Goal: Information Seeking & Learning: Learn about a topic

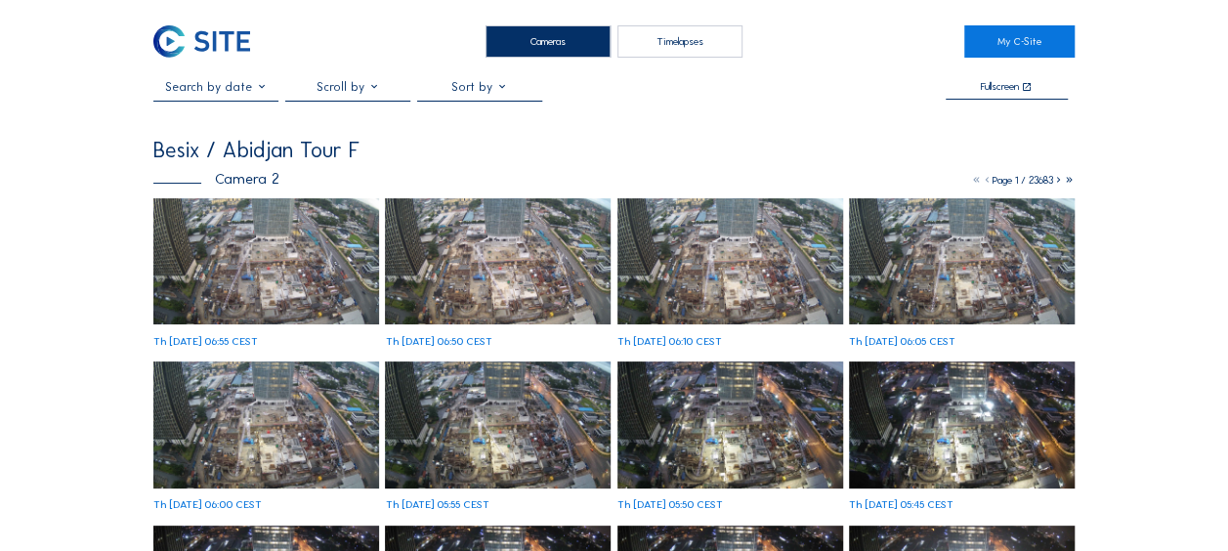
click at [244, 283] on img at bounding box center [266, 261] width 226 height 127
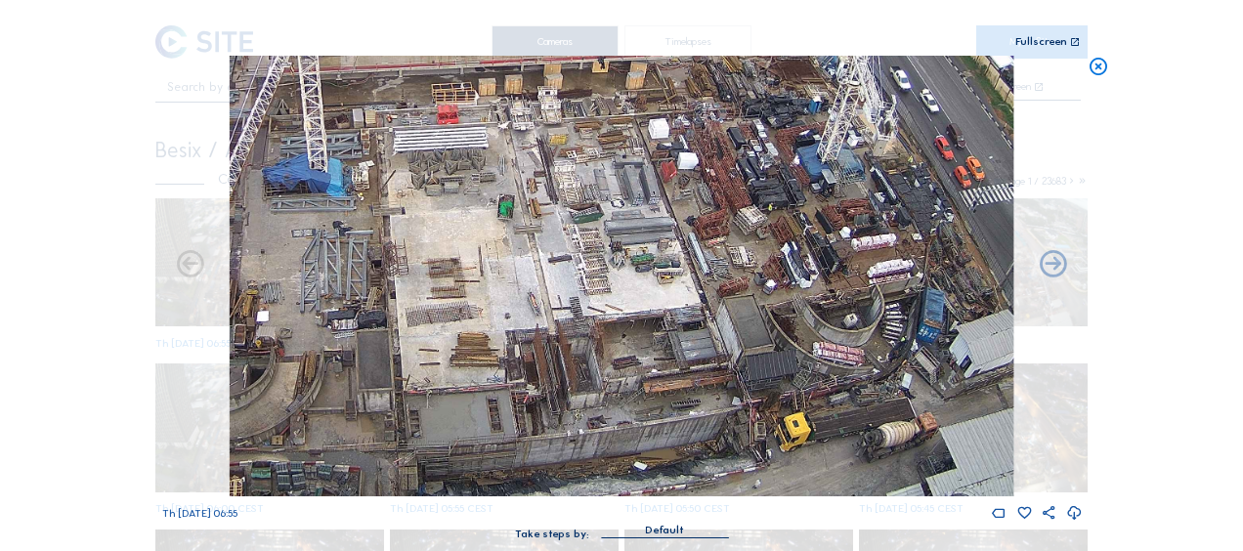
drag, startPoint x: 749, startPoint y: 440, endPoint x: 721, endPoint y: 294, distance: 148.2
click at [721, 294] on img at bounding box center [622, 276] width 784 height 441
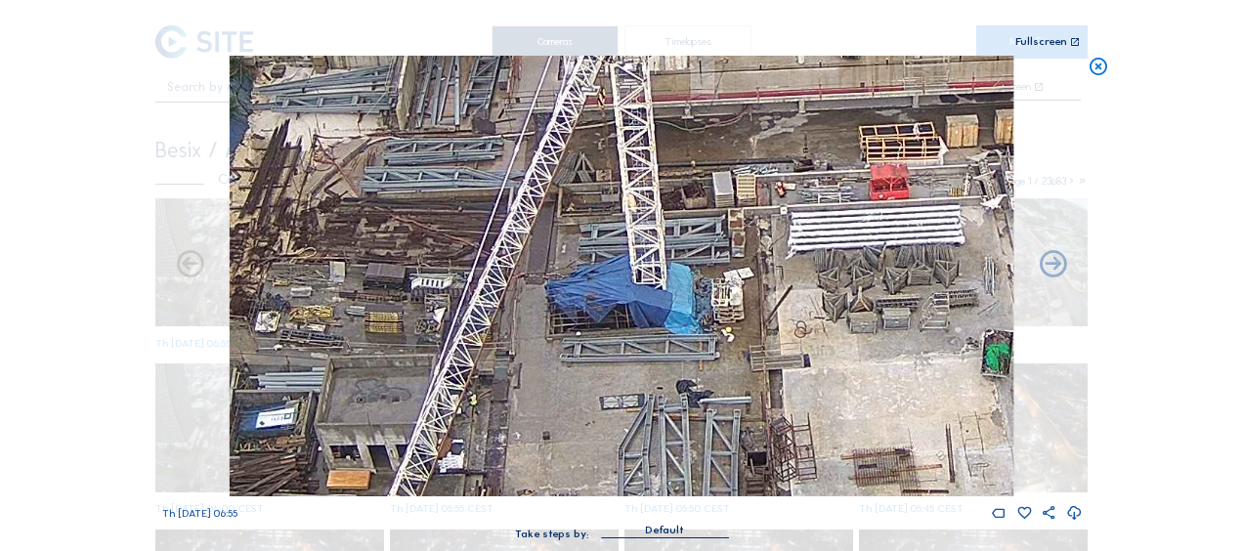
drag, startPoint x: 485, startPoint y: 229, endPoint x: 525, endPoint y: 344, distance: 122.1
click at [525, 343] on img at bounding box center [622, 276] width 784 height 441
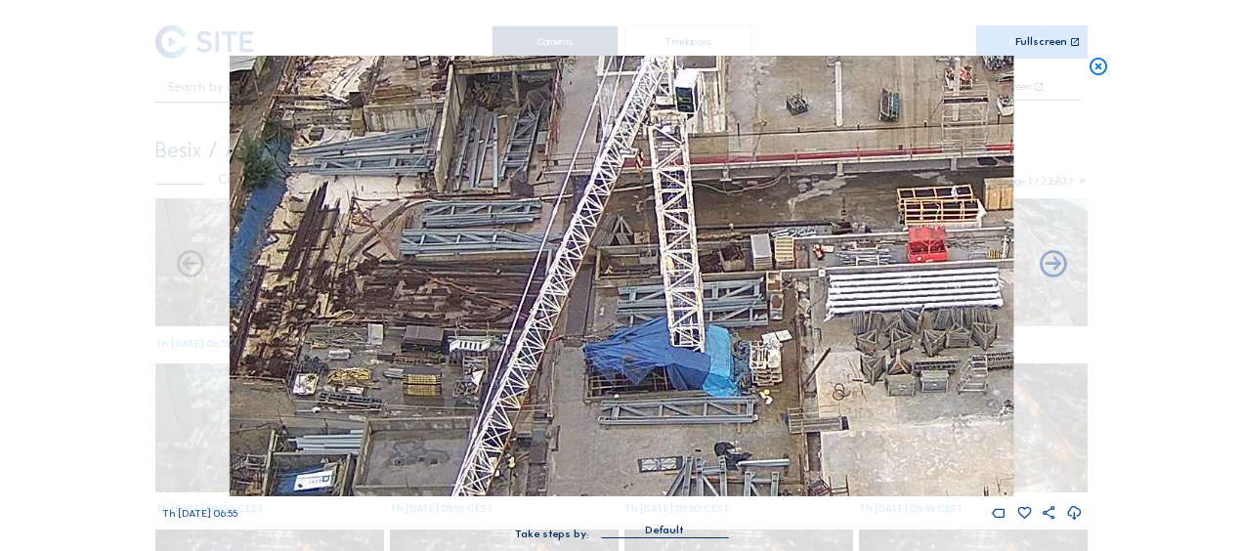
drag, startPoint x: 473, startPoint y: 115, endPoint x: 511, endPoint y: 177, distance: 72.4
click at [511, 177] on img at bounding box center [622, 276] width 784 height 441
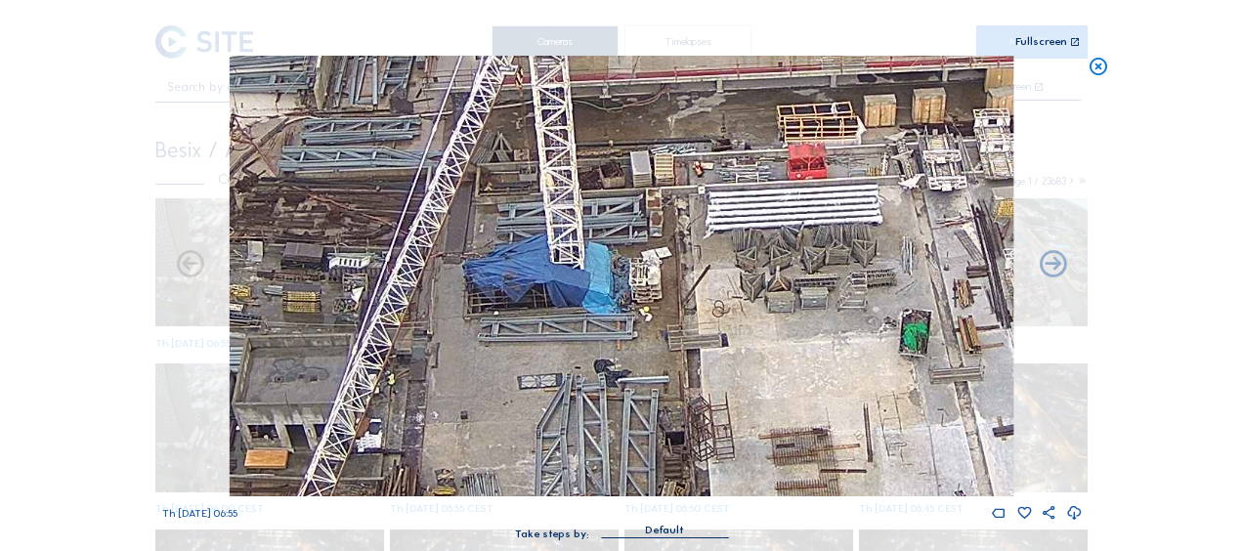
drag, startPoint x: 559, startPoint y: 289, endPoint x: 436, endPoint y: 203, distance: 150.2
click at [436, 203] on img at bounding box center [622, 276] width 784 height 441
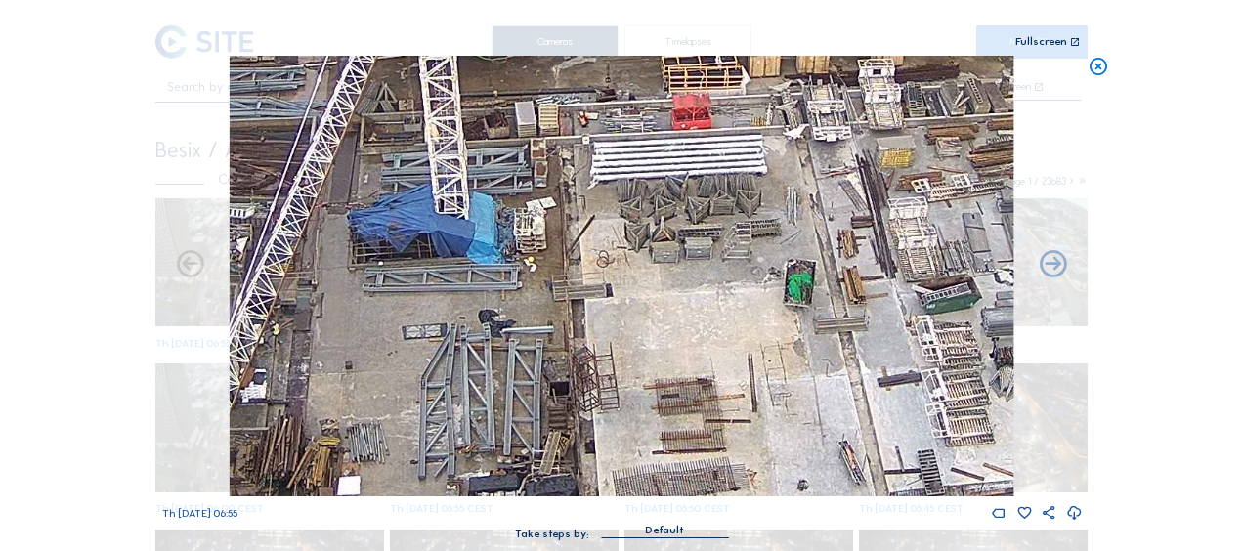
drag, startPoint x: 577, startPoint y: 307, endPoint x: 448, endPoint y: 248, distance: 141.7
click at [448, 248] on img at bounding box center [622, 276] width 784 height 441
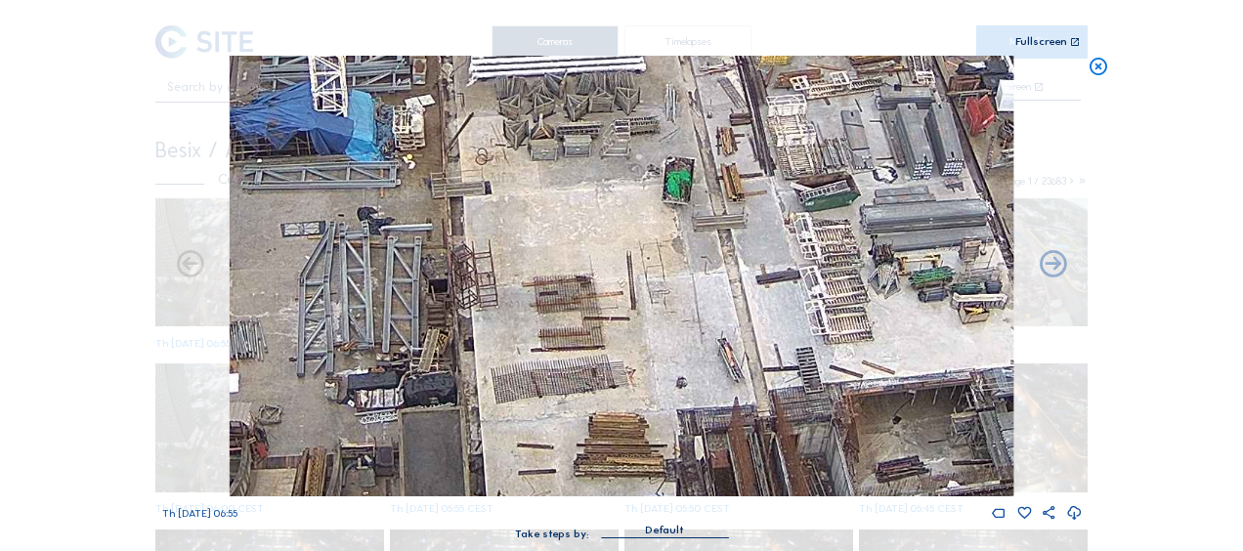
drag, startPoint x: 507, startPoint y: 260, endPoint x: 552, endPoint y: 293, distance: 55.9
click at [473, 225] on img at bounding box center [622, 276] width 784 height 441
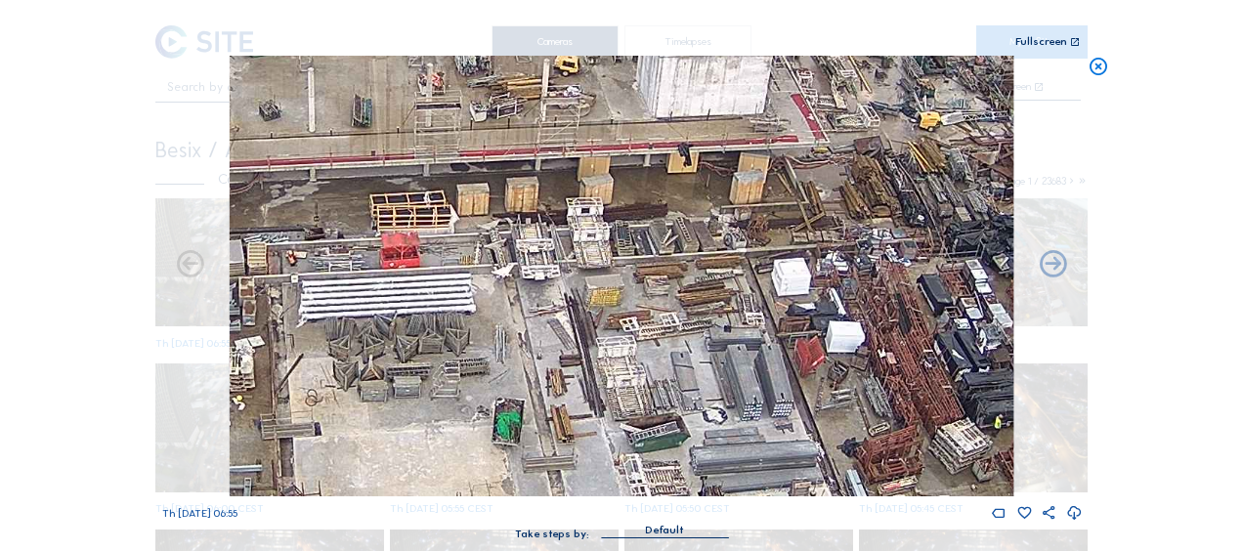
drag, startPoint x: 622, startPoint y: 205, endPoint x: 452, endPoint y: 447, distance: 295.3
click at [452, 447] on img at bounding box center [622, 276] width 784 height 441
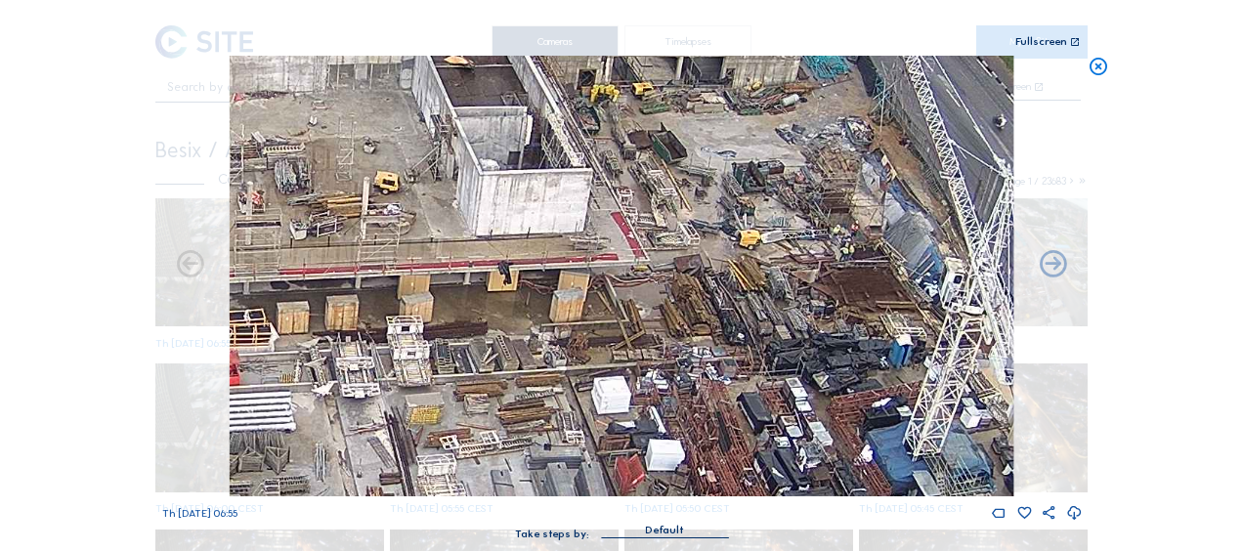
drag, startPoint x: 713, startPoint y: 367, endPoint x: 535, endPoint y: 486, distance: 214.4
click at [535, 486] on img at bounding box center [622, 276] width 784 height 441
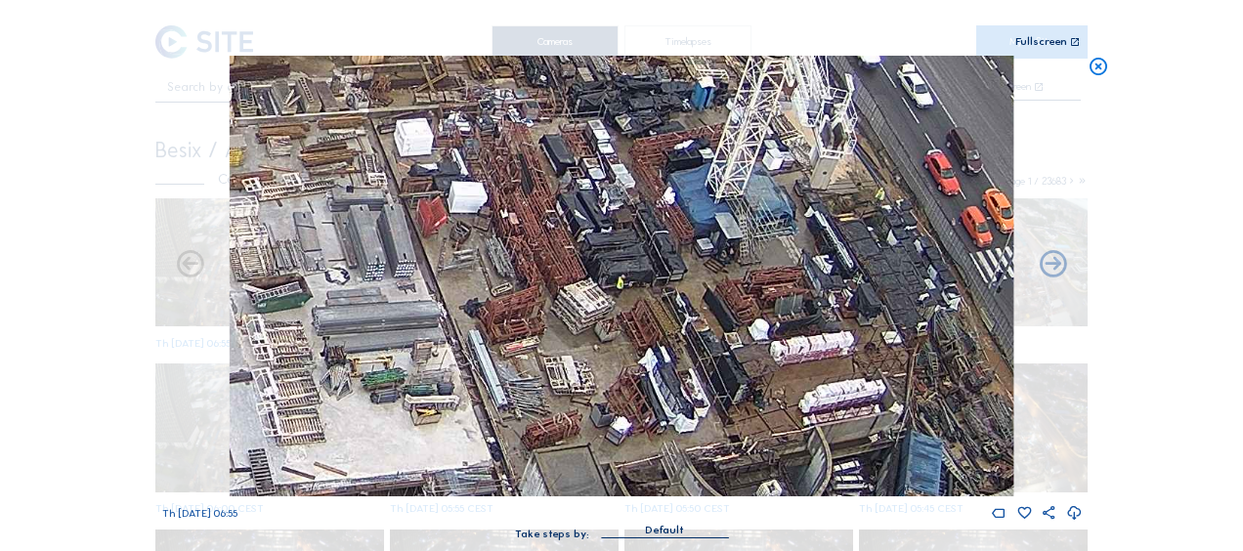
drag, startPoint x: 705, startPoint y: 321, endPoint x: 635, endPoint y: 326, distance: 69.6
click at [576, 166] on img at bounding box center [622, 276] width 784 height 441
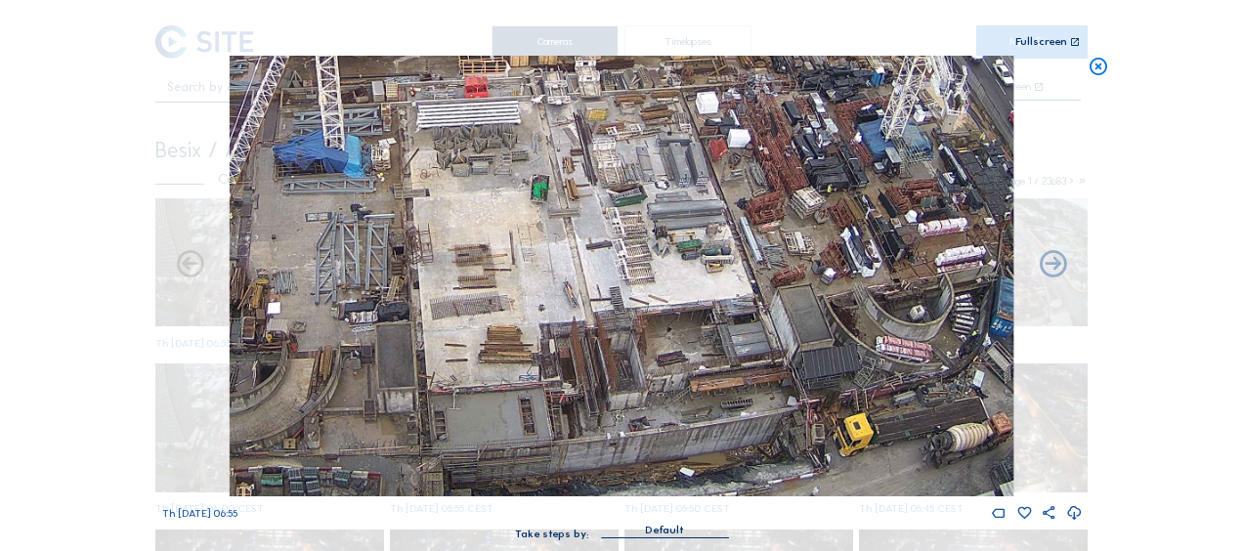
drag, startPoint x: 448, startPoint y: 283, endPoint x: 541, endPoint y: 202, distance: 124.0
click at [542, 164] on img at bounding box center [622, 276] width 784 height 441
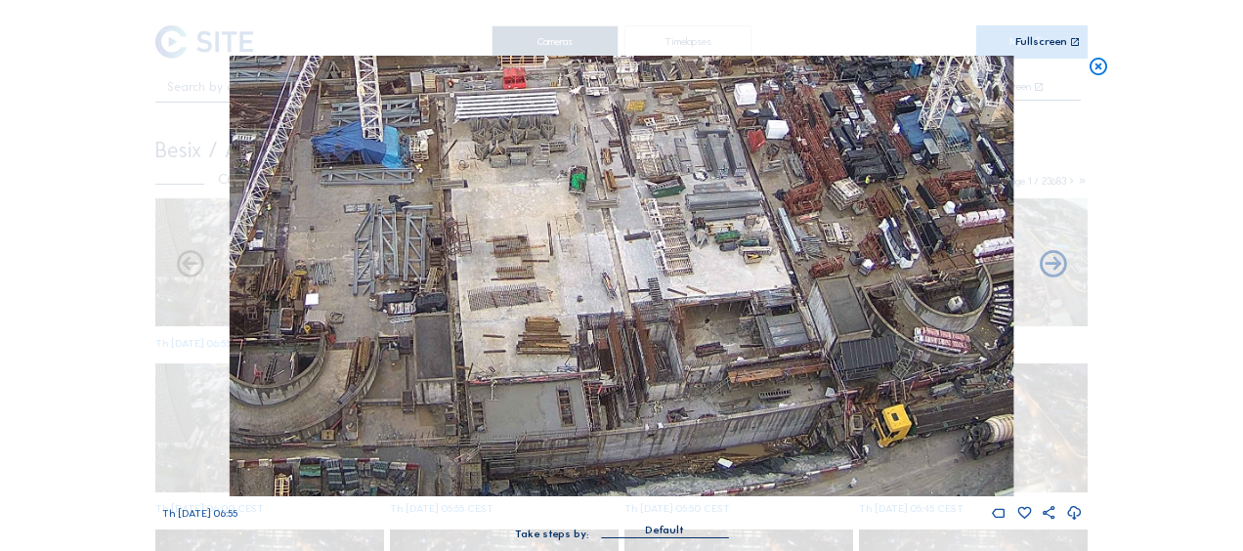
drag, startPoint x: 347, startPoint y: 354, endPoint x: 664, endPoint y: 259, distance: 330.5
click at [664, 259] on img at bounding box center [622, 276] width 784 height 441
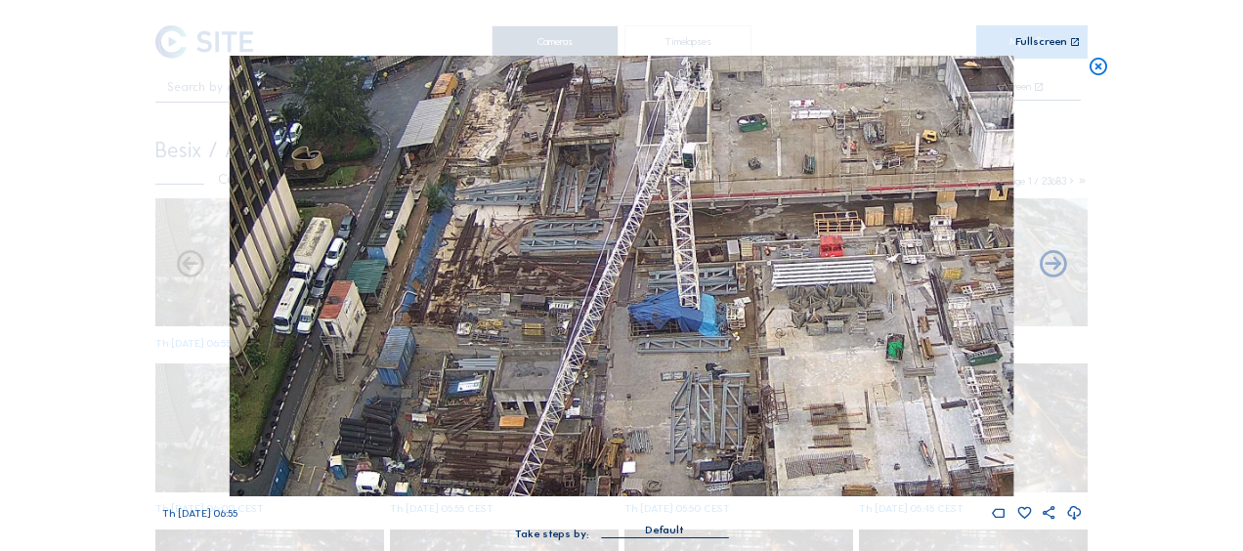
drag, startPoint x: 723, startPoint y: 242, endPoint x: 721, endPoint y: 361, distance: 118.3
click at [721, 361] on img at bounding box center [622, 276] width 784 height 441
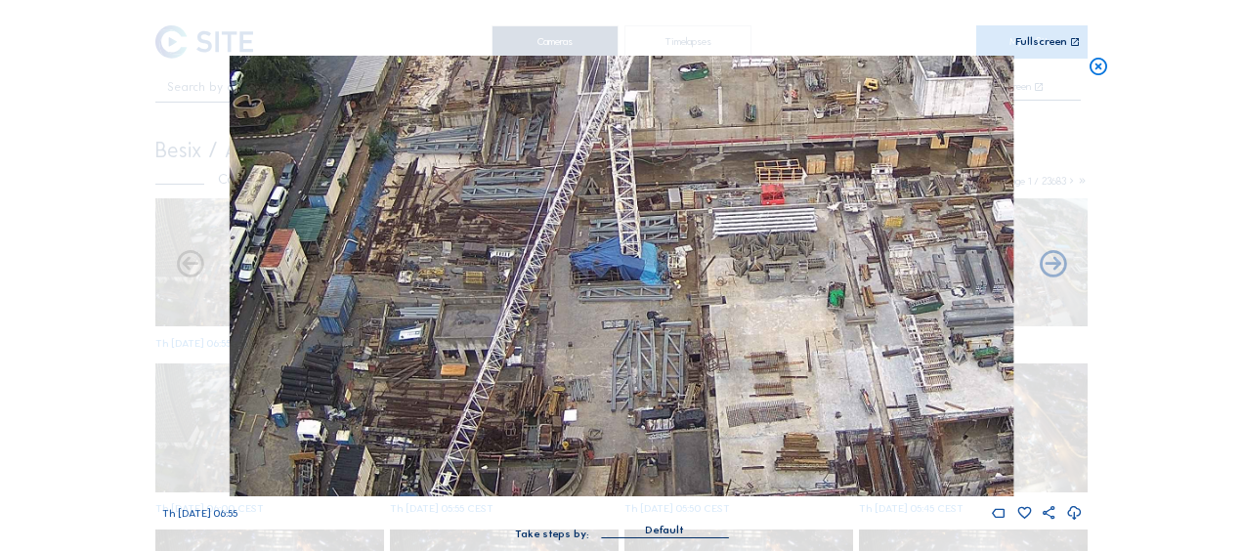
drag, startPoint x: 697, startPoint y: 383, endPoint x: 635, endPoint y: 315, distance: 92.0
click at [635, 315] on img at bounding box center [622, 276] width 784 height 441
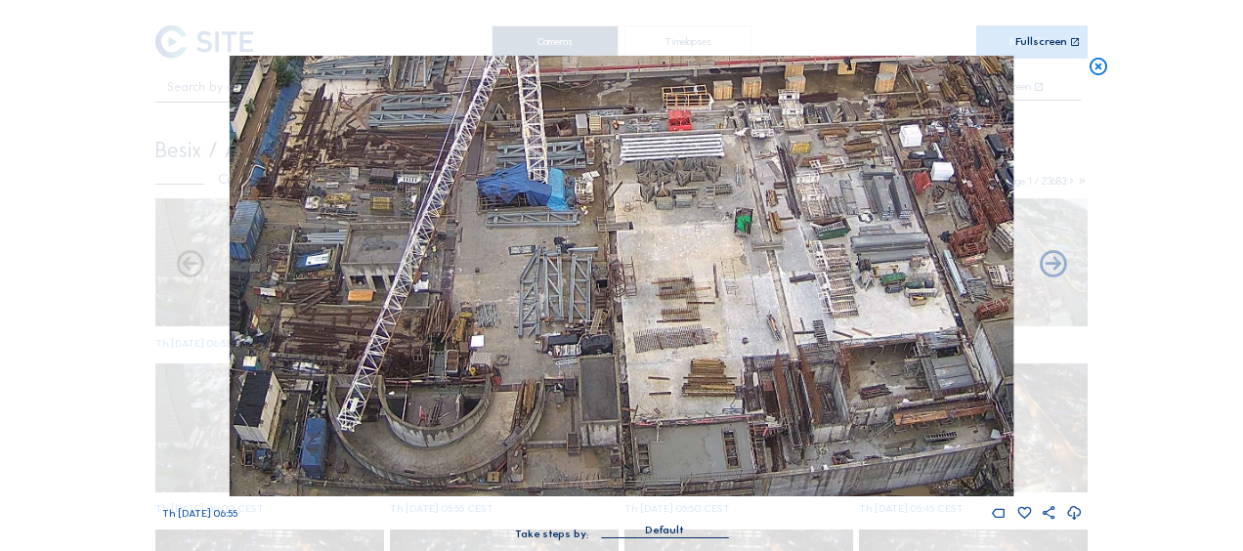
drag, startPoint x: 738, startPoint y: 391, endPoint x: 643, endPoint y: 329, distance: 113.0
click at [643, 329] on img at bounding box center [622, 276] width 784 height 441
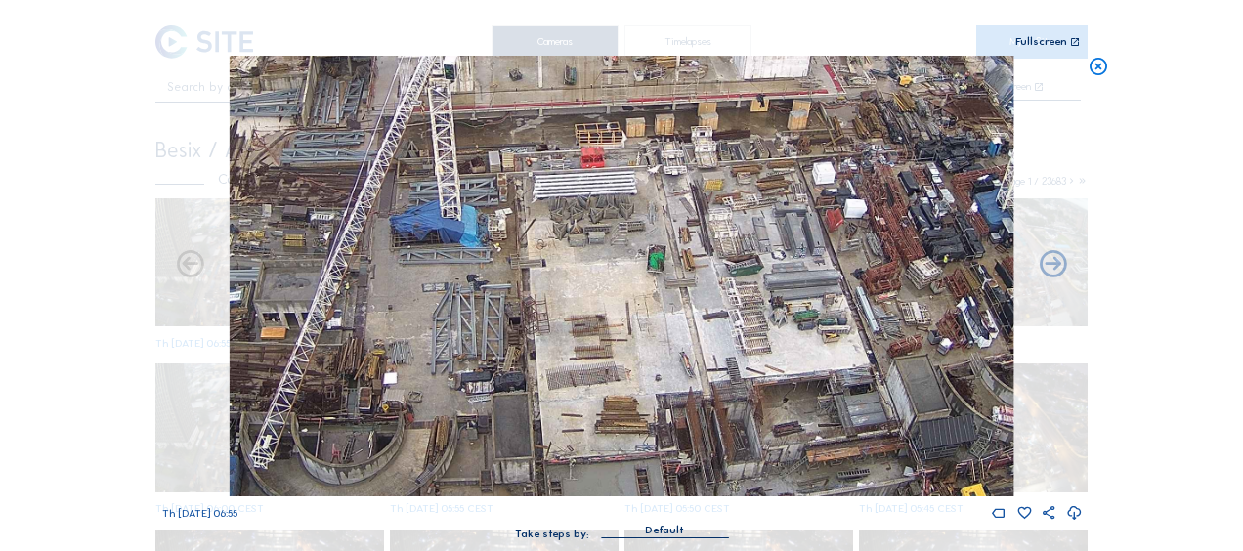
drag, startPoint x: 831, startPoint y: 255, endPoint x: 749, endPoint y: 295, distance: 91.4
click at [749, 295] on img at bounding box center [622, 276] width 784 height 441
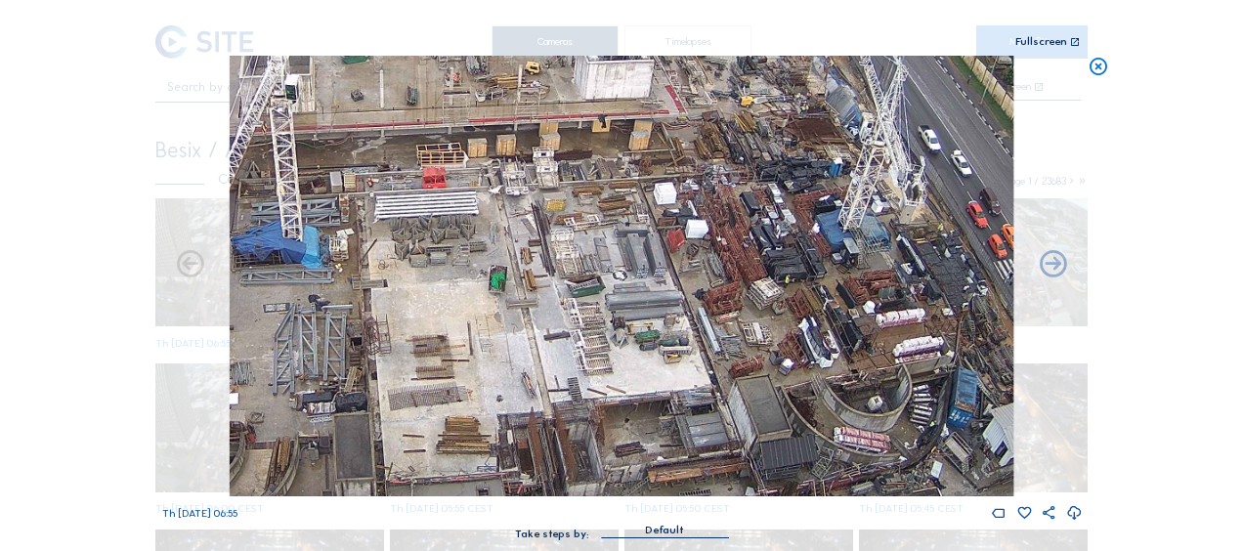
drag, startPoint x: 880, startPoint y: 195, endPoint x: 725, endPoint y: 216, distance: 155.8
click at [725, 216] on img at bounding box center [622, 276] width 784 height 441
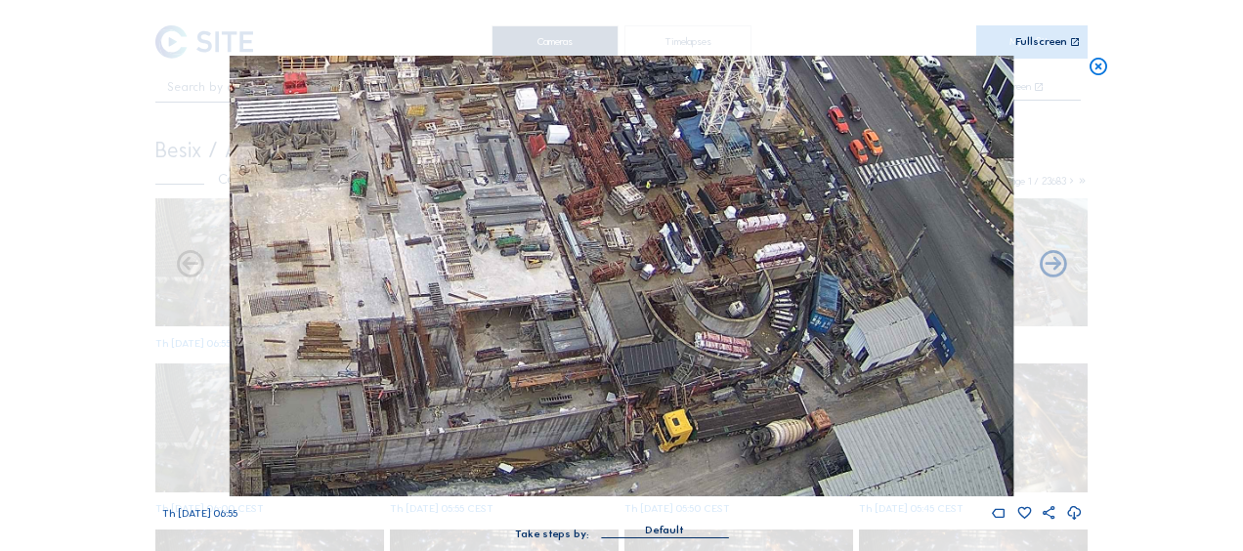
drag, startPoint x: 800, startPoint y: 343, endPoint x: 662, endPoint y: 239, distance: 173.2
click at [662, 239] on img at bounding box center [622, 276] width 784 height 441
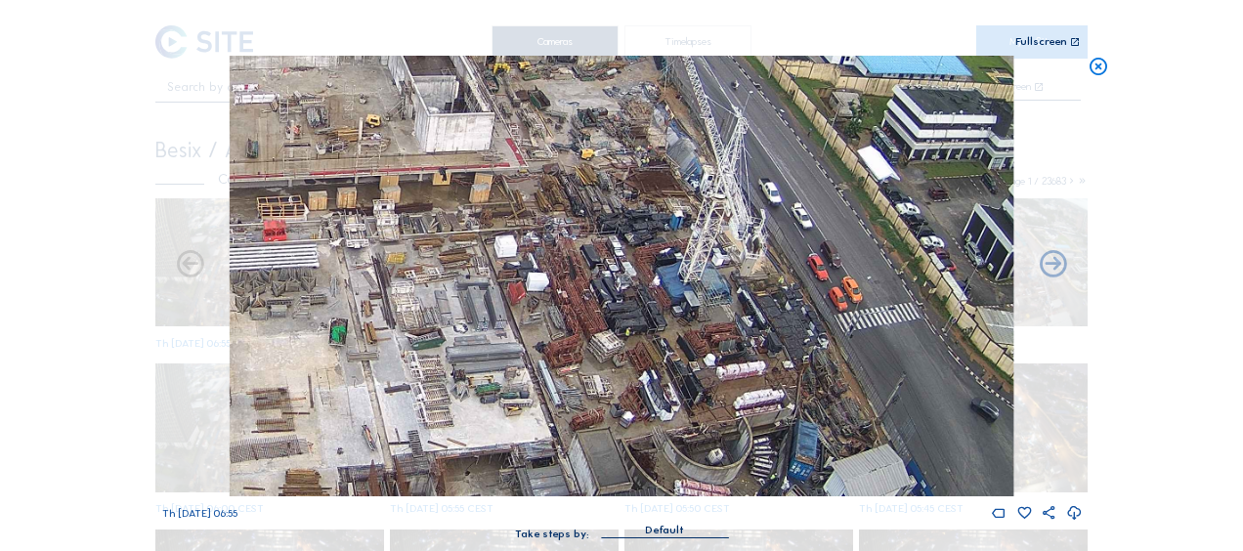
drag, startPoint x: 598, startPoint y: 116, endPoint x: 574, endPoint y: 322, distance: 206.7
click at [574, 322] on img at bounding box center [622, 276] width 784 height 441
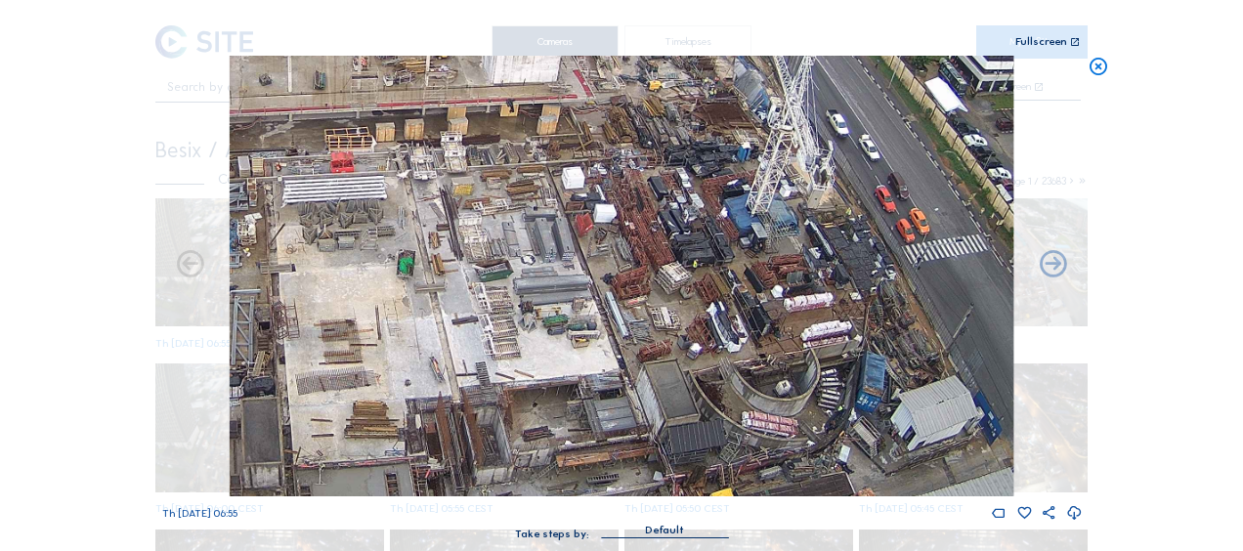
drag, startPoint x: 345, startPoint y: 339, endPoint x: 369, endPoint y: 295, distance: 50.3
click at [418, 212] on img at bounding box center [622, 276] width 784 height 441
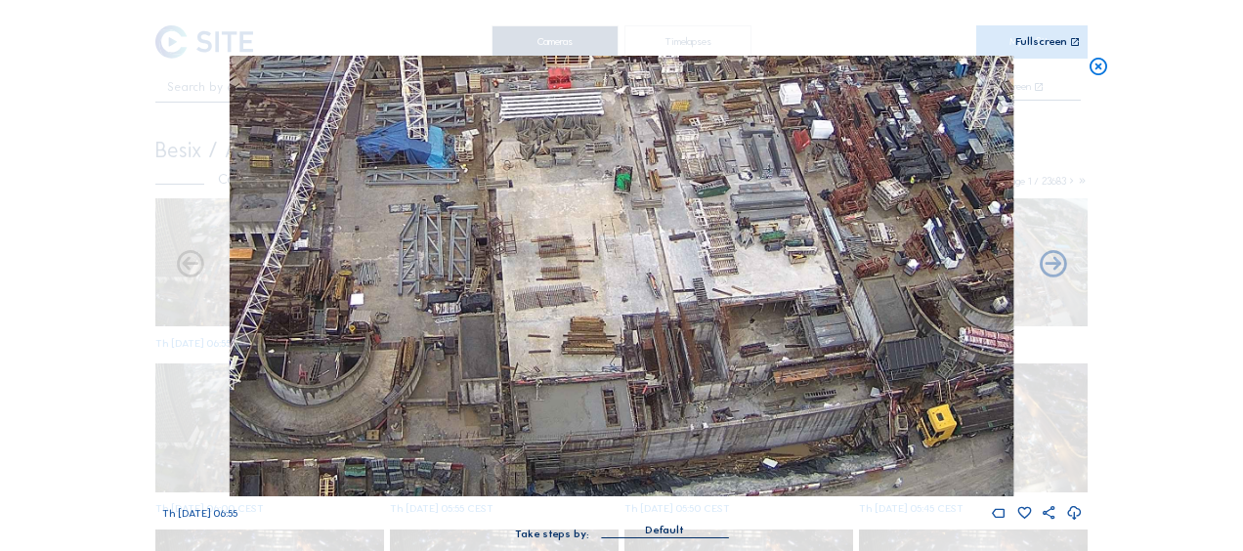
drag, startPoint x: 336, startPoint y: 299, endPoint x: 565, endPoint y: 171, distance: 262.1
click at [561, 171] on img at bounding box center [622, 276] width 784 height 441
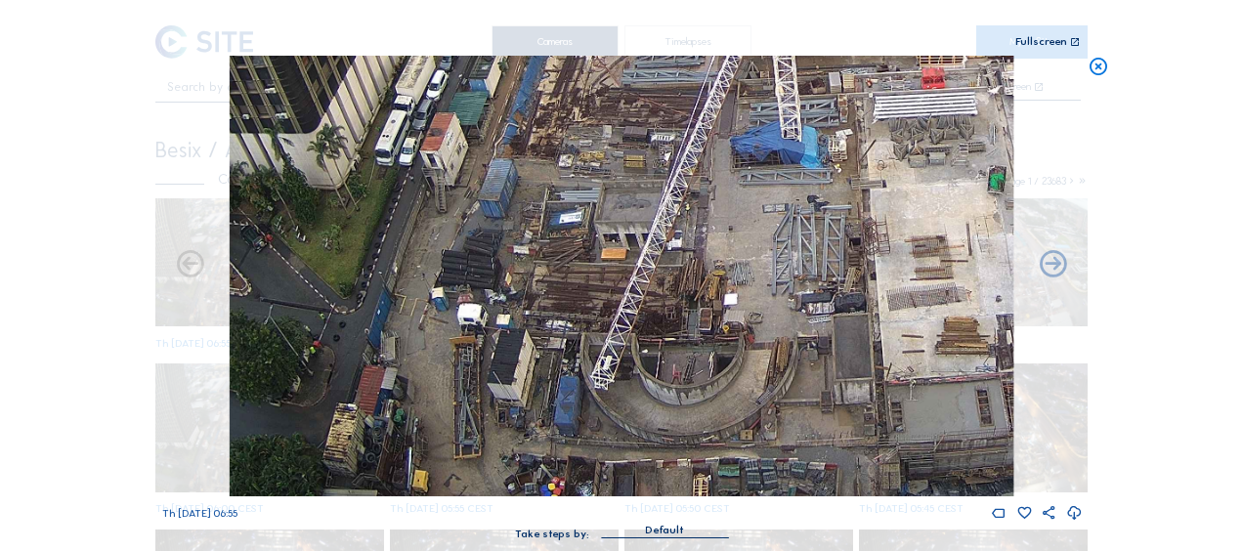
drag, startPoint x: 405, startPoint y: 439, endPoint x: 753, endPoint y: 99, distance: 486.5
click at [753, 99] on img at bounding box center [622, 276] width 784 height 441
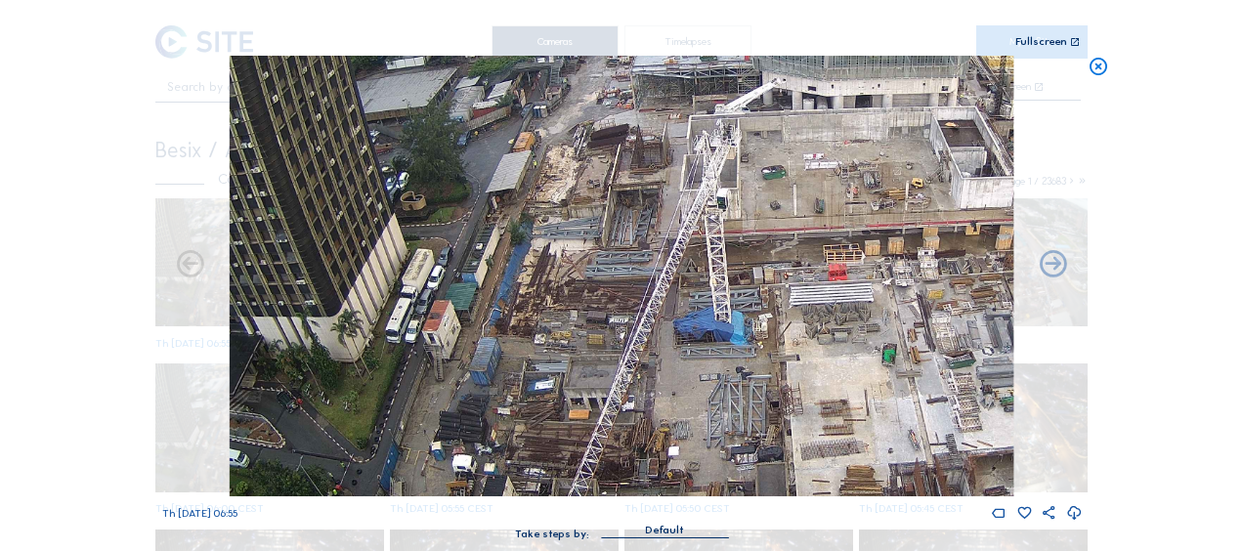
drag, startPoint x: 591, startPoint y: 181, endPoint x: 569, endPoint y: 299, distance: 120.4
click at [569, 299] on img at bounding box center [622, 276] width 784 height 441
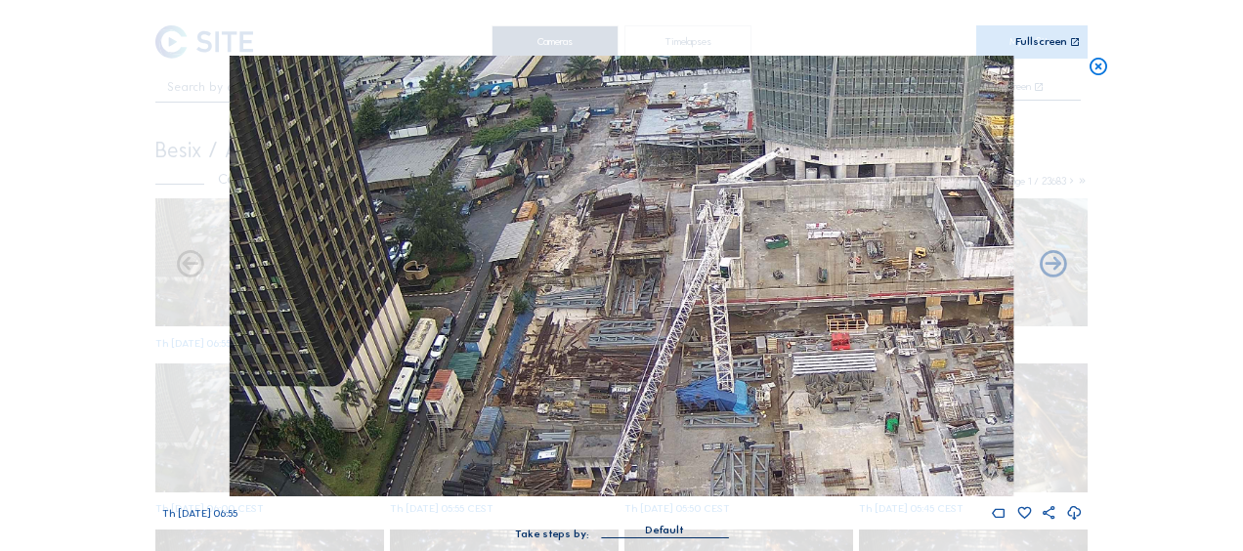
drag, startPoint x: 601, startPoint y: 184, endPoint x: 606, endPoint y: 243, distance: 59.8
click at [606, 243] on img at bounding box center [622, 276] width 784 height 441
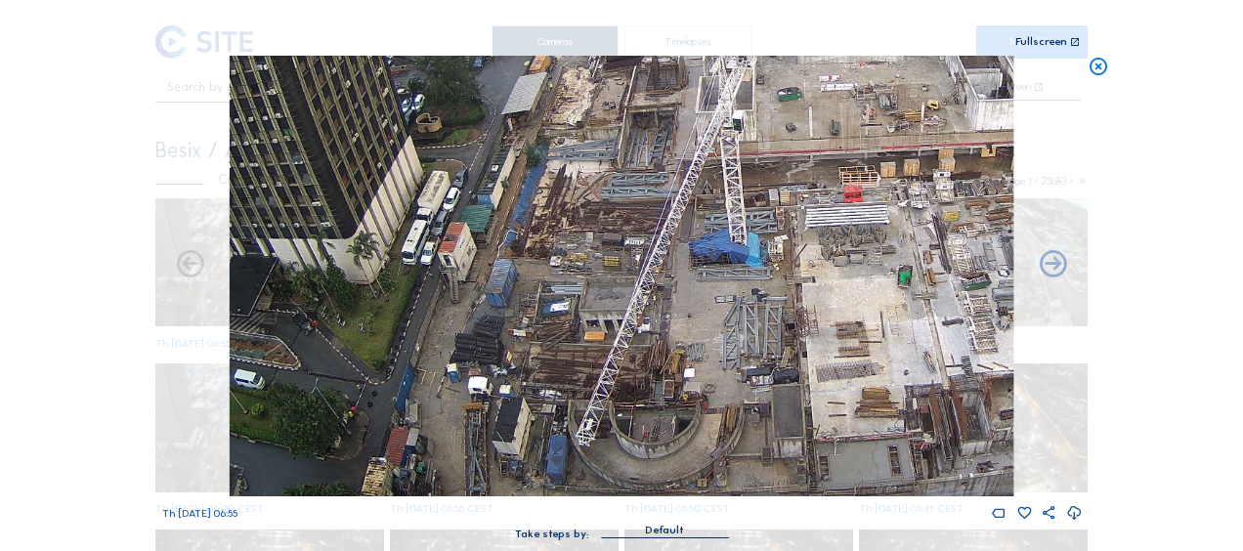
drag, startPoint x: 508, startPoint y: 341, endPoint x: 518, endPoint y: 194, distance: 147.9
click at [521, 194] on img at bounding box center [622, 276] width 784 height 441
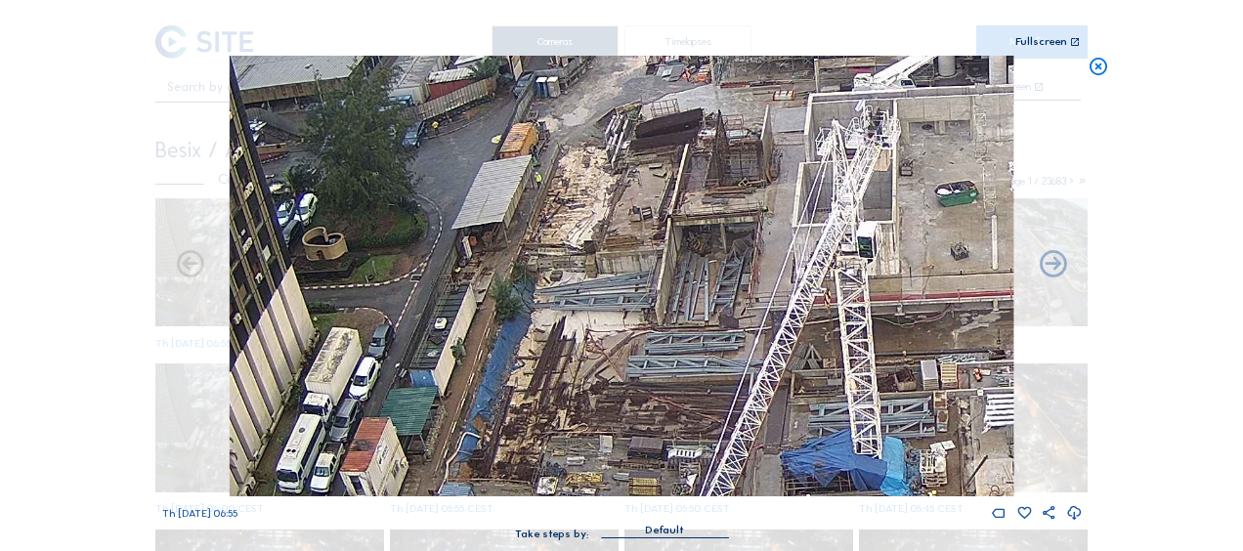
drag, startPoint x: 696, startPoint y: 238, endPoint x: 682, endPoint y: 529, distance: 290.6
click at [682, 529] on div "Th 09 Oct 2025 06:55 Take steps by: Default" at bounding box center [622, 307] width 920 height 503
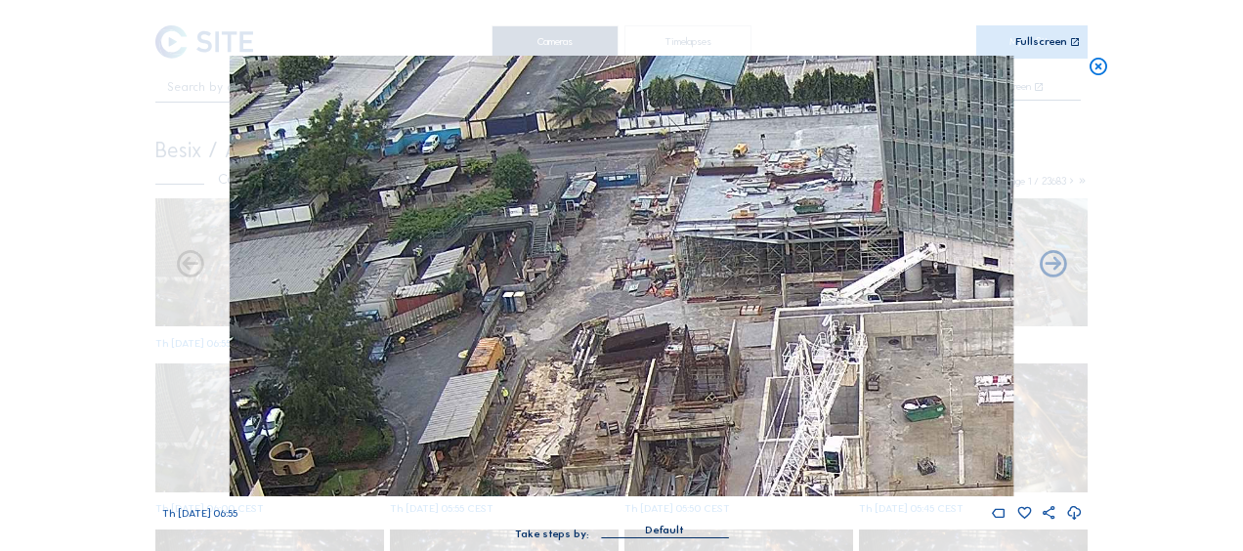
drag, startPoint x: 747, startPoint y: 168, endPoint x: 713, endPoint y: 383, distance: 217.6
click at [713, 383] on img at bounding box center [622, 276] width 784 height 441
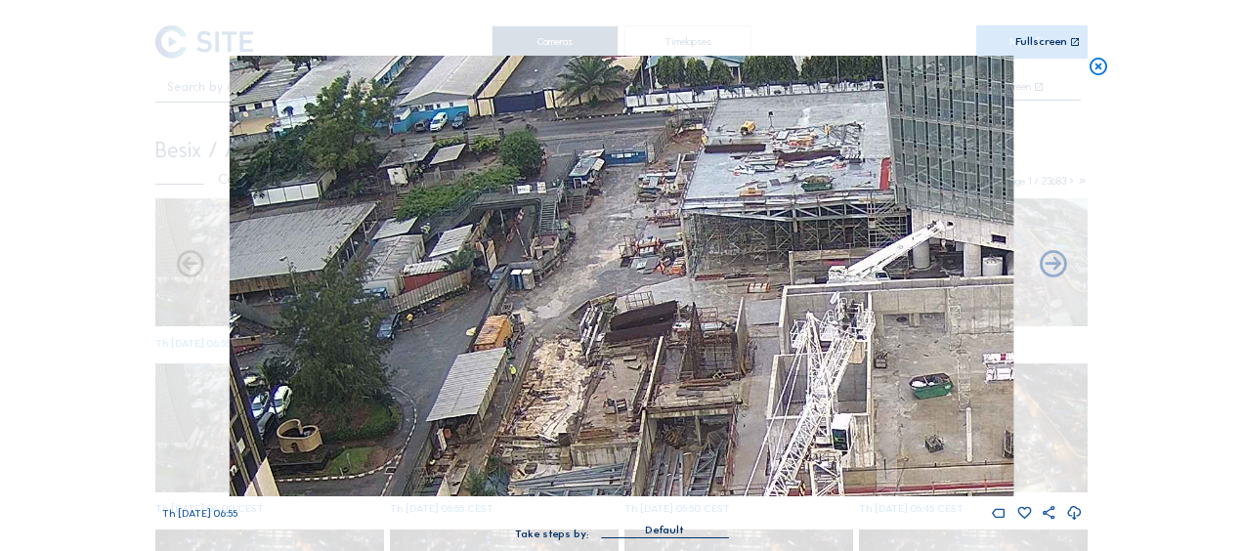
drag, startPoint x: 639, startPoint y: 366, endPoint x: 682, endPoint y: 316, distance: 65.8
click at [682, 316] on img at bounding box center [622, 276] width 784 height 441
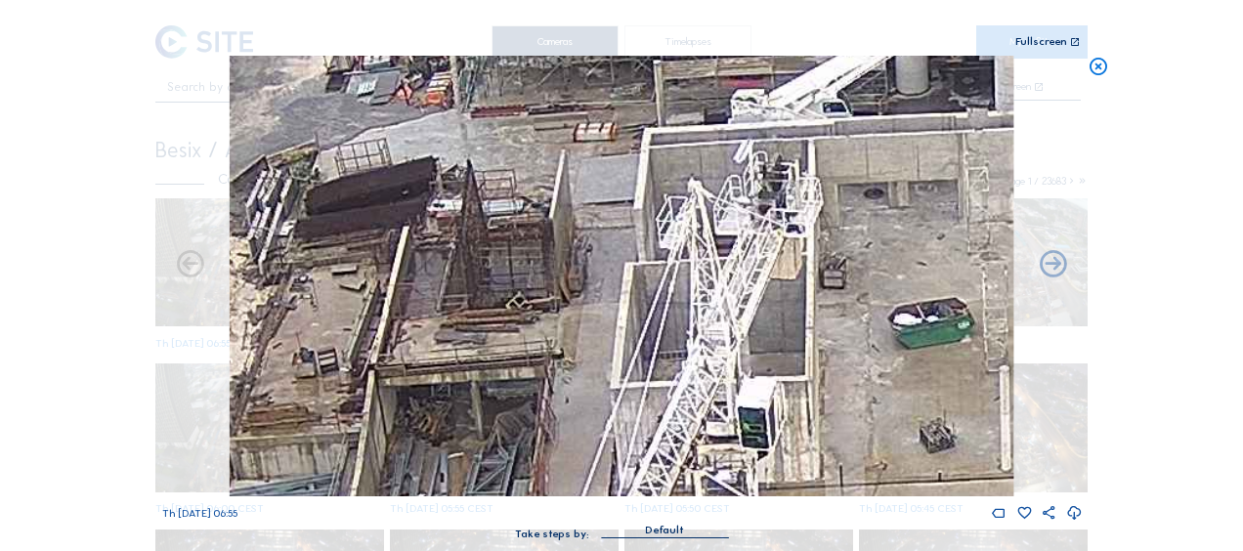
drag, startPoint x: 690, startPoint y: 438, endPoint x: 375, endPoint y: 250, distance: 366.4
click at [375, 250] on img at bounding box center [622, 276] width 784 height 441
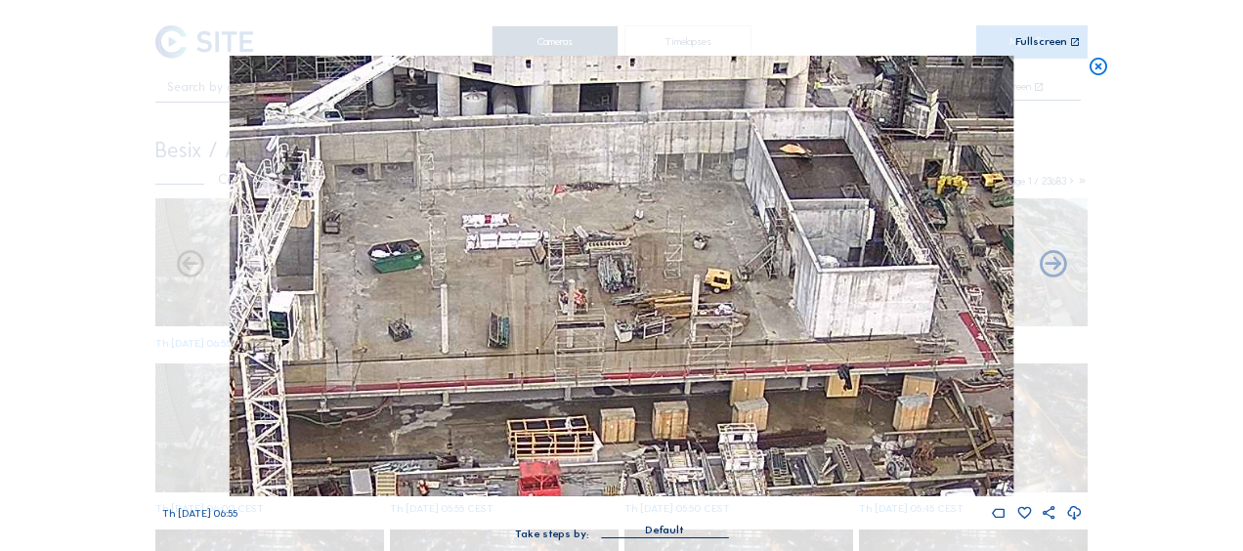
drag, startPoint x: 833, startPoint y: 294, endPoint x: 452, endPoint y: 253, distance: 382.4
click at [452, 253] on img at bounding box center [622, 276] width 784 height 441
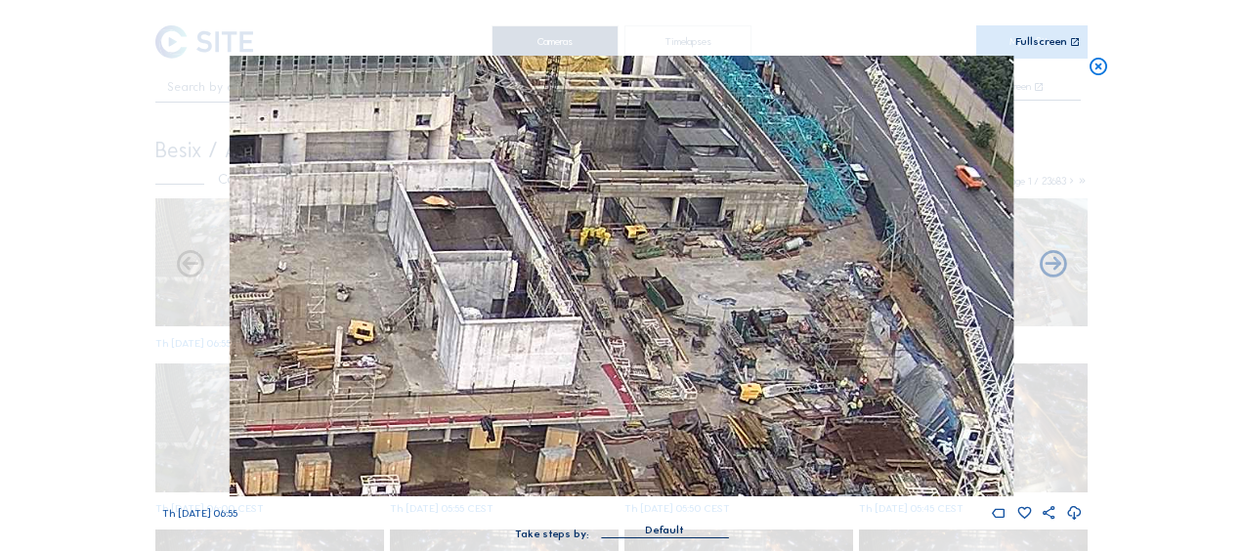
drag, startPoint x: 767, startPoint y: 238, endPoint x: 410, endPoint y: 290, distance: 360.5
click at [410, 290] on img at bounding box center [622, 276] width 784 height 441
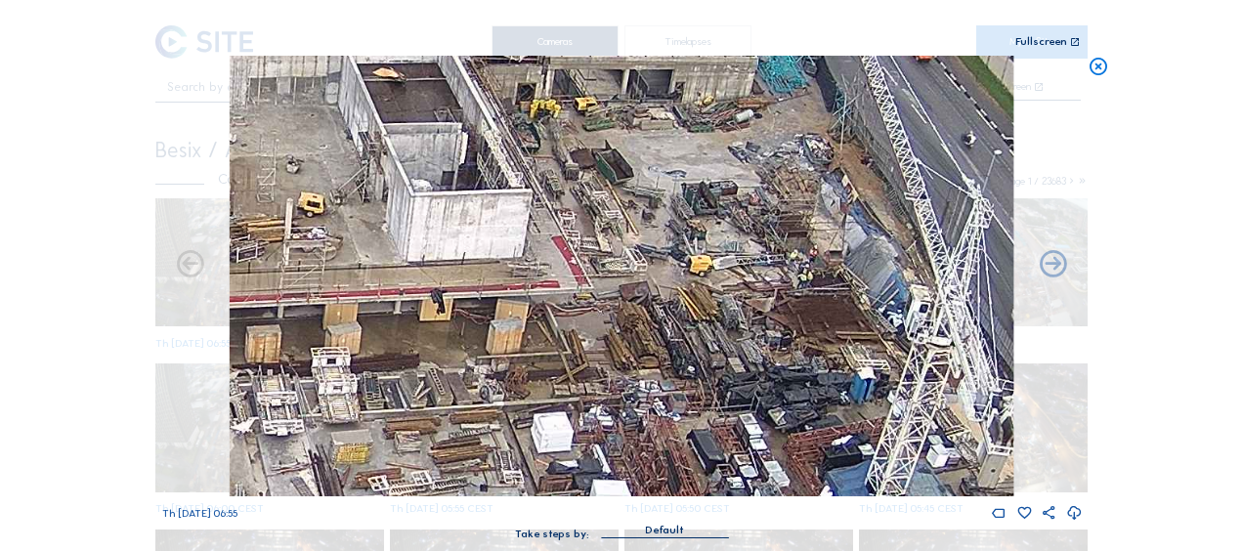
drag, startPoint x: 758, startPoint y: 348, endPoint x: 715, endPoint y: 231, distance: 124.9
click at [715, 231] on img at bounding box center [622, 276] width 784 height 441
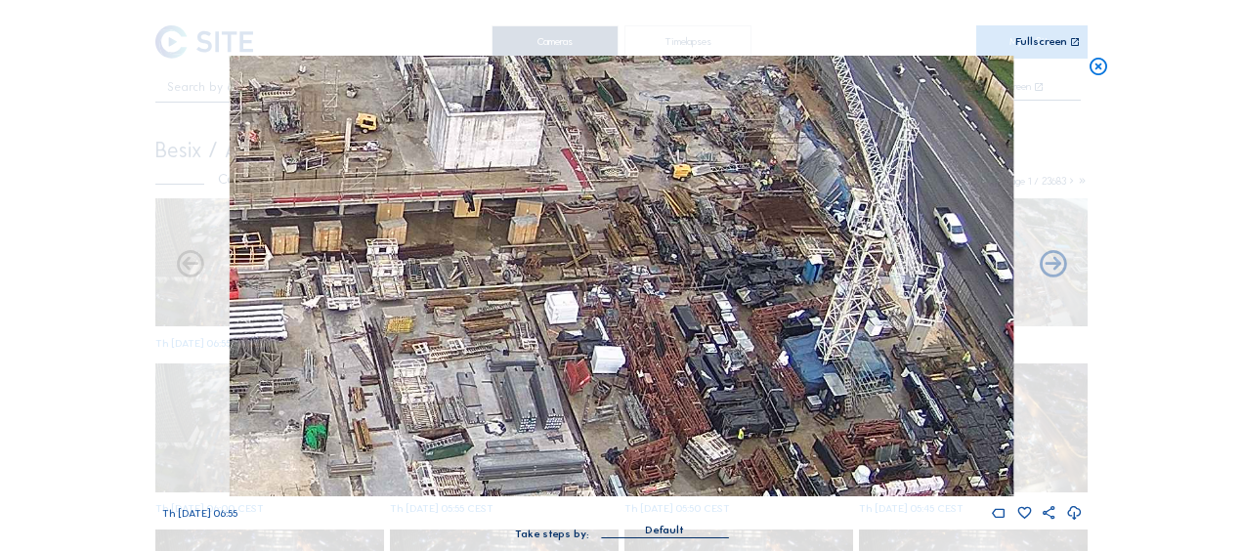
drag, startPoint x: 638, startPoint y: 362, endPoint x: 642, endPoint y: 285, distance: 76.3
click at [642, 285] on img at bounding box center [622, 276] width 784 height 441
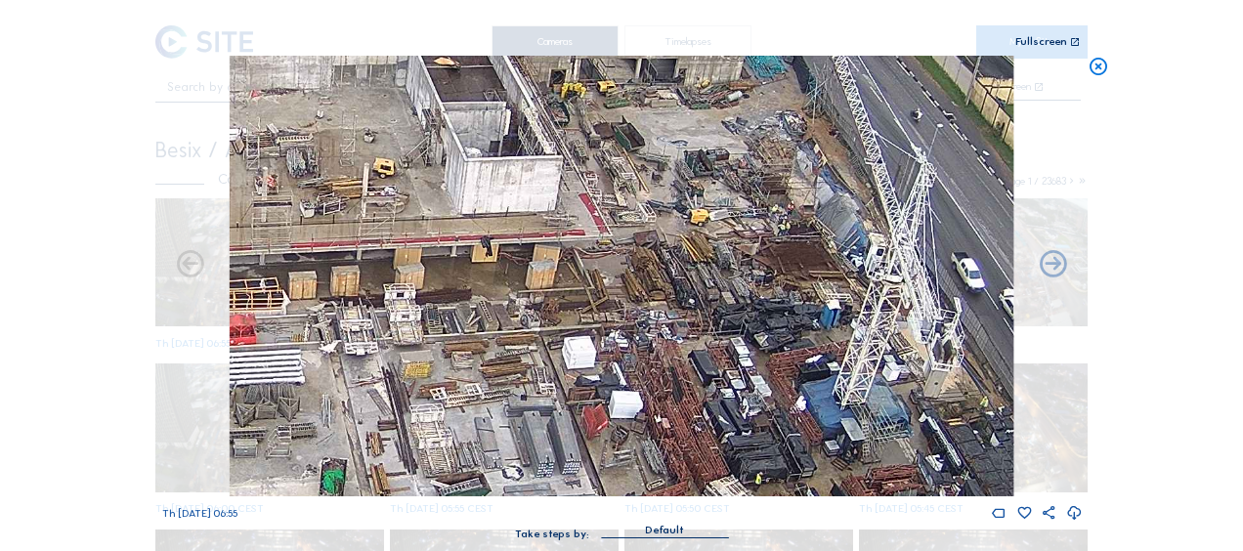
drag, startPoint x: 683, startPoint y: 200, endPoint x: 687, endPoint y: 229, distance: 28.6
click at [687, 229] on img at bounding box center [622, 276] width 784 height 441
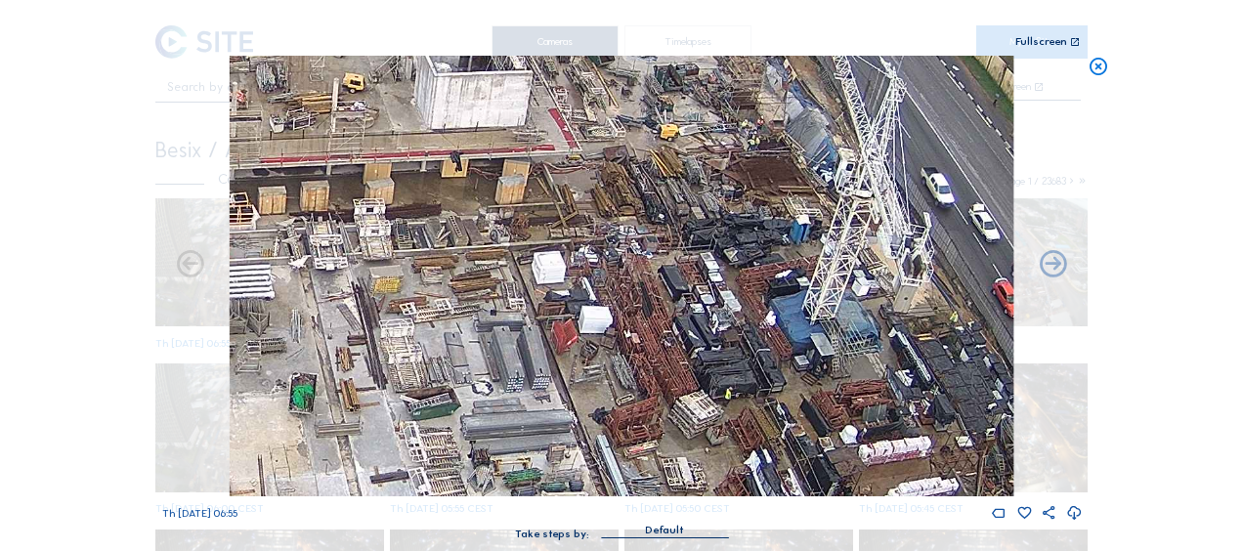
drag, startPoint x: 699, startPoint y: 284, endPoint x: 653, endPoint y: 130, distance: 161.1
click at [653, 133] on img at bounding box center [622, 276] width 784 height 441
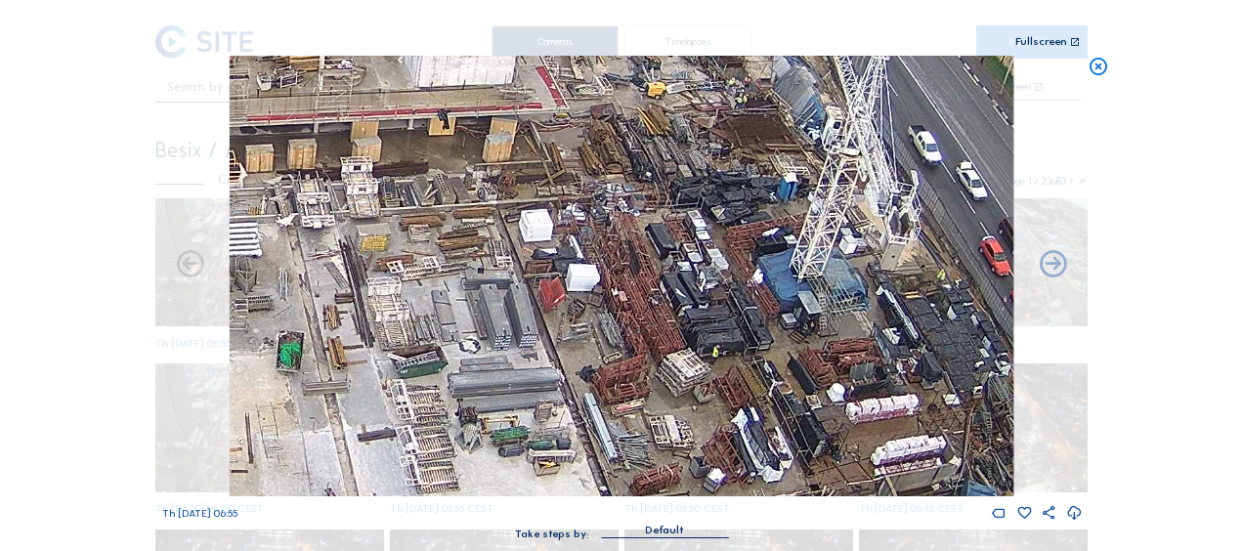
drag, startPoint x: 720, startPoint y: 263, endPoint x: 687, endPoint y: 203, distance: 68.3
click at [687, 203] on img at bounding box center [622, 276] width 784 height 441
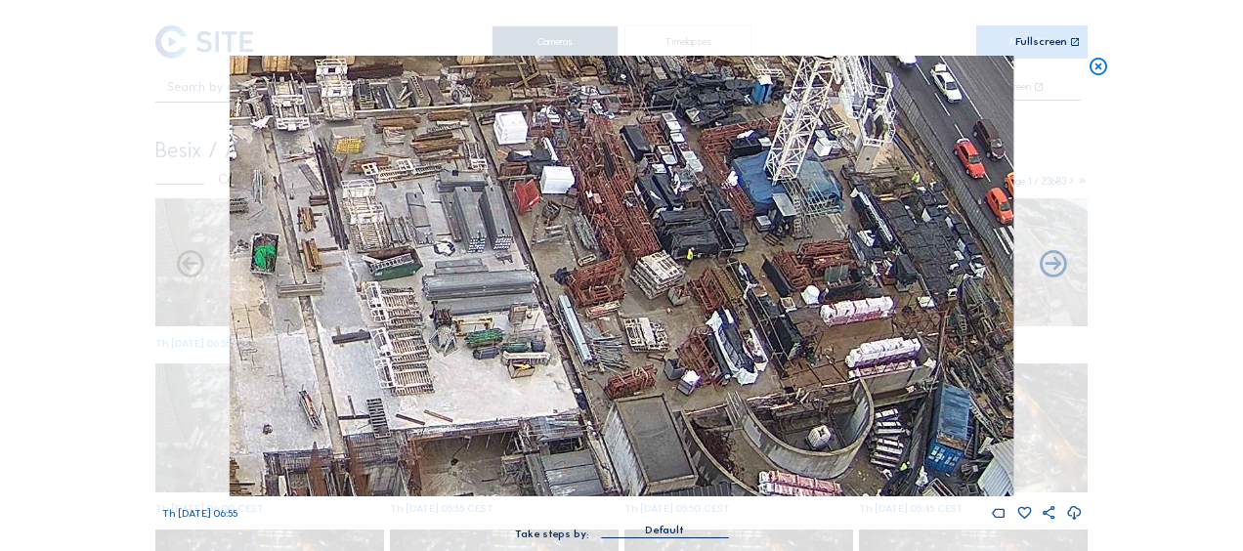
drag, startPoint x: 625, startPoint y: 373, endPoint x: 719, endPoint y: 258, distance: 148.7
click at [719, 258] on img at bounding box center [622, 276] width 784 height 441
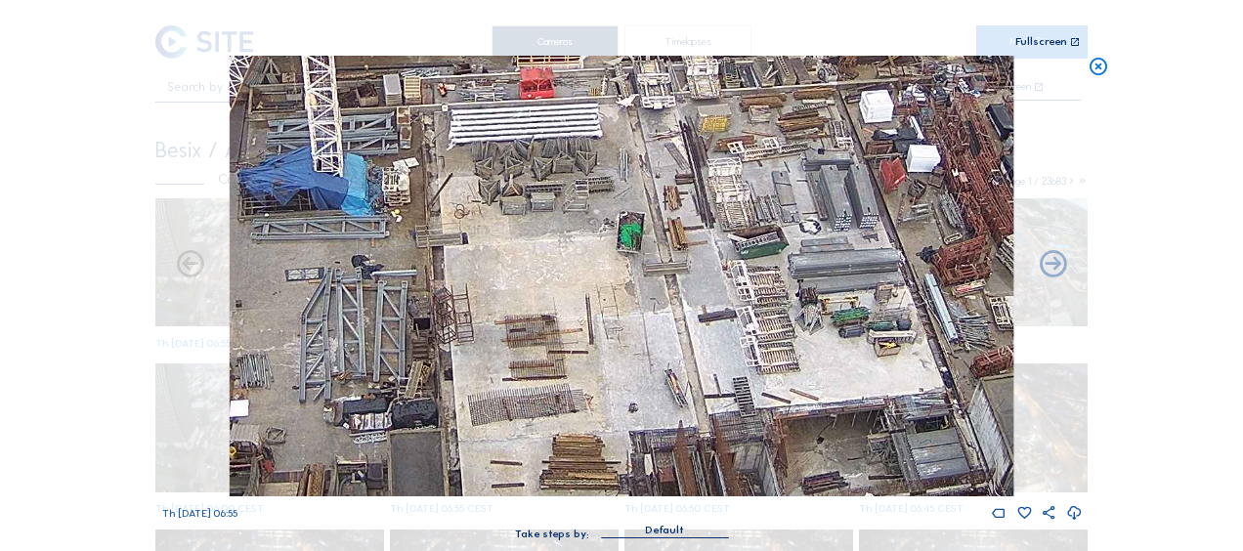
drag, startPoint x: 319, startPoint y: 245, endPoint x: 642, endPoint y: 334, distance: 335.5
click at [642, 334] on img at bounding box center [622, 276] width 784 height 441
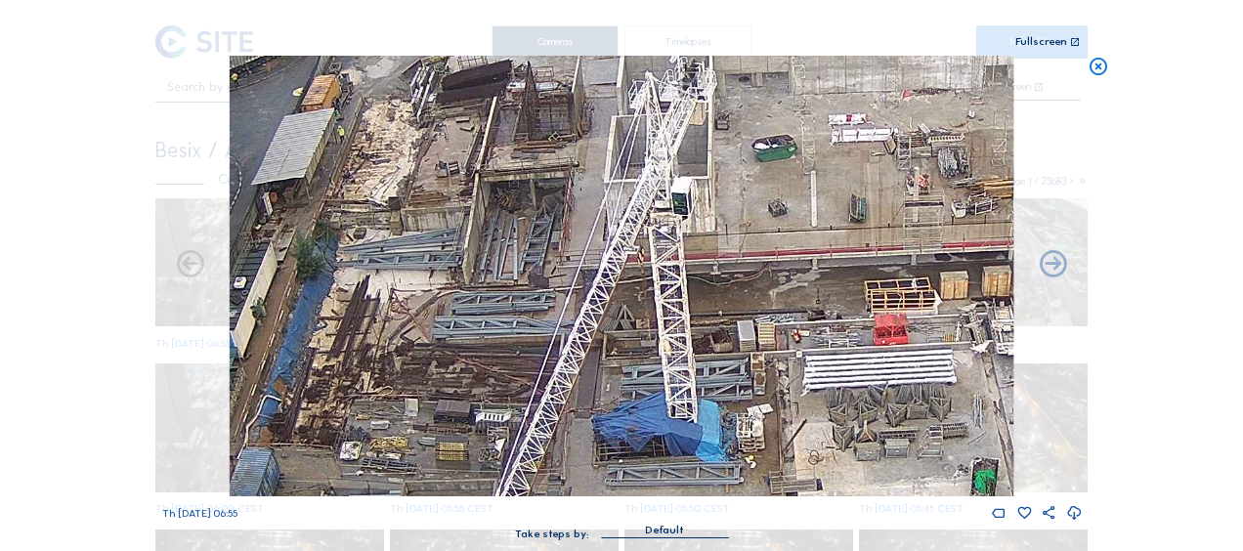
drag, startPoint x: 426, startPoint y: 133, endPoint x: 750, endPoint y: 356, distance: 392.8
click at [750, 356] on img at bounding box center [622, 276] width 784 height 441
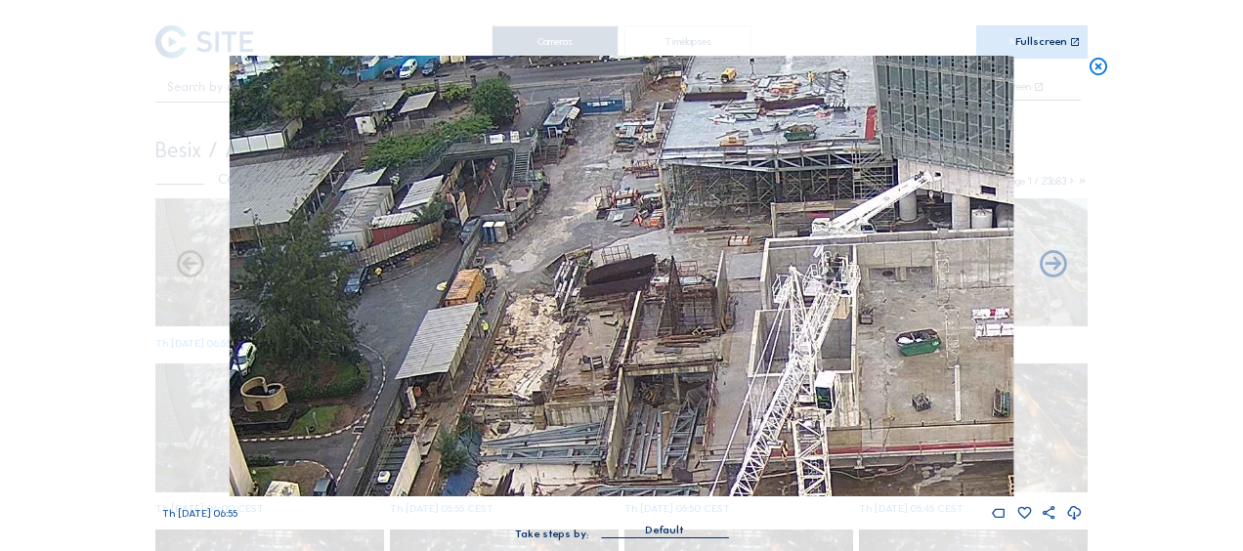
drag, startPoint x: 508, startPoint y: 116, endPoint x: 641, endPoint y: 301, distance: 227.6
click at [641, 301] on img at bounding box center [622, 276] width 784 height 441
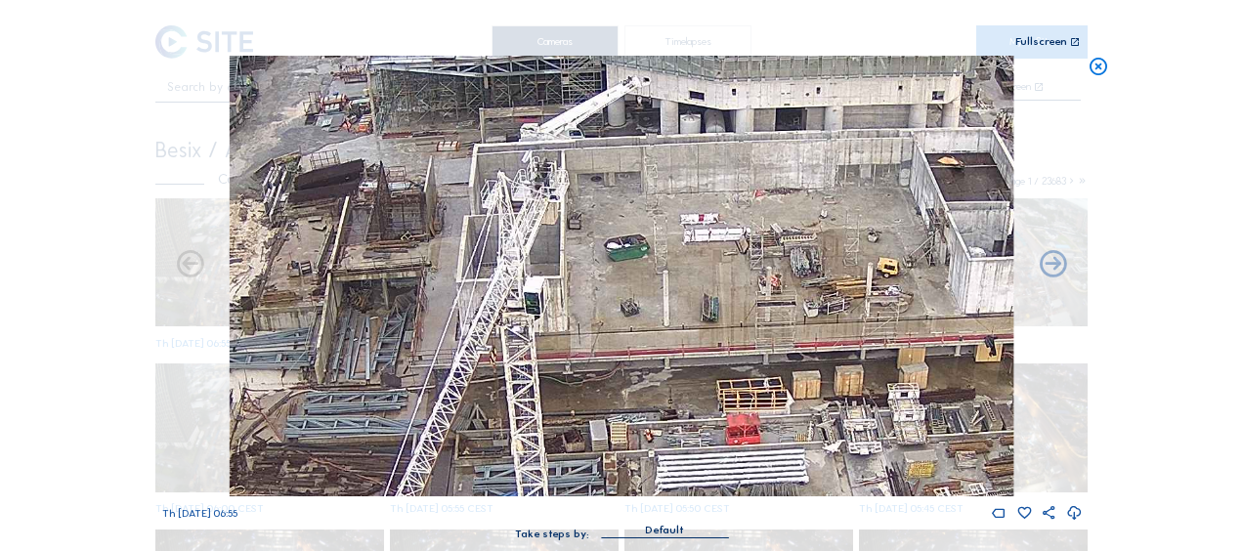
drag, startPoint x: 889, startPoint y: 366, endPoint x: 593, endPoint y: 279, distance: 308.9
click at [593, 279] on img at bounding box center [622, 276] width 784 height 441
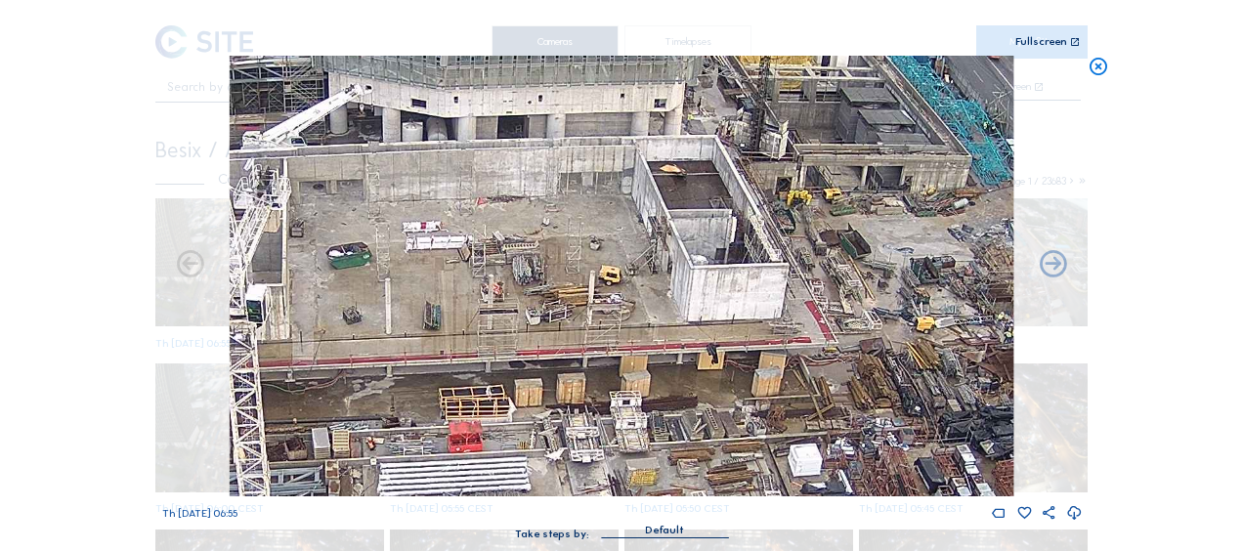
drag, startPoint x: 772, startPoint y: 317, endPoint x: 526, endPoint y: 341, distance: 247.5
click at [505, 324] on img at bounding box center [622, 276] width 784 height 441
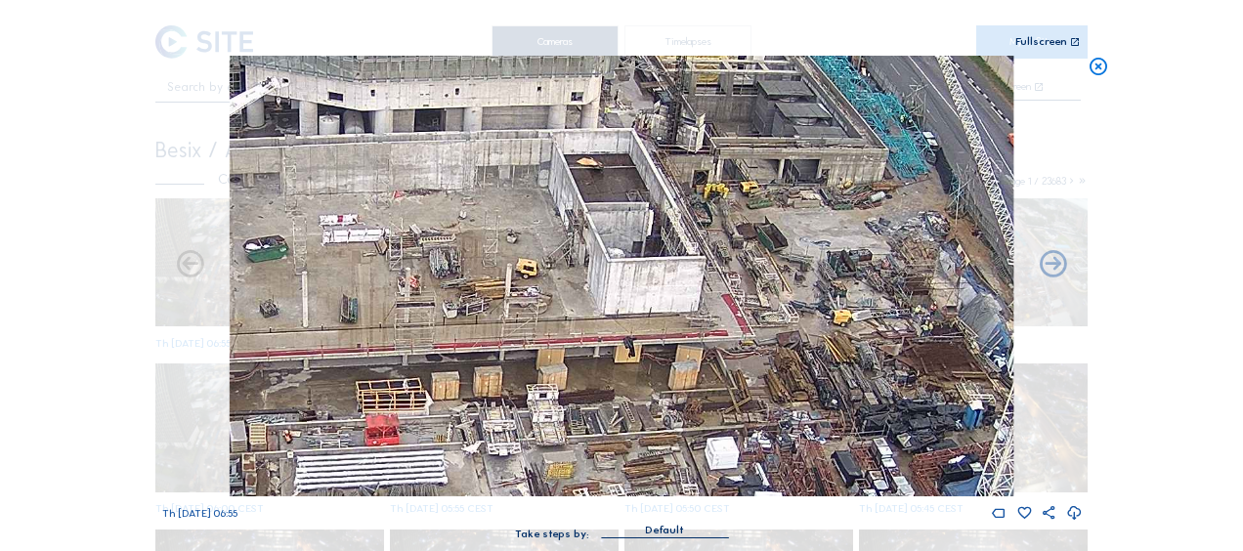
drag, startPoint x: 788, startPoint y: 320, endPoint x: 695, endPoint y: 303, distance: 94.3
click at [695, 303] on img at bounding box center [622, 276] width 784 height 441
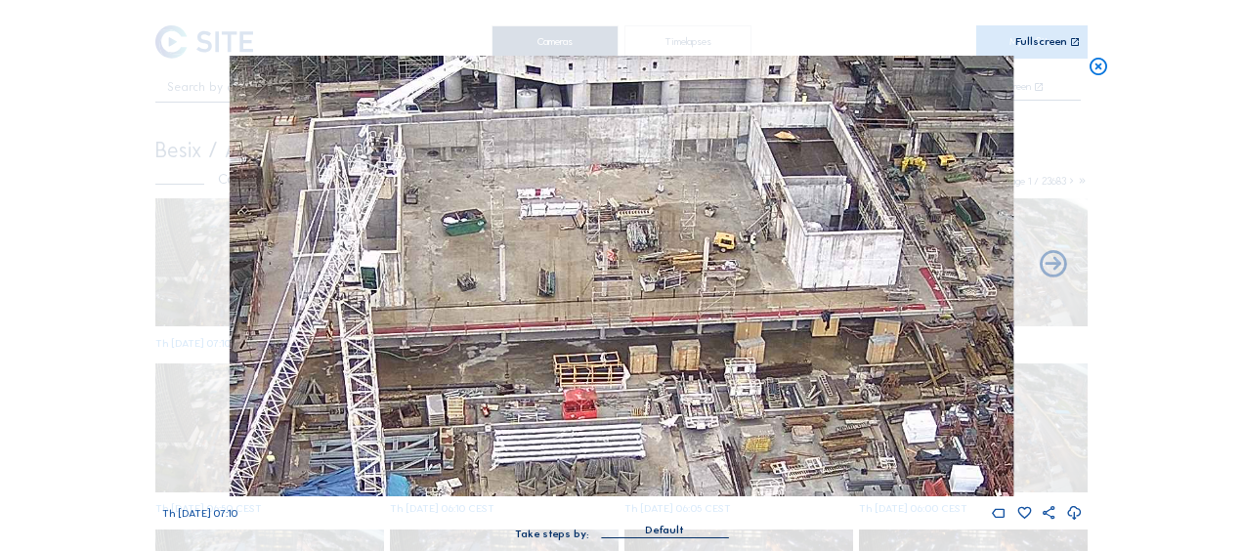
drag, startPoint x: 464, startPoint y: 305, endPoint x: 666, endPoint y: 282, distance: 202.6
click at [683, 288] on img at bounding box center [622, 276] width 784 height 441
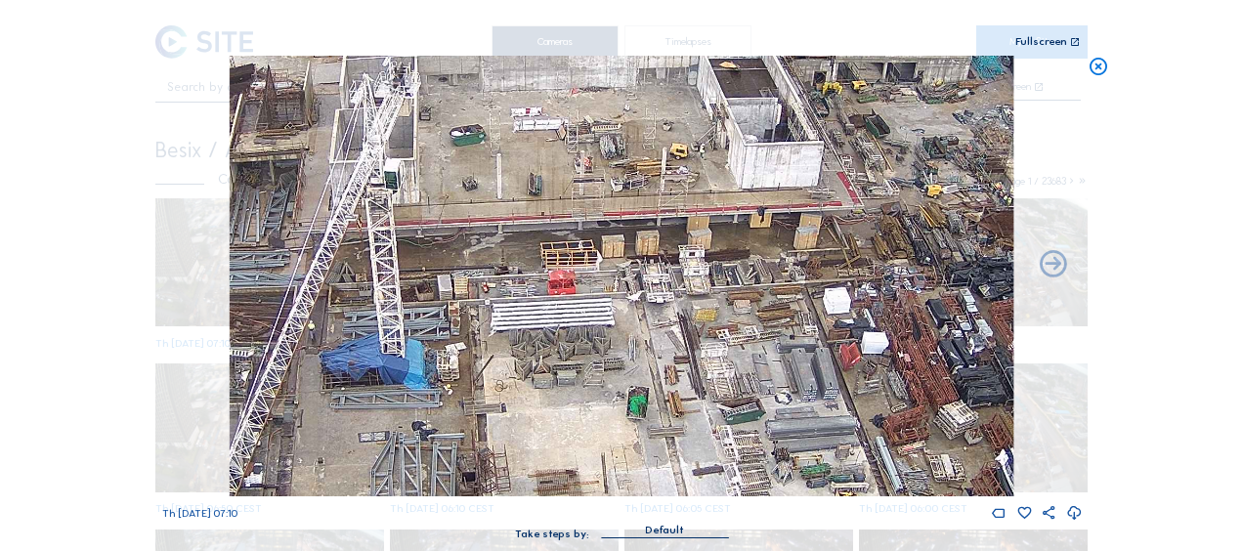
drag, startPoint x: 556, startPoint y: 208, endPoint x: 563, endPoint y: 187, distance: 22.6
click at [563, 187] on img at bounding box center [622, 276] width 784 height 441
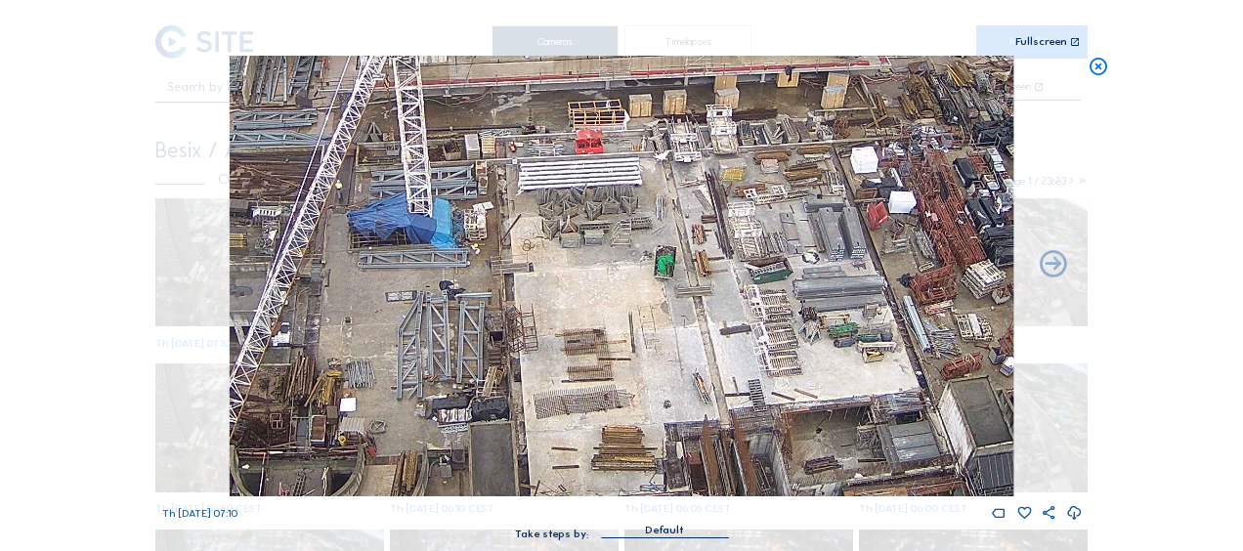
drag, startPoint x: 584, startPoint y: 179, endPoint x: 594, endPoint y: 146, distance: 34.6
click at [594, 146] on img at bounding box center [622, 276] width 784 height 441
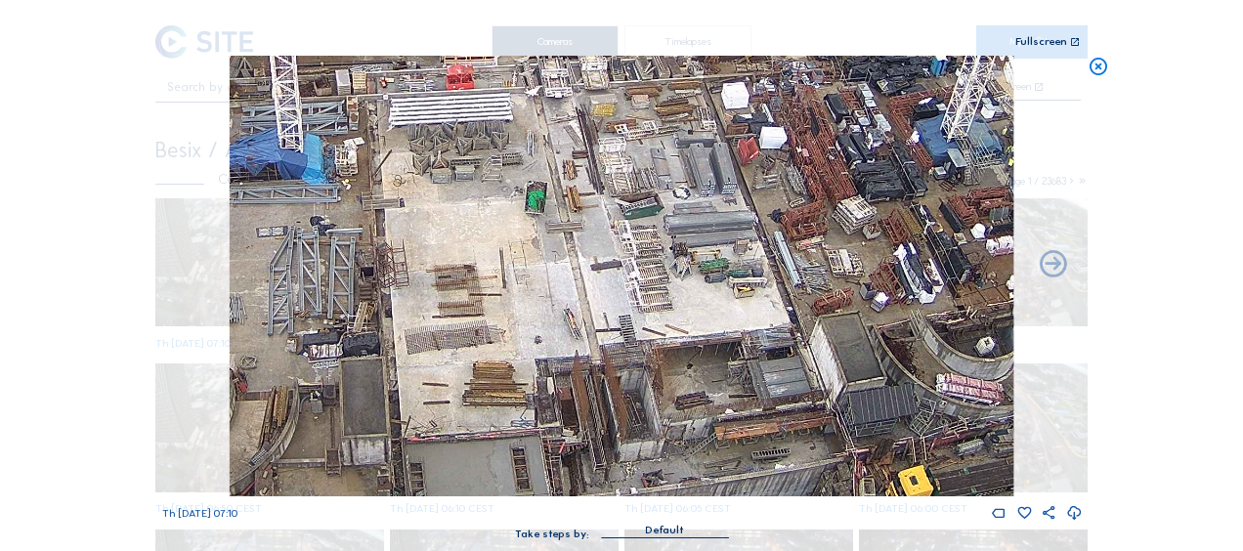
drag, startPoint x: 911, startPoint y: 350, endPoint x: 753, endPoint y: 278, distance: 174.1
click at [760, 280] on img at bounding box center [622, 276] width 784 height 441
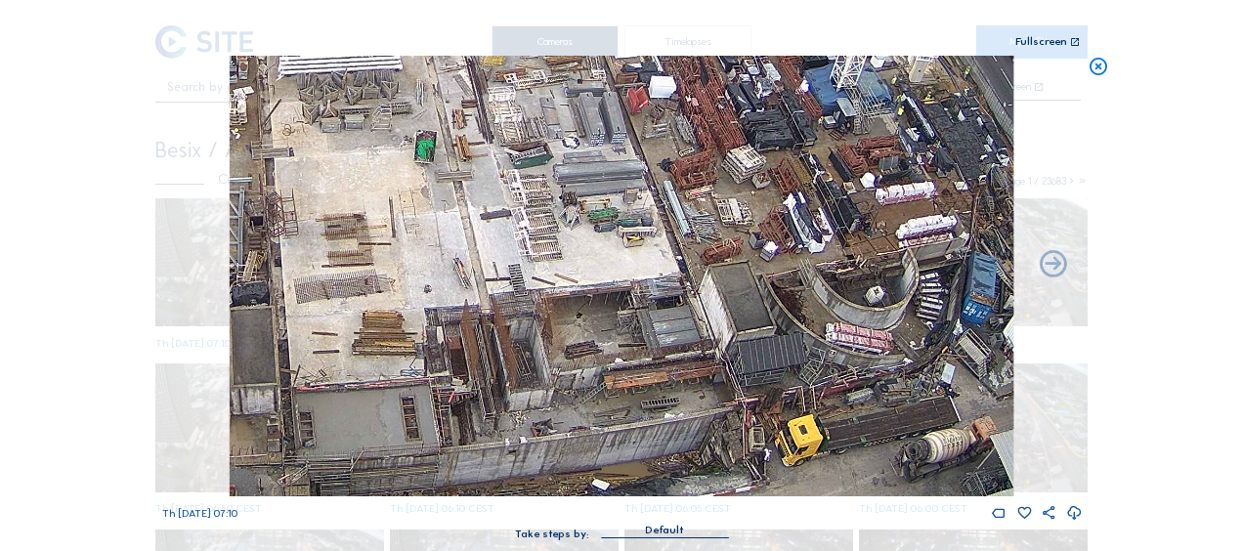
drag, startPoint x: 873, startPoint y: 291, endPoint x: 727, endPoint y: 219, distance: 162.6
click at [727, 219] on img at bounding box center [622, 276] width 784 height 441
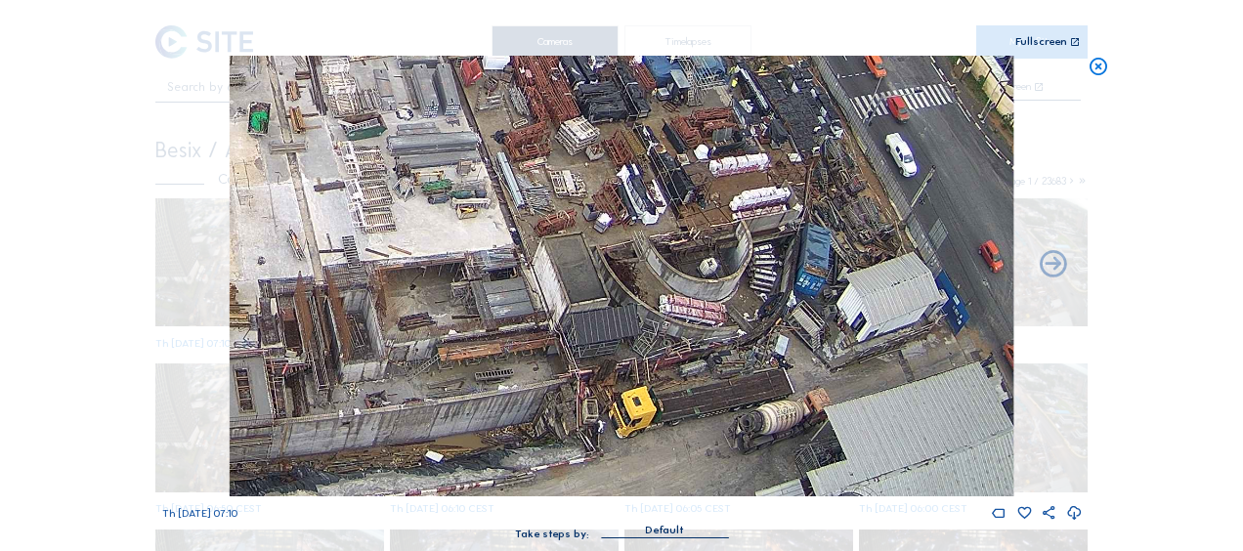
drag, startPoint x: 838, startPoint y: 312, endPoint x: 728, endPoint y: 166, distance: 182.2
click at [728, 166] on img at bounding box center [622, 276] width 784 height 441
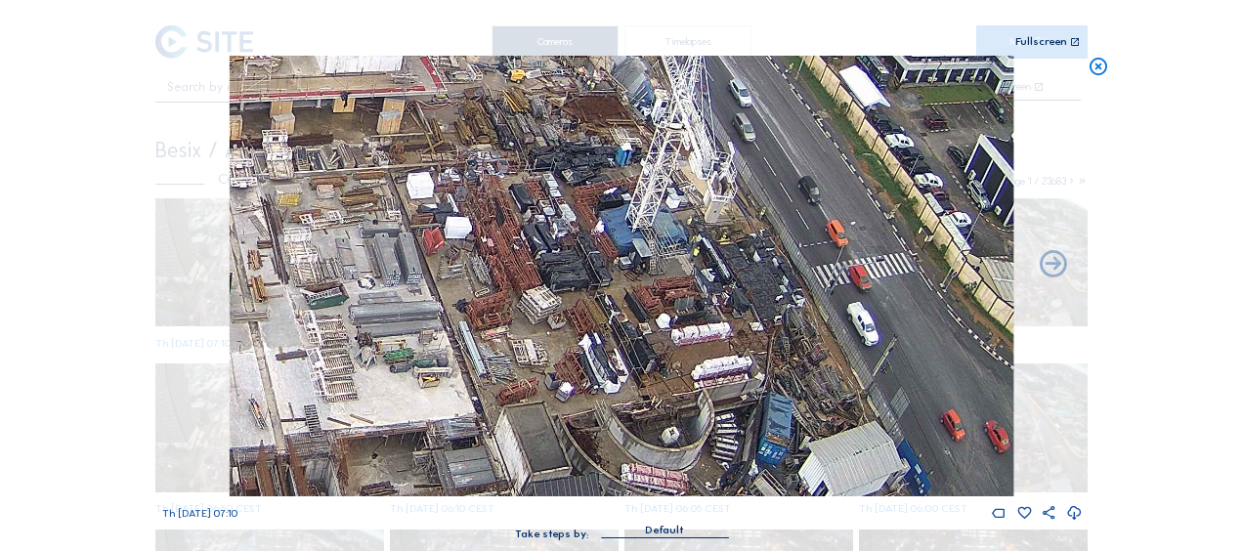
drag, startPoint x: 762, startPoint y: 199, endPoint x: 724, endPoint y: 345, distance: 150.5
click at [727, 346] on img at bounding box center [622, 276] width 784 height 441
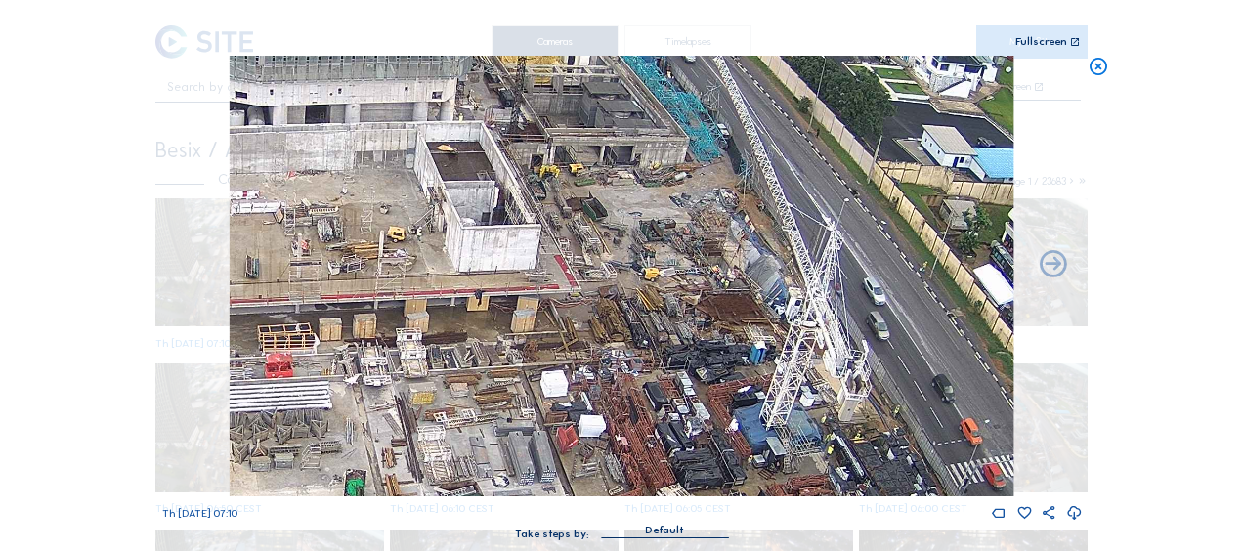
drag, startPoint x: 706, startPoint y: 268, endPoint x: 794, endPoint y: 371, distance: 135.9
click at [788, 406] on img at bounding box center [622, 276] width 784 height 441
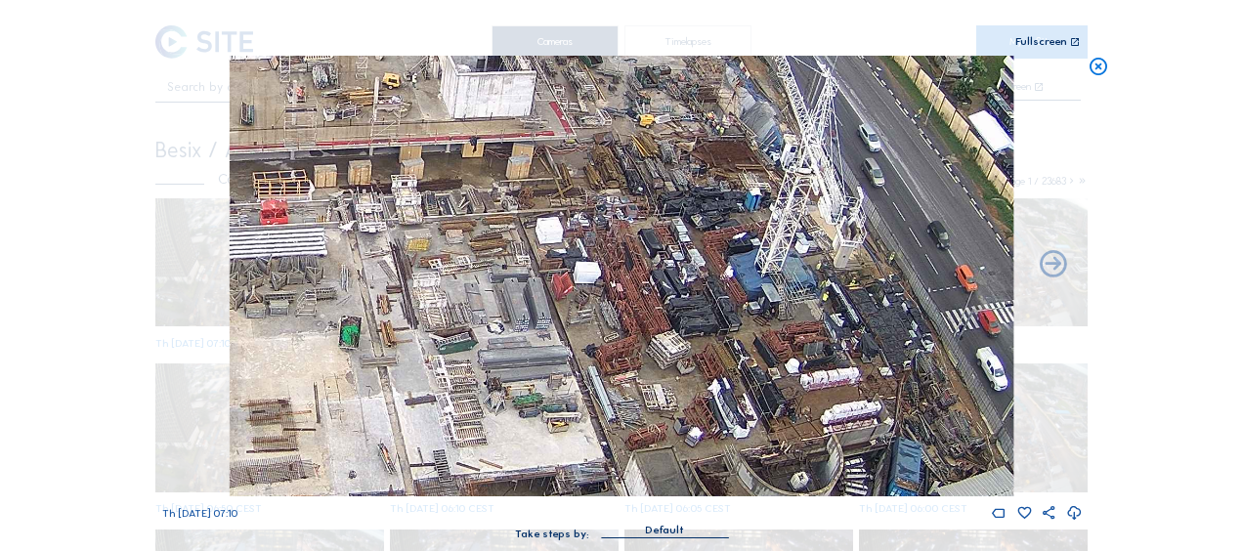
drag, startPoint x: 645, startPoint y: 396, endPoint x: 683, endPoint y: 143, distance: 256.0
click at [683, 142] on img at bounding box center [622, 276] width 784 height 441
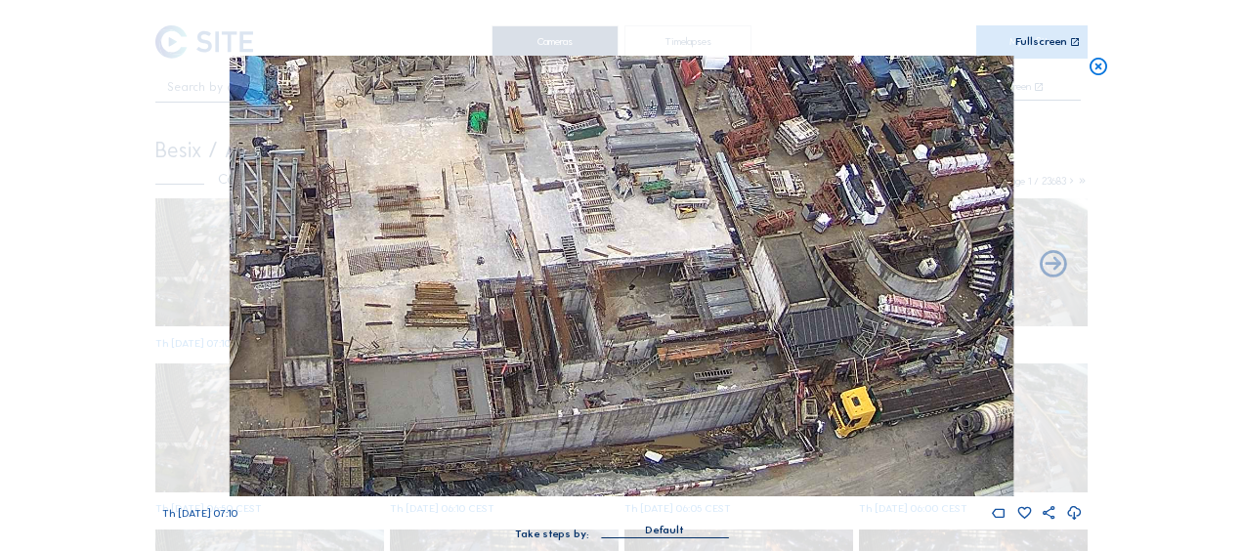
drag, startPoint x: 518, startPoint y: 417, endPoint x: 605, endPoint y: 276, distance: 166.3
click at [605, 276] on img at bounding box center [622, 276] width 784 height 441
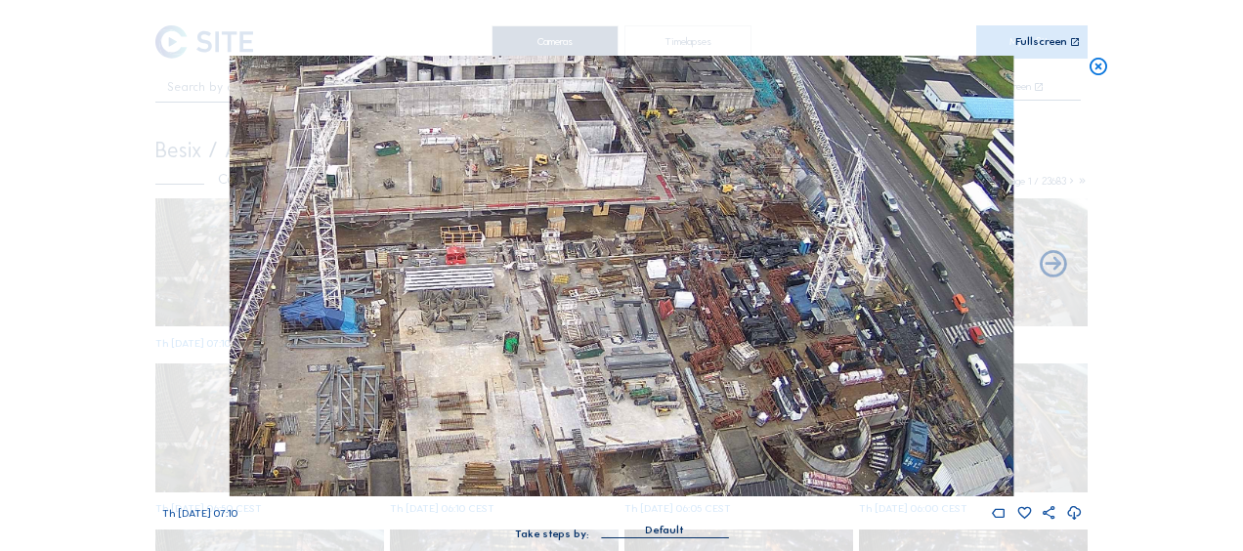
drag, startPoint x: 482, startPoint y: 249, endPoint x: 520, endPoint y: 371, distance: 128.0
click at [520, 371] on img at bounding box center [622, 276] width 784 height 441
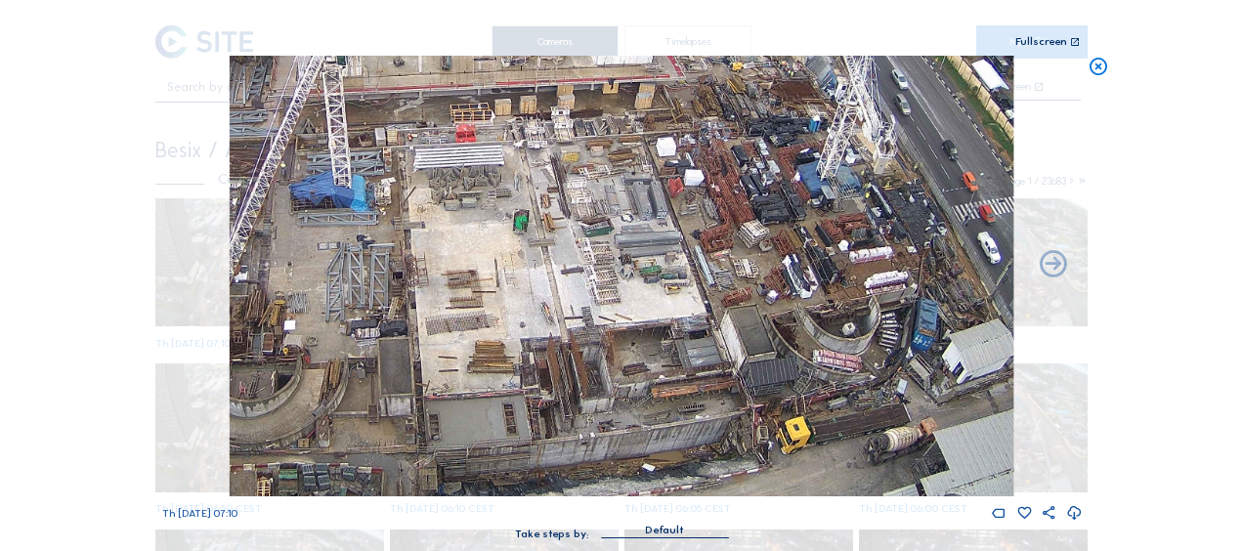
drag, startPoint x: 473, startPoint y: 377, endPoint x: 489, endPoint y: 315, distance: 64.5
click at [489, 315] on img at bounding box center [622, 276] width 784 height 441
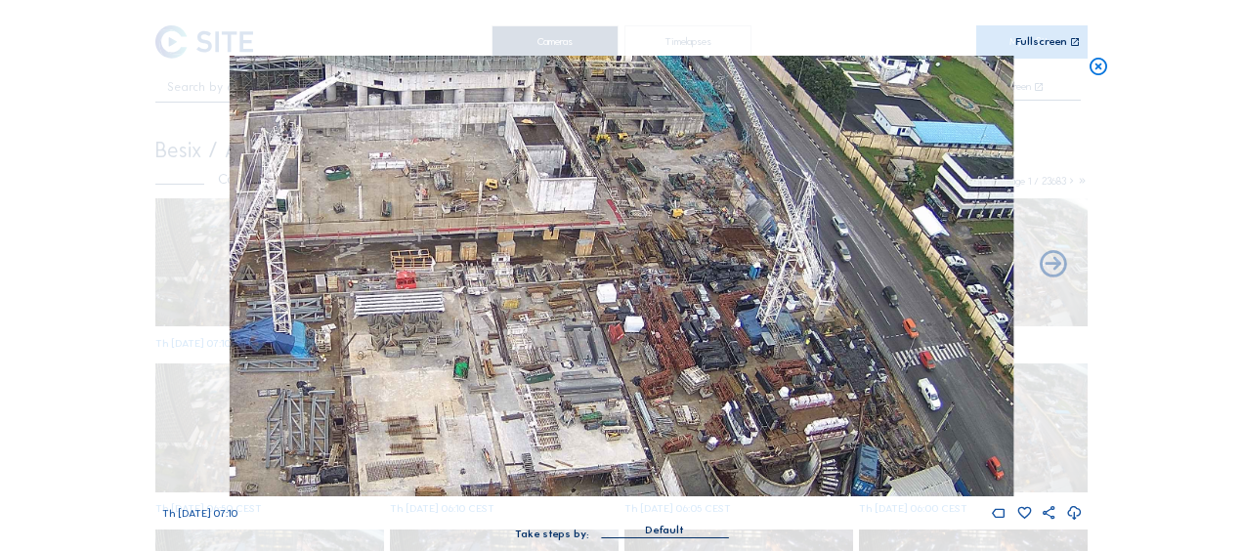
drag, startPoint x: 699, startPoint y: 154, endPoint x: 639, endPoint y: 301, distance: 158.3
click at [639, 301] on img at bounding box center [622, 276] width 784 height 441
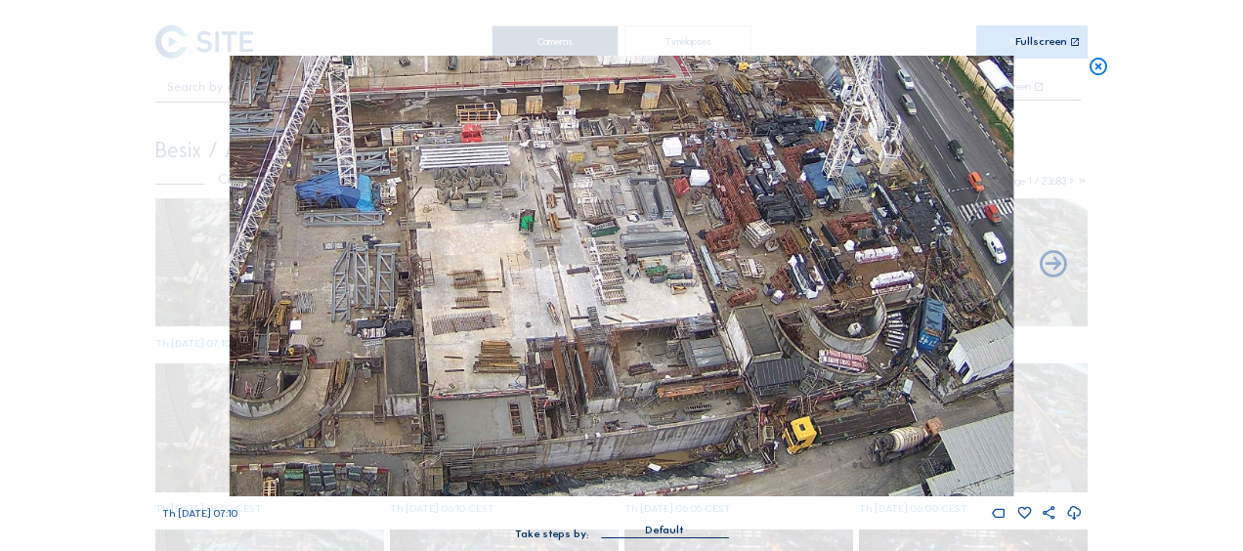
drag, startPoint x: 645, startPoint y: 341, endPoint x: 680, endPoint y: 296, distance: 57.1
click at [711, 145] on img at bounding box center [622, 276] width 784 height 441
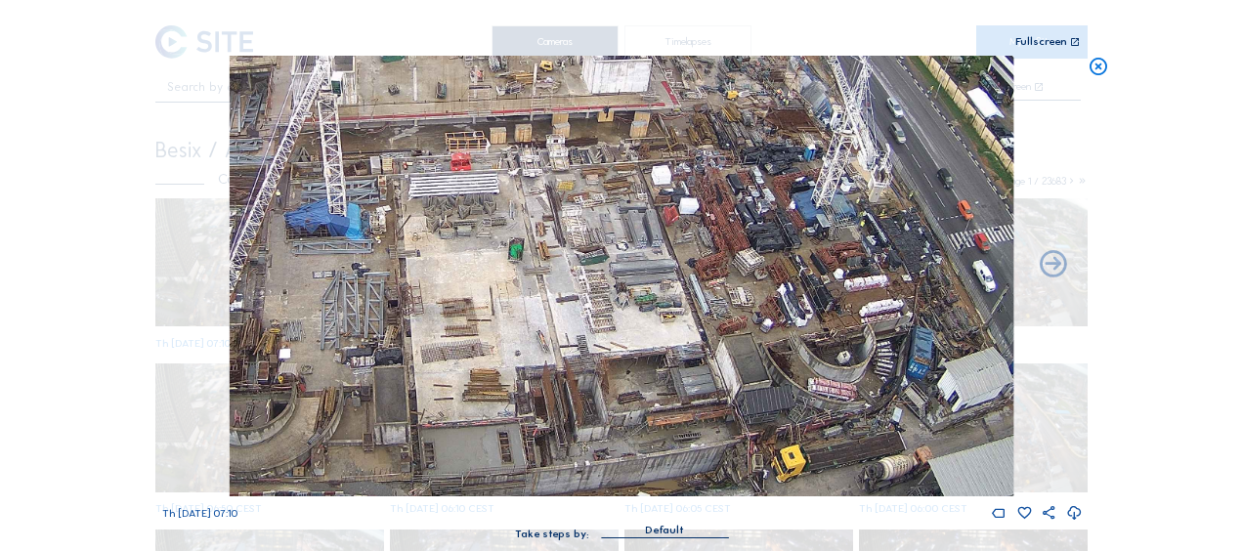
drag, startPoint x: 688, startPoint y: 248, endPoint x: 670, endPoint y: 337, distance: 90.7
click at [670, 337] on img at bounding box center [622, 276] width 784 height 441
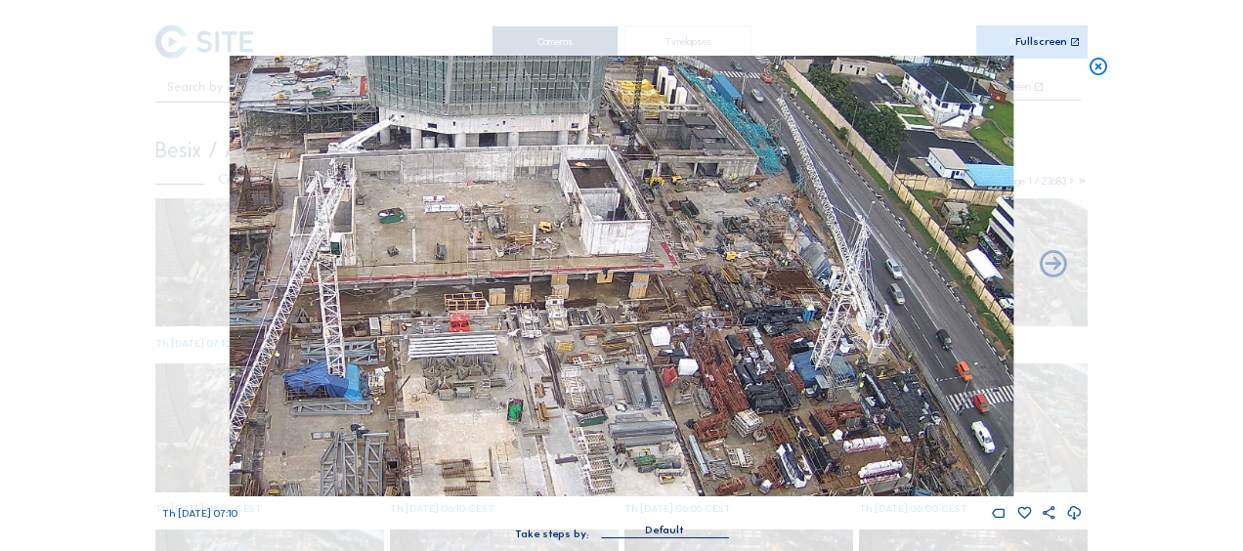
drag, startPoint x: 629, startPoint y: 189, endPoint x: 643, endPoint y: 248, distance: 61.2
click at [643, 248] on img at bounding box center [622, 276] width 784 height 441
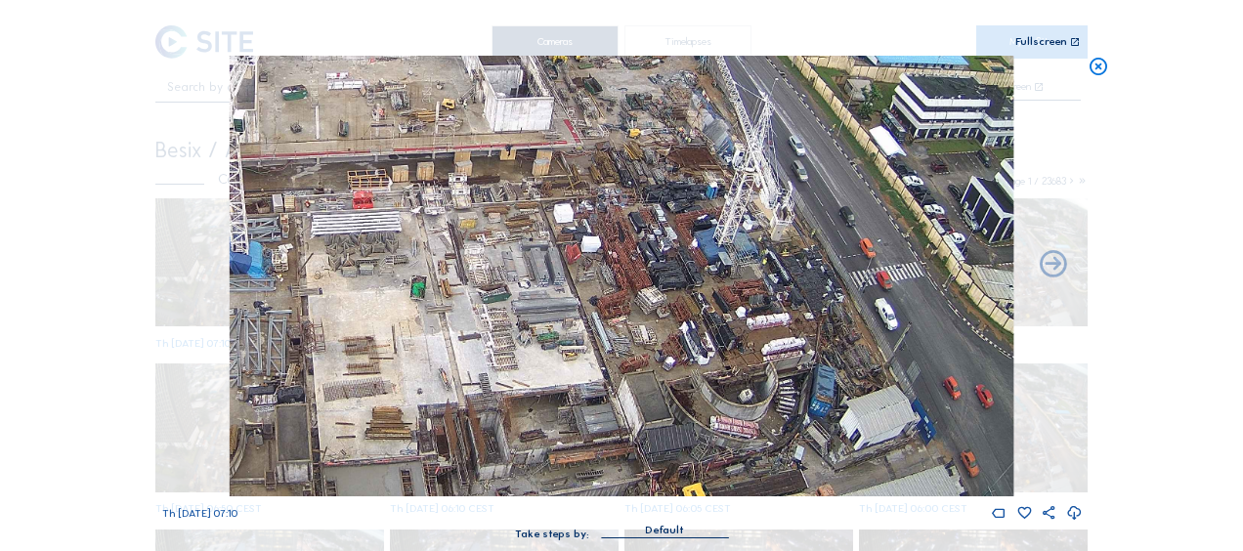
drag, startPoint x: 744, startPoint y: 420, endPoint x: 644, endPoint y: 286, distance: 166.9
click at [644, 287] on img at bounding box center [622, 276] width 784 height 441
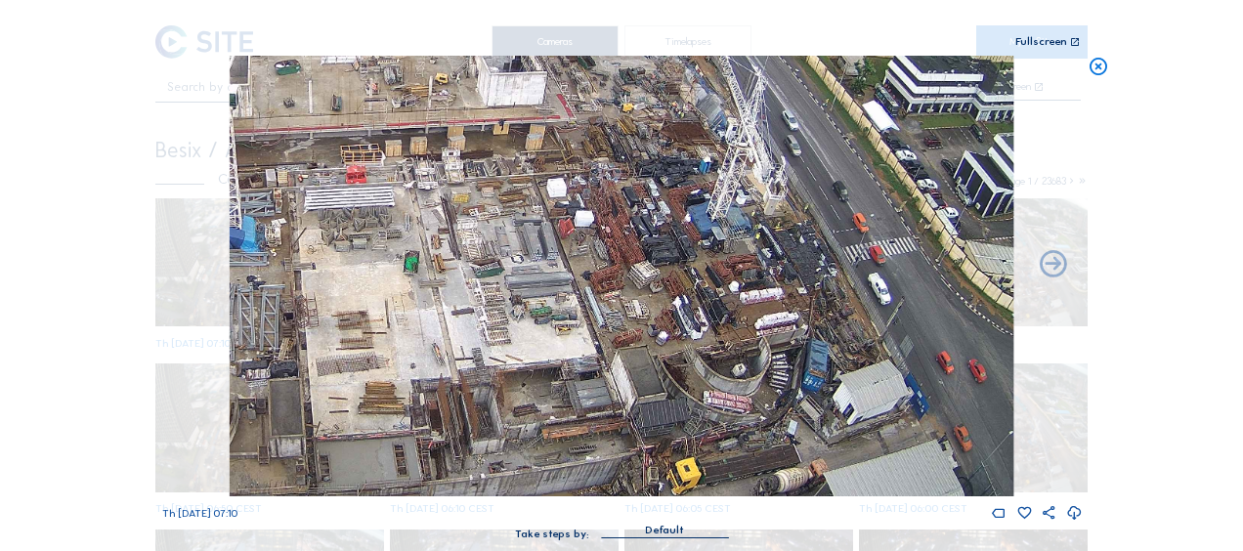
drag, startPoint x: 655, startPoint y: 332, endPoint x: 678, endPoint y: 220, distance: 114.8
click at [678, 220] on img at bounding box center [622, 276] width 784 height 441
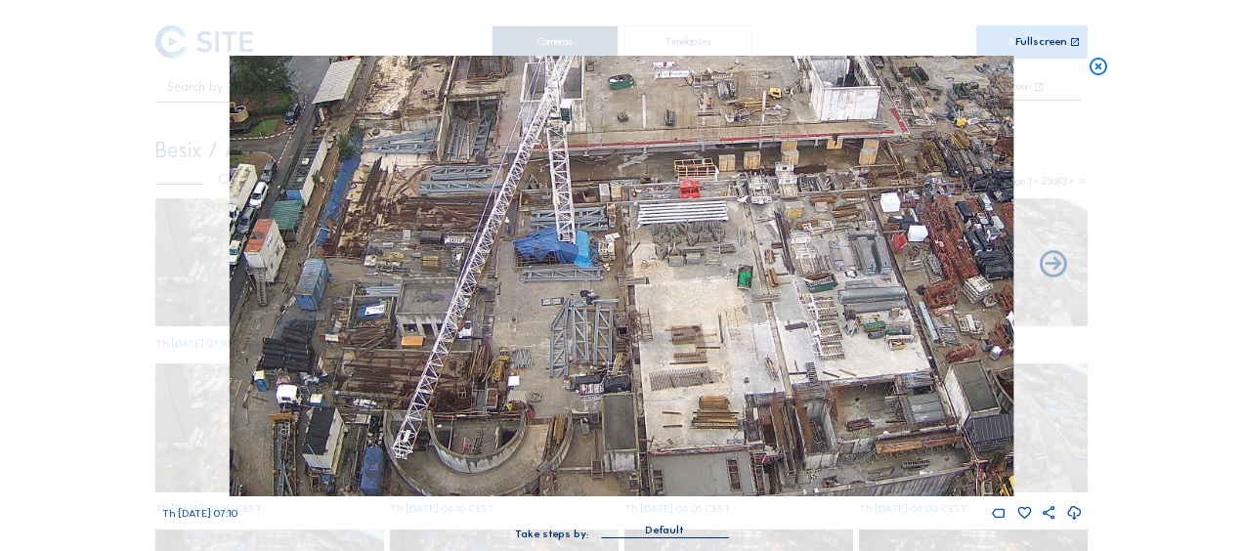
drag, startPoint x: 534, startPoint y: 319, endPoint x: 813, endPoint y: 375, distance: 285.2
click at [840, 375] on img at bounding box center [622, 276] width 784 height 441
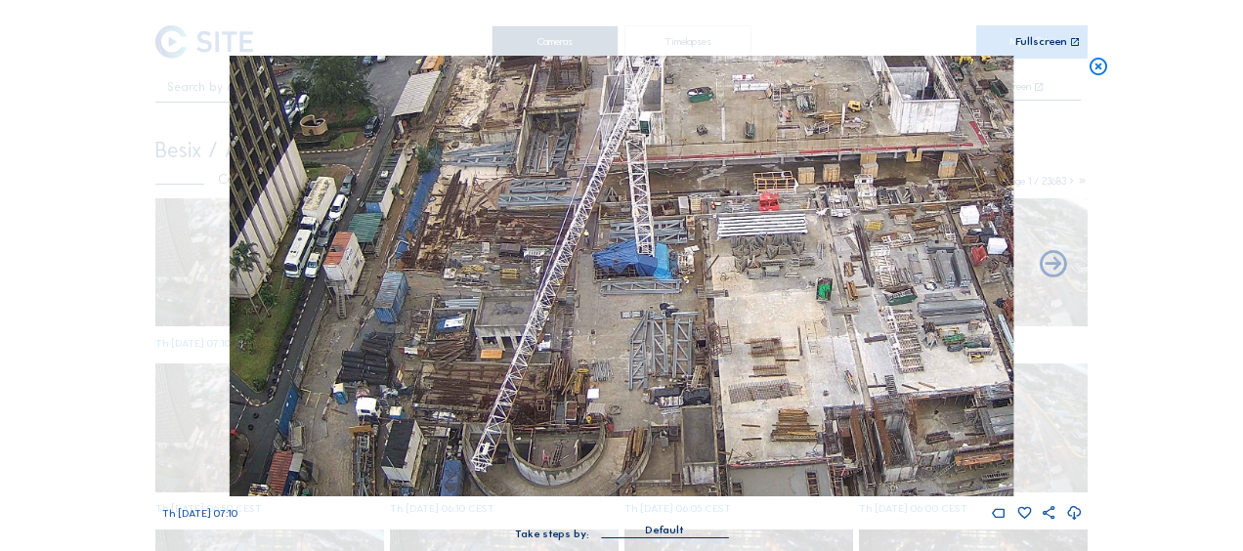
click at [780, 402] on img at bounding box center [622, 276] width 784 height 441
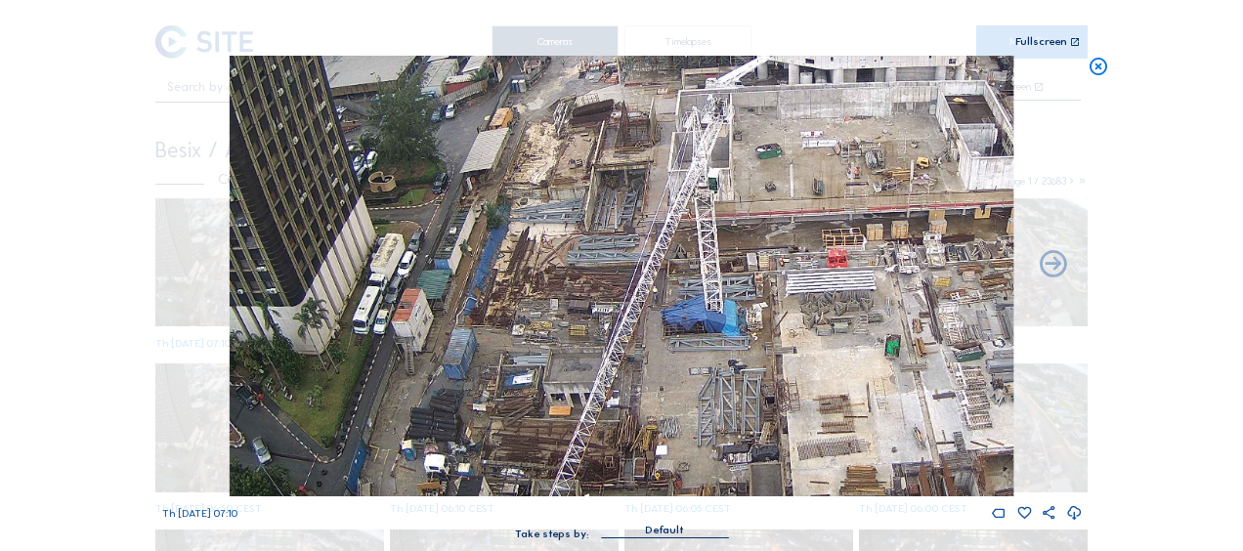
drag, startPoint x: 698, startPoint y: 236, endPoint x: 756, endPoint y: 285, distance: 77.0
click at [756, 285] on img at bounding box center [622, 276] width 784 height 441
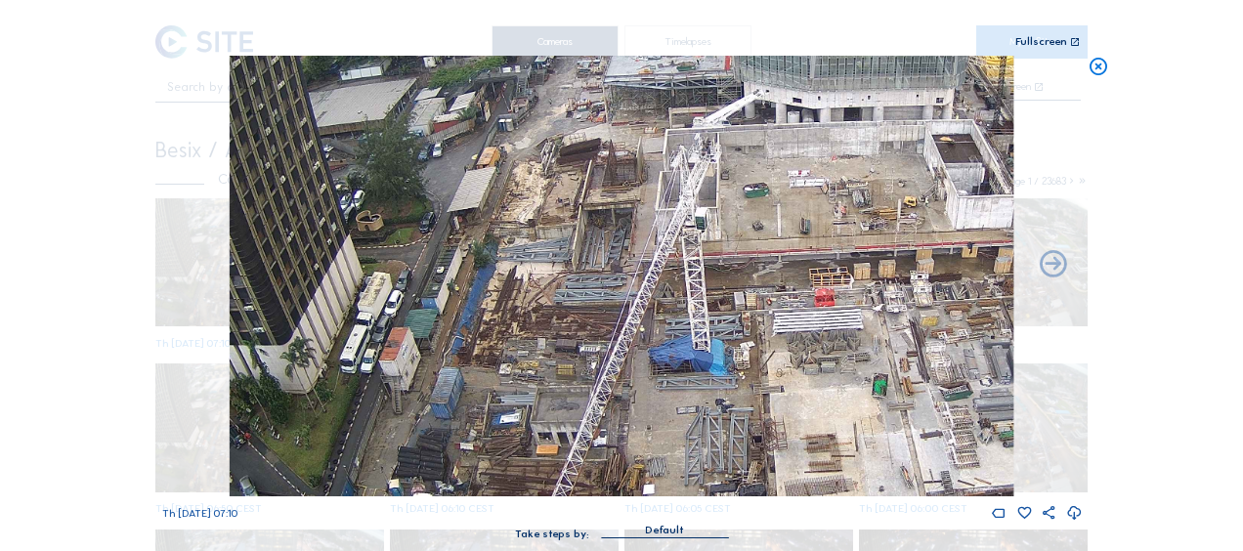
drag, startPoint x: 673, startPoint y: 106, endPoint x: 647, endPoint y: 188, distance: 86.2
click at [647, 188] on img at bounding box center [622, 276] width 784 height 441
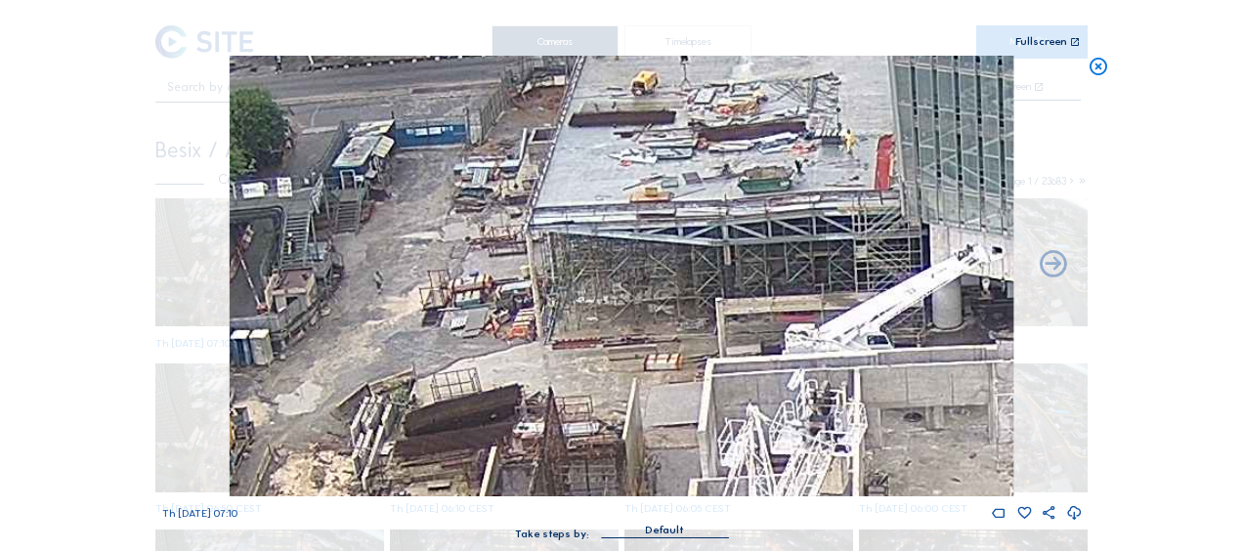
drag, startPoint x: 653, startPoint y: 201, endPoint x: 631, endPoint y: 320, distance: 120.2
click at [654, 358] on img at bounding box center [622, 276] width 784 height 441
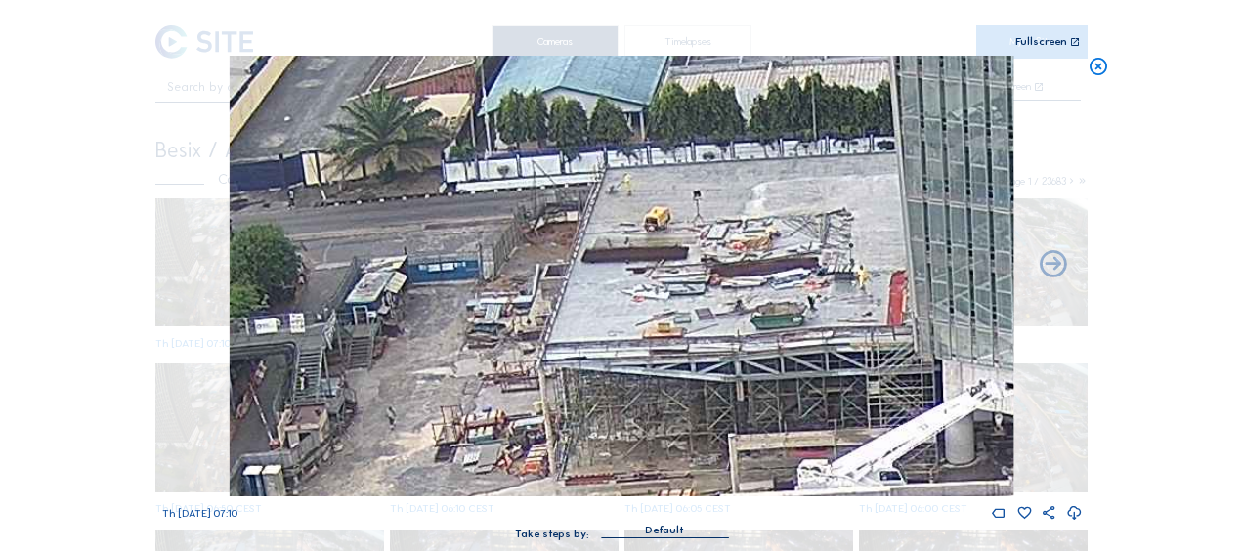
drag, startPoint x: 657, startPoint y: 96, endPoint x: 669, endPoint y: 232, distance: 136.4
click at [669, 232] on img at bounding box center [622, 276] width 784 height 441
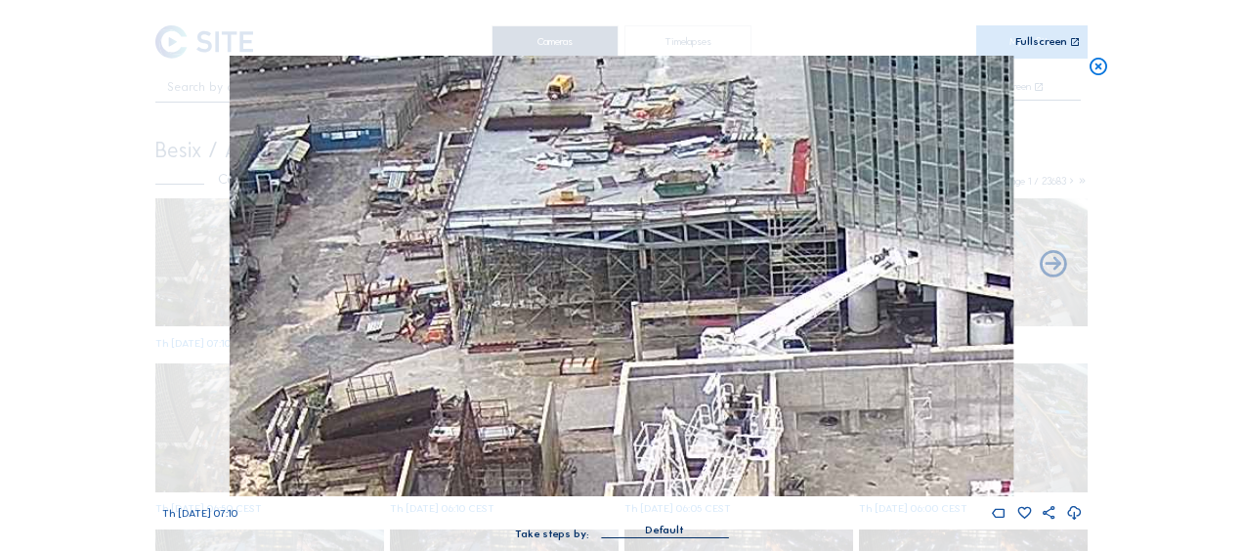
drag, startPoint x: 629, startPoint y: 277, endPoint x: 561, endPoint y: 180, distance: 118.5
click at [561, 180] on img at bounding box center [622, 276] width 784 height 441
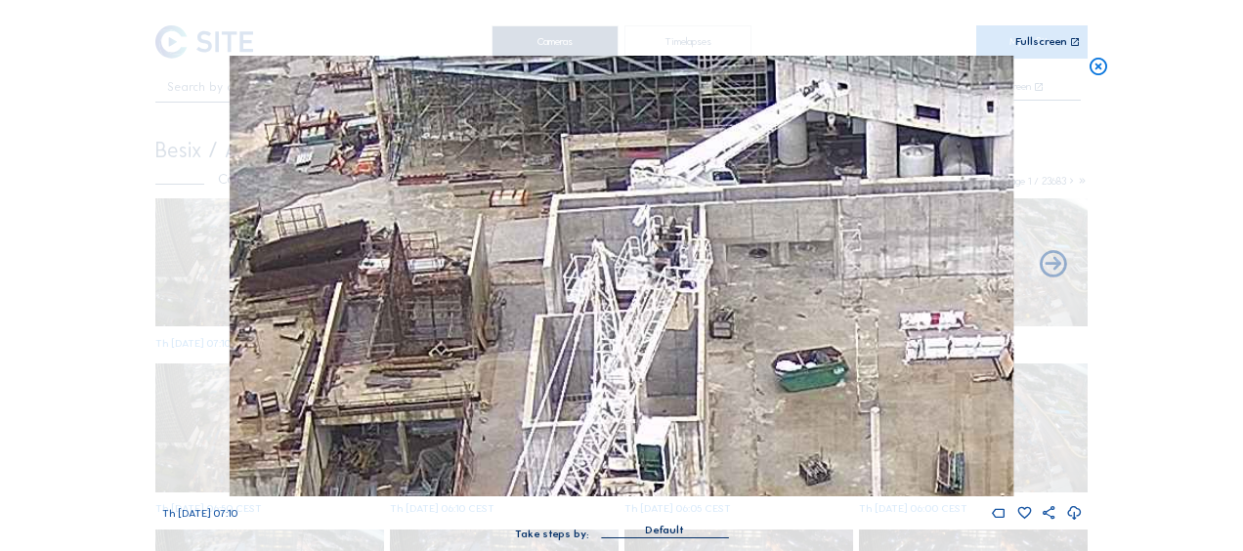
drag, startPoint x: 620, startPoint y: 422, endPoint x: 549, endPoint y: 254, distance: 182.2
click at [549, 254] on img at bounding box center [622, 276] width 784 height 441
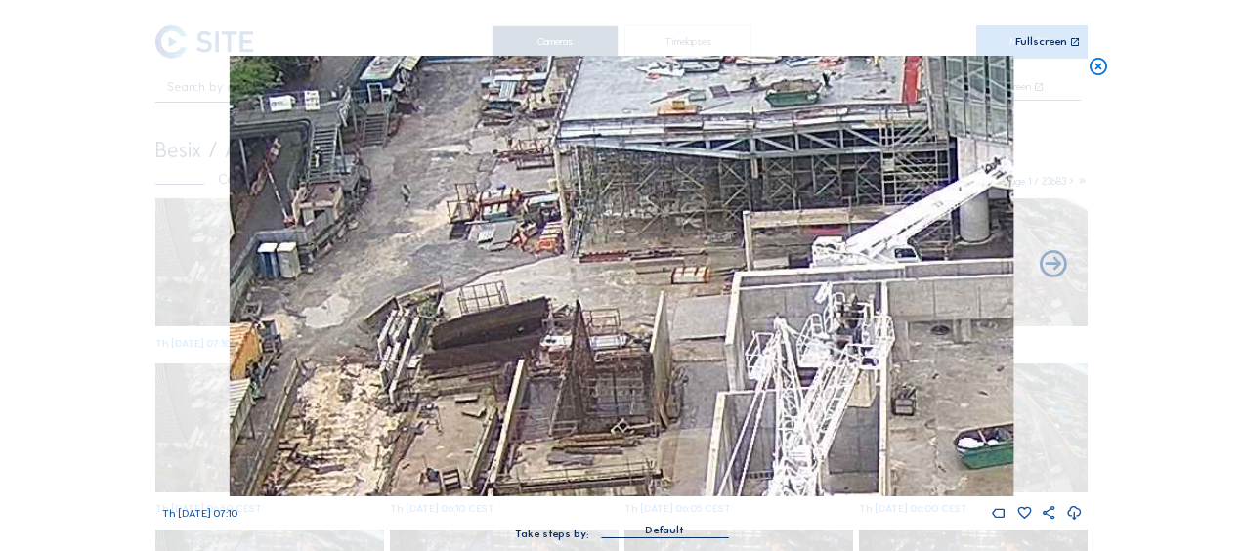
drag, startPoint x: 528, startPoint y: 230, endPoint x: 737, endPoint y: 334, distance: 233.8
click at [734, 336] on img at bounding box center [622, 276] width 784 height 441
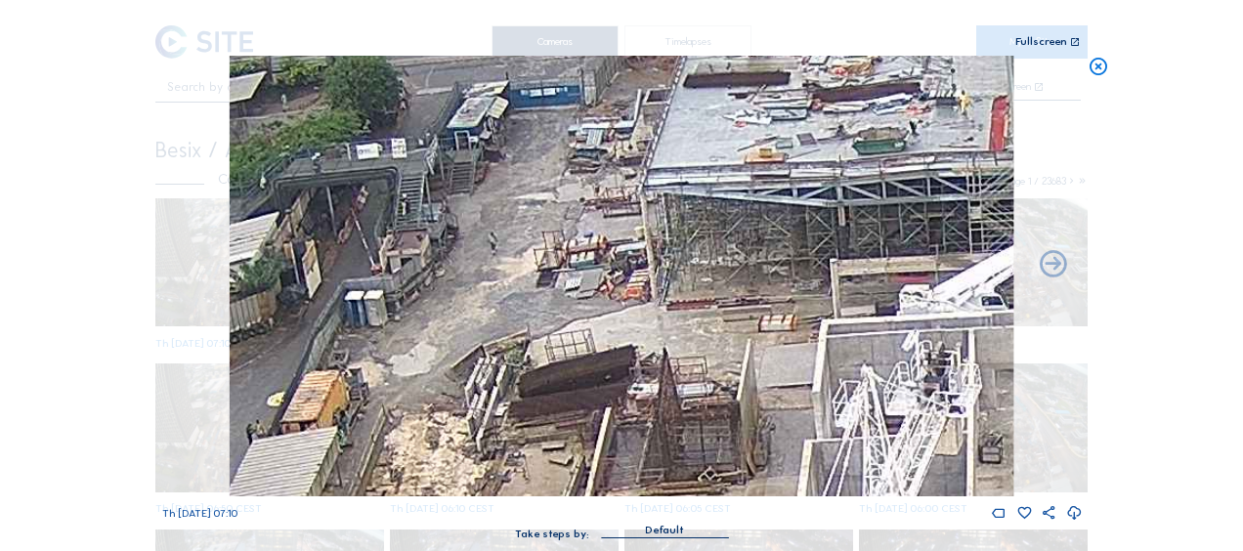
drag, startPoint x: 472, startPoint y: 334, endPoint x: 510, endPoint y: 203, distance: 136.4
click at [510, 203] on img at bounding box center [622, 276] width 784 height 441
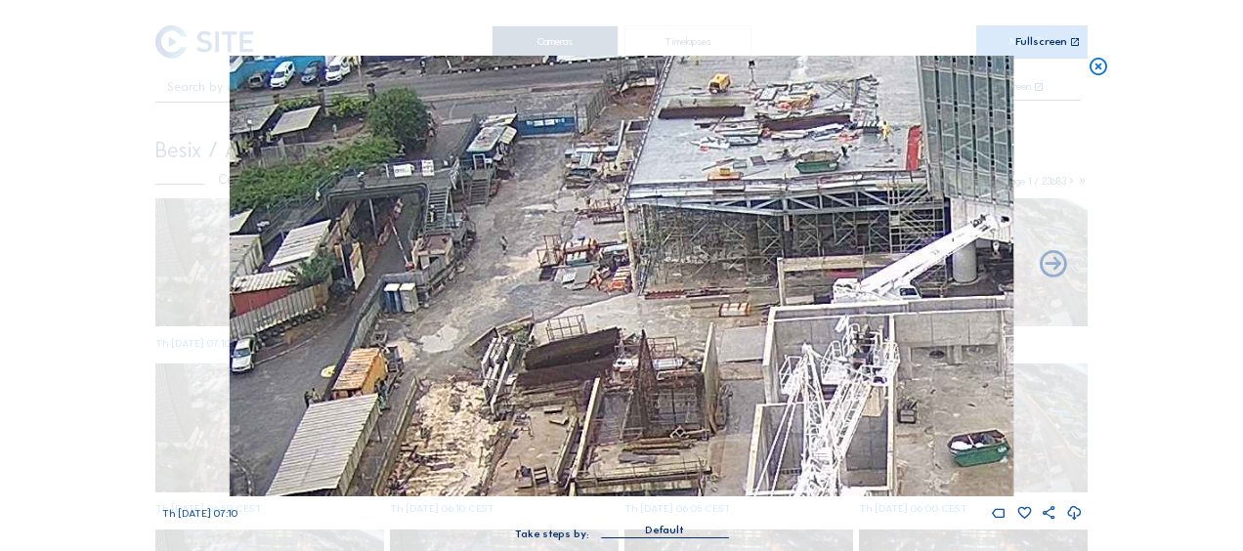
drag, startPoint x: 592, startPoint y: 104, endPoint x: 565, endPoint y: 205, distance: 105.3
click at [565, 204] on img at bounding box center [622, 276] width 784 height 441
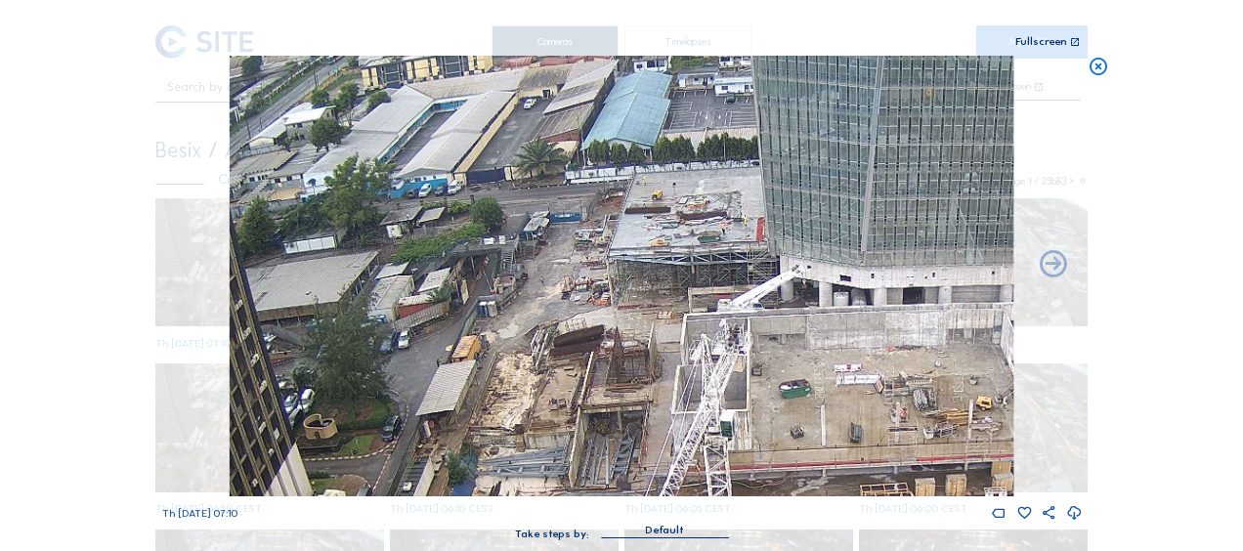
drag, startPoint x: 567, startPoint y: 405, endPoint x: 557, endPoint y: 248, distance: 156.7
click at [569, 188] on img at bounding box center [622, 276] width 784 height 441
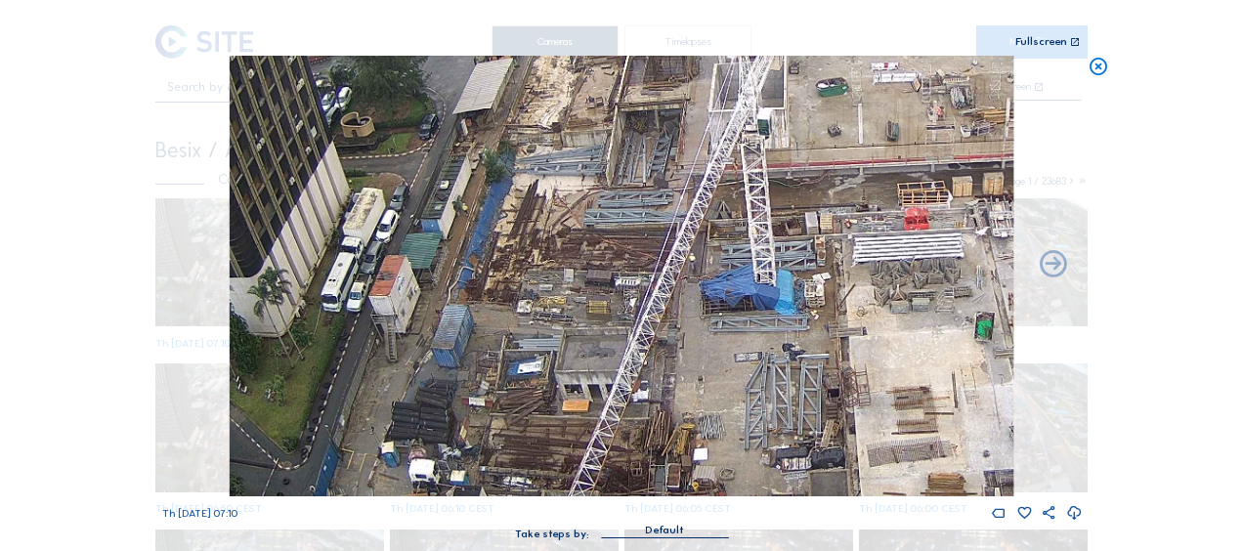
drag, startPoint x: 543, startPoint y: 377, endPoint x: 592, endPoint y: 190, distance: 193.9
click at [592, 189] on img at bounding box center [622, 276] width 784 height 441
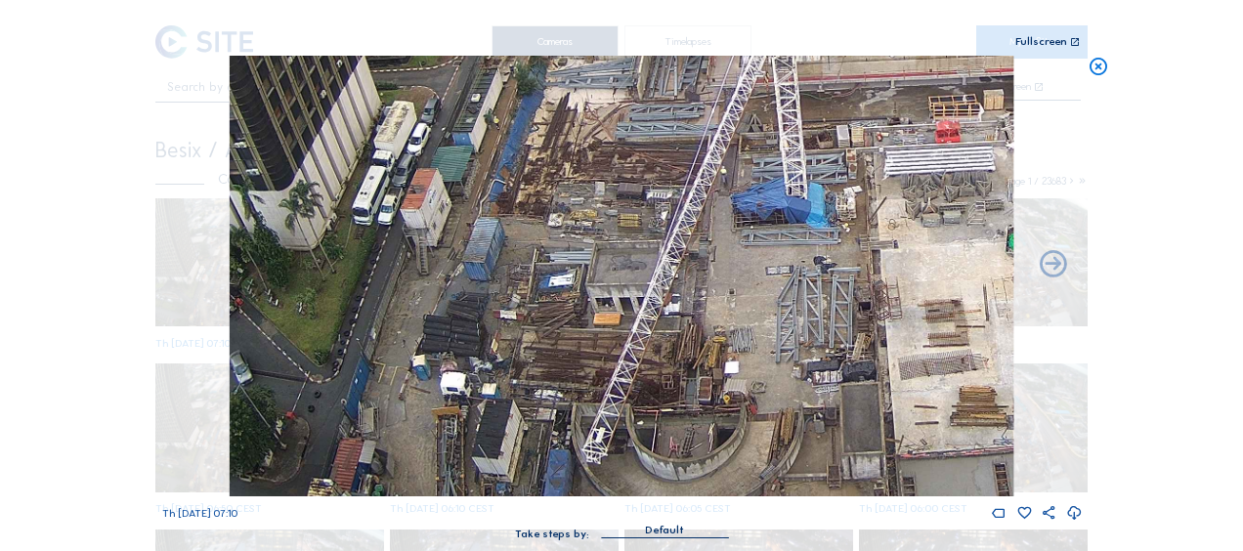
drag, startPoint x: 590, startPoint y: 223, endPoint x: 593, endPoint y: 213, distance: 10.2
click at [593, 213] on img at bounding box center [622, 276] width 784 height 441
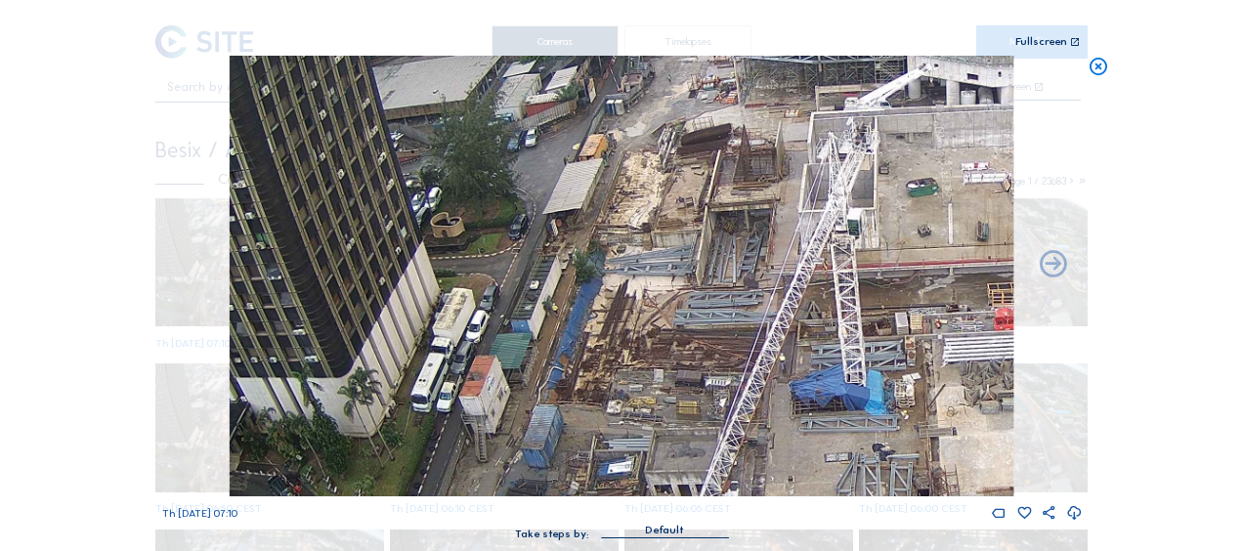
drag, startPoint x: 632, startPoint y: 111, endPoint x: 637, endPoint y: 289, distance: 177.9
click at [659, 380] on img at bounding box center [622, 276] width 784 height 441
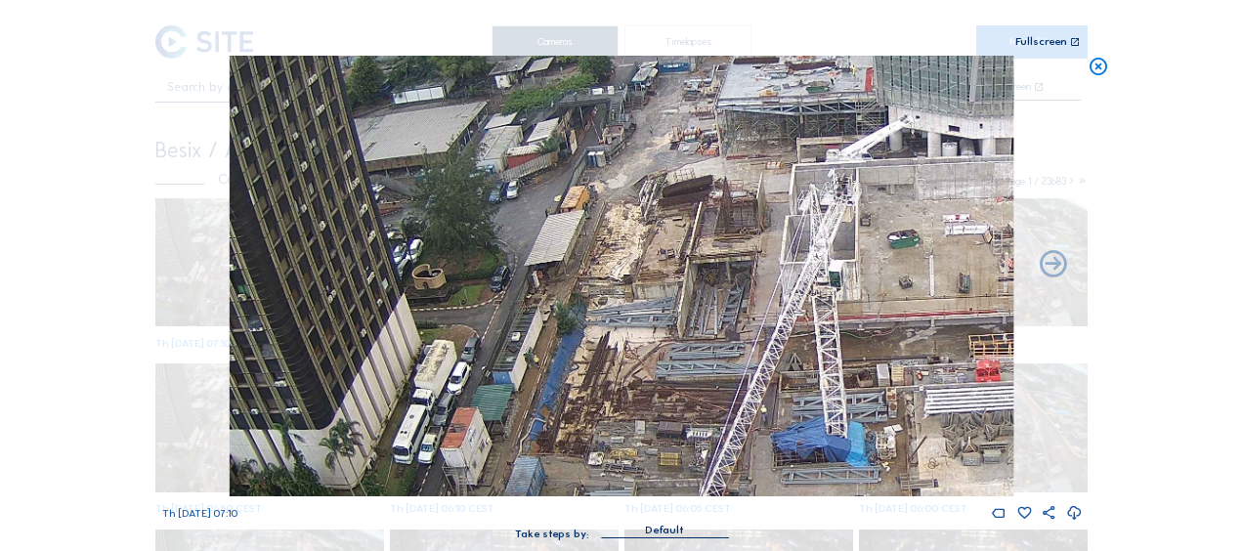
drag, startPoint x: 654, startPoint y: 184, endPoint x: 633, endPoint y: 255, distance: 74.2
click at [633, 255] on img at bounding box center [622, 276] width 784 height 441
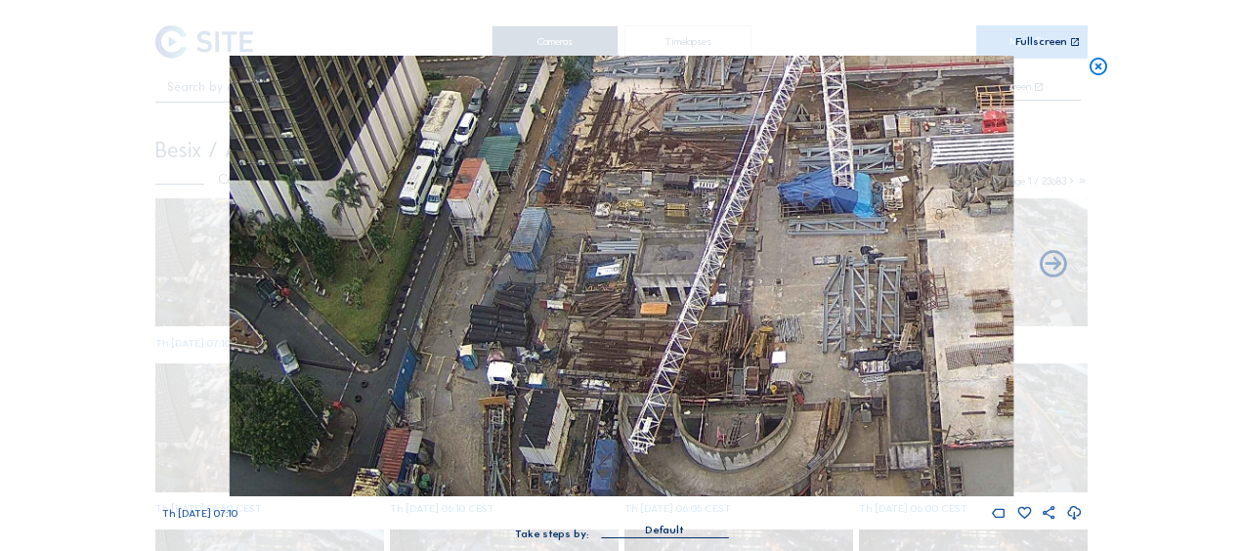
drag, startPoint x: 631, startPoint y: 297, endPoint x: 643, endPoint y: 129, distance: 168.5
click at [643, 129] on img at bounding box center [622, 276] width 784 height 441
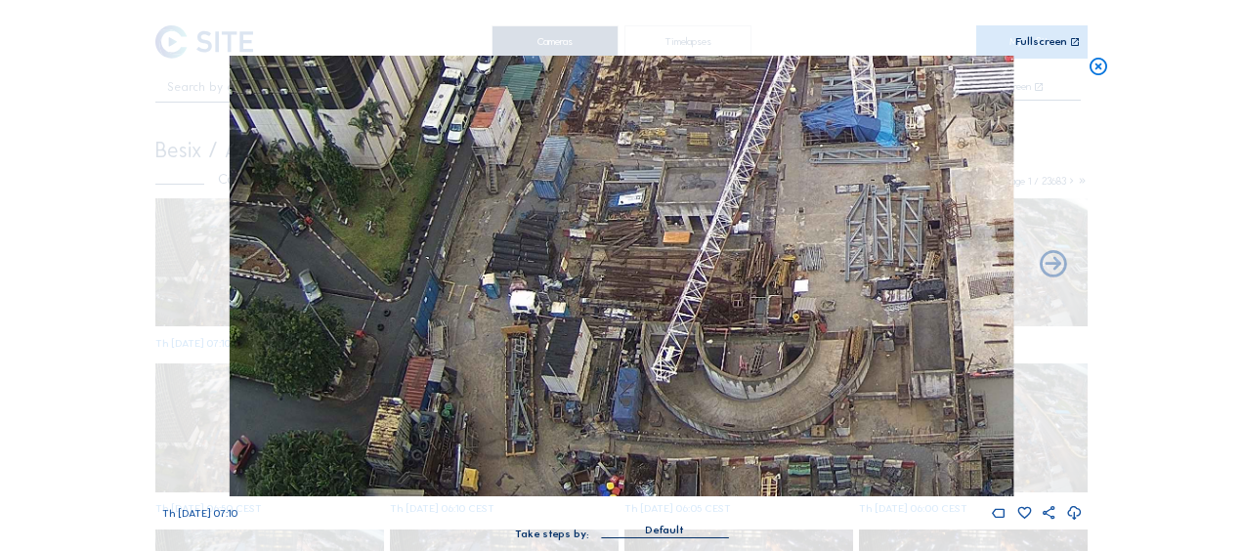
drag, startPoint x: 594, startPoint y: 238, endPoint x: 616, endPoint y: 187, distance: 56.1
click at [616, 187] on img at bounding box center [622, 276] width 784 height 441
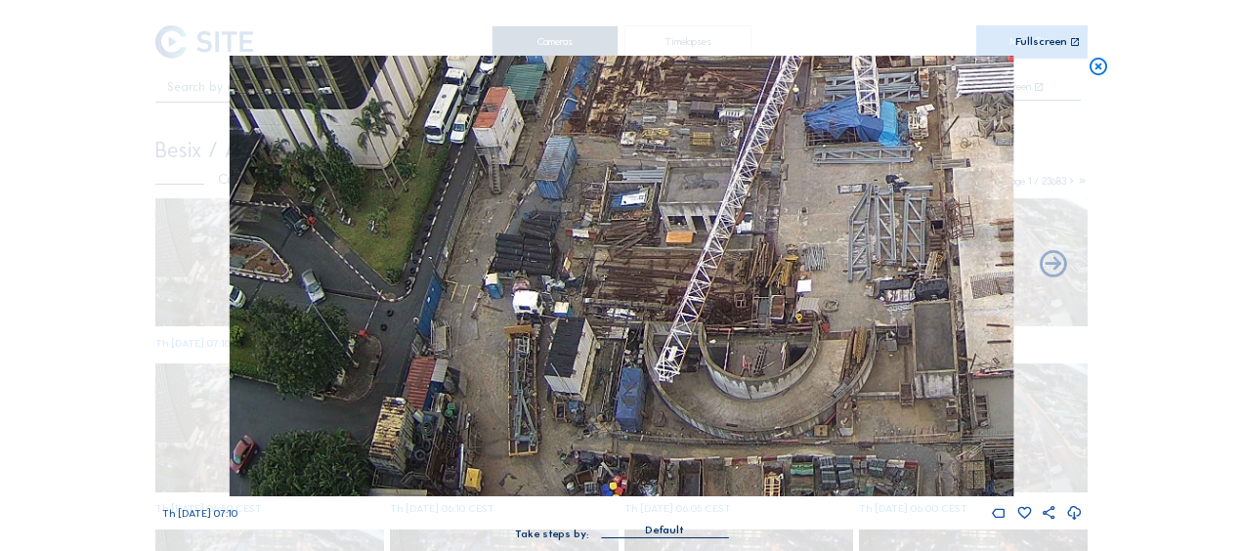
drag, startPoint x: 722, startPoint y: 383, endPoint x: 547, endPoint y: 332, distance: 182.2
click at [547, 332] on img at bounding box center [622, 276] width 784 height 441
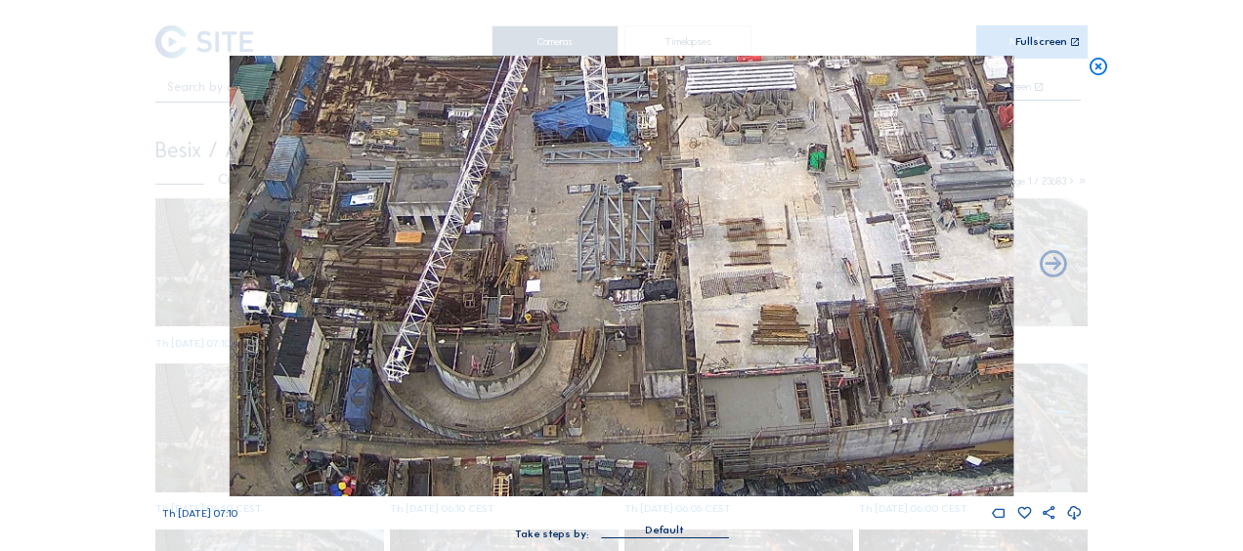
drag, startPoint x: 574, startPoint y: 330, endPoint x: 534, endPoint y: 308, distance: 45.9
click at [500, 315] on img at bounding box center [622, 276] width 784 height 441
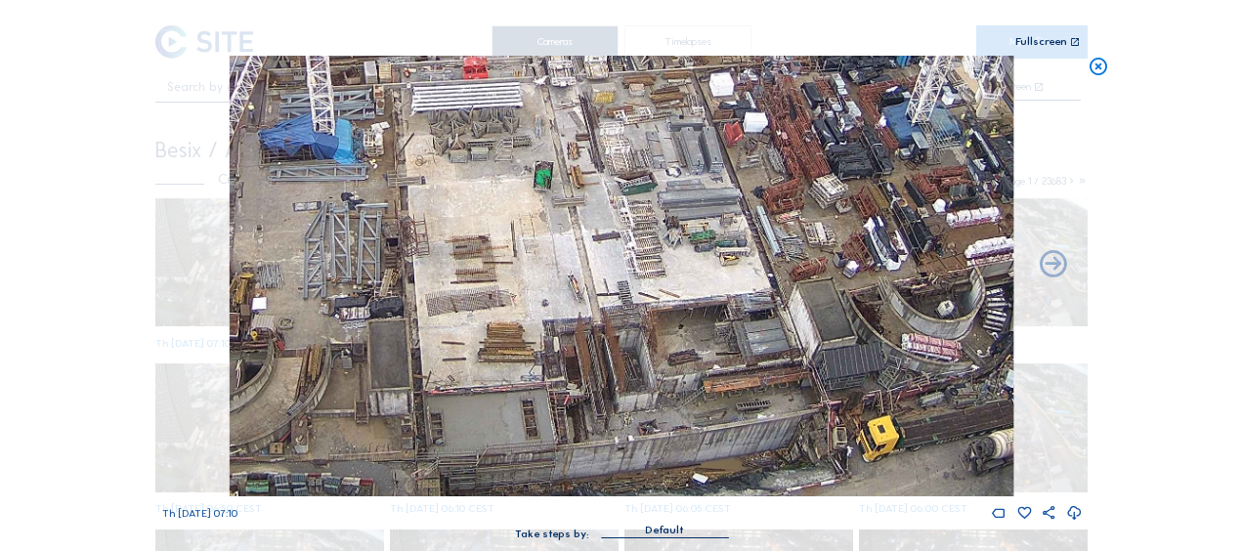
drag, startPoint x: 723, startPoint y: 334, endPoint x: 580, endPoint y: 315, distance: 145.0
click at [493, 356] on img at bounding box center [622, 276] width 784 height 441
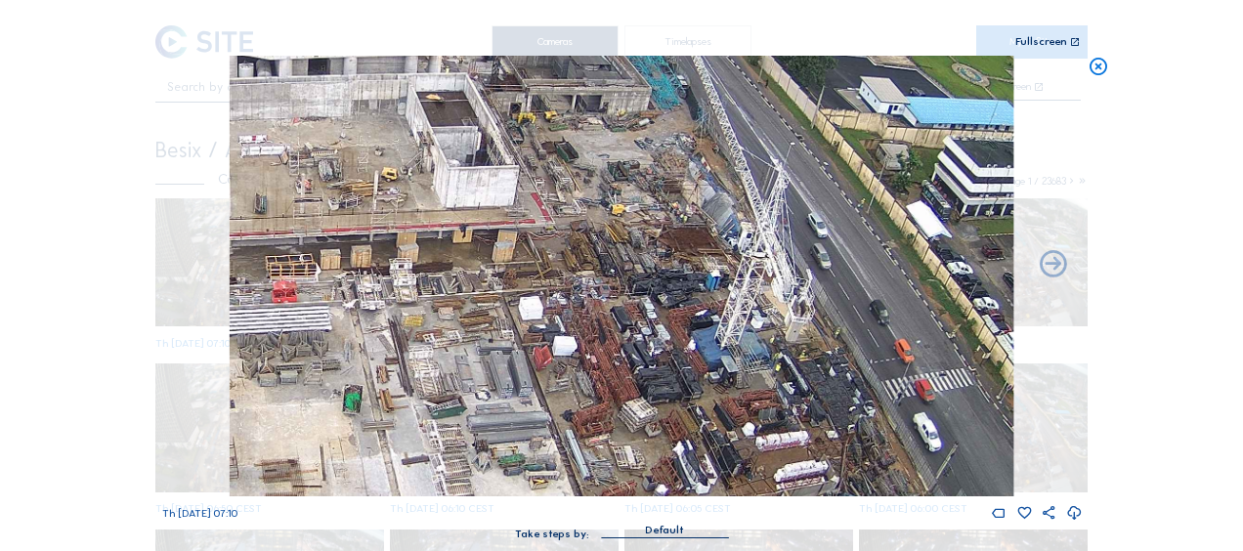
drag, startPoint x: 646, startPoint y: 247, endPoint x: 467, endPoint y: 479, distance: 292.6
click at [455, 493] on img at bounding box center [622, 276] width 784 height 441
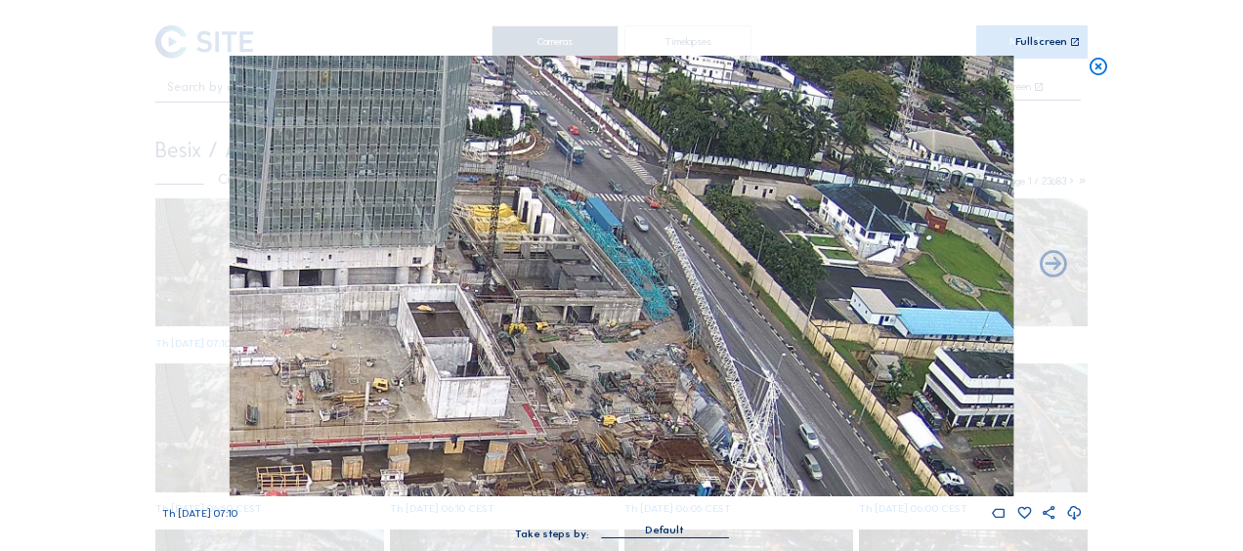
drag, startPoint x: 598, startPoint y: 332, endPoint x: 648, endPoint y: 471, distance: 147.5
click at [606, 518] on div "Th 09 Oct 2025 07:10" at bounding box center [622, 289] width 920 height 466
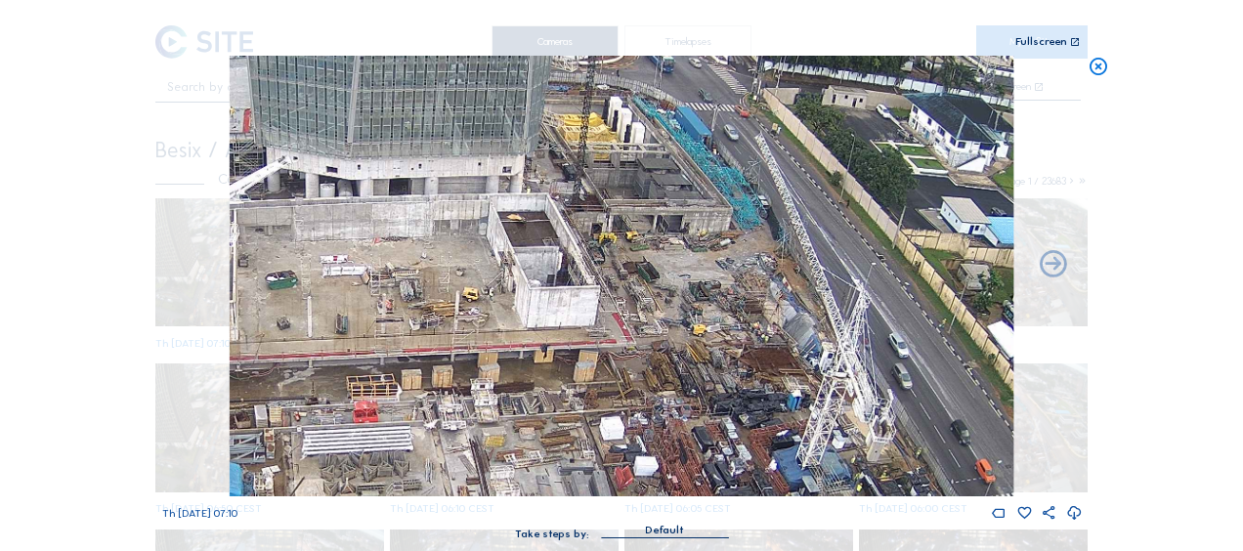
drag, startPoint x: 646, startPoint y: 401, endPoint x: 721, endPoint y: 325, distance: 106.4
click at [729, 319] on img at bounding box center [622, 276] width 784 height 441
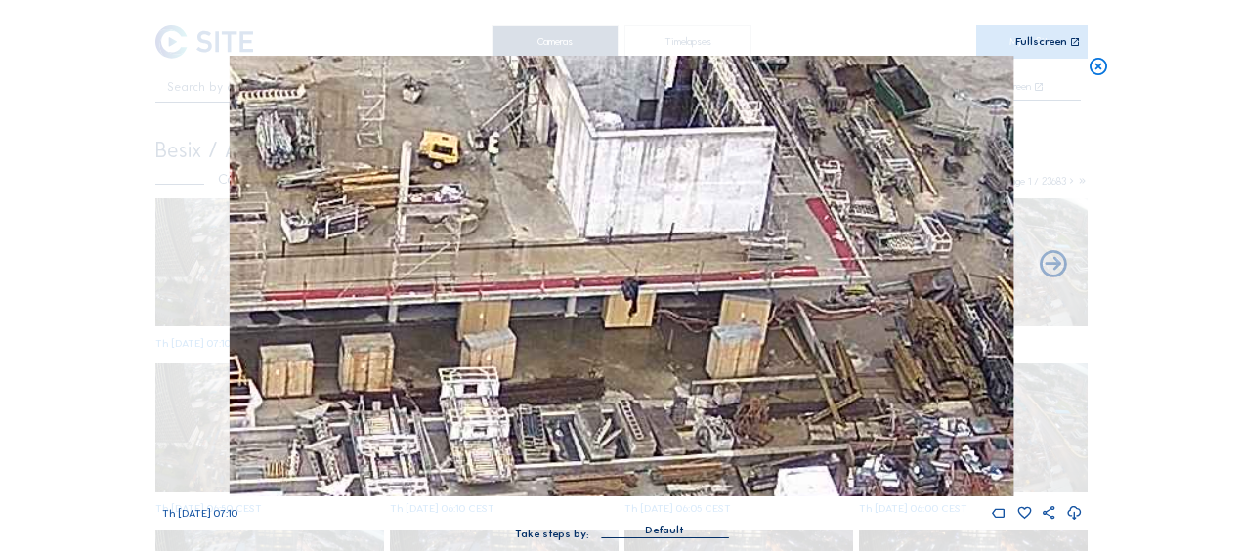
drag, startPoint x: 567, startPoint y: 299, endPoint x: 971, endPoint y: 195, distance: 417.7
click at [971, 195] on img at bounding box center [622, 276] width 784 height 441
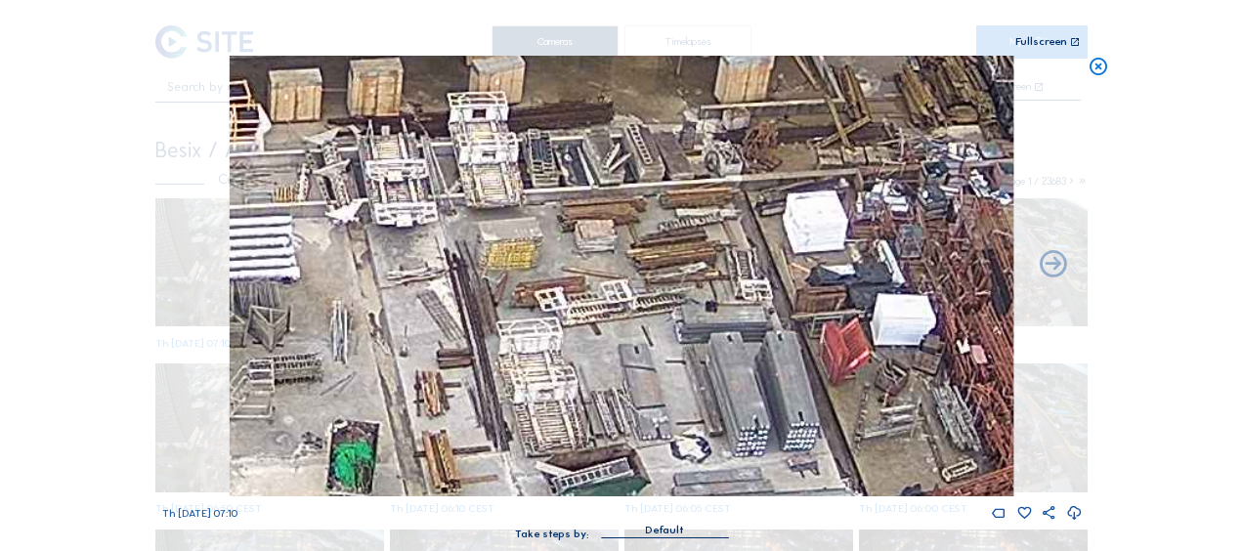
drag, startPoint x: 777, startPoint y: 352, endPoint x: 731, endPoint y: 121, distance: 235.2
click at [741, 86] on img at bounding box center [622, 276] width 784 height 441
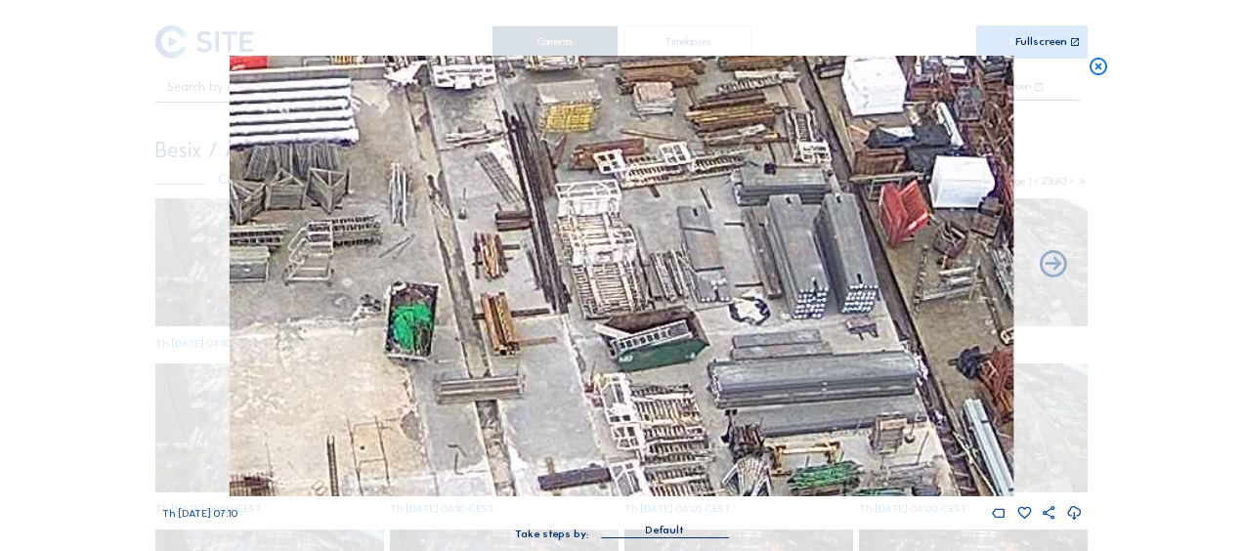
drag, startPoint x: 680, startPoint y: 309, endPoint x: 744, endPoint y: 164, distance: 158.0
click at [744, 164] on img at bounding box center [622, 276] width 784 height 441
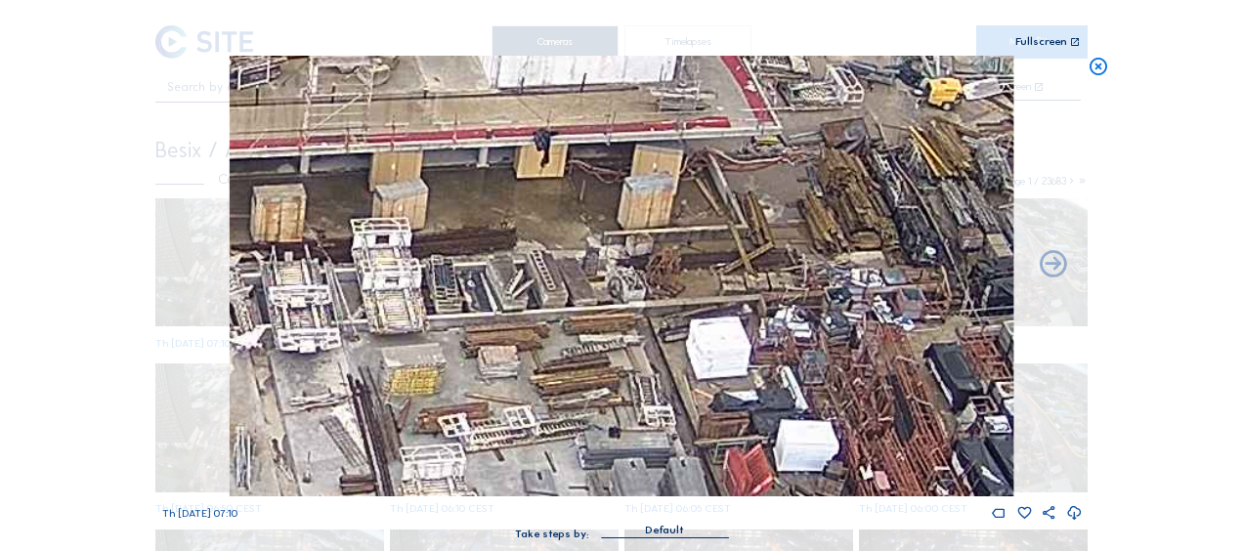
drag, startPoint x: 730, startPoint y: 190, endPoint x: 561, endPoint y: 467, distance: 325.0
click at [562, 467] on img at bounding box center [622, 276] width 784 height 441
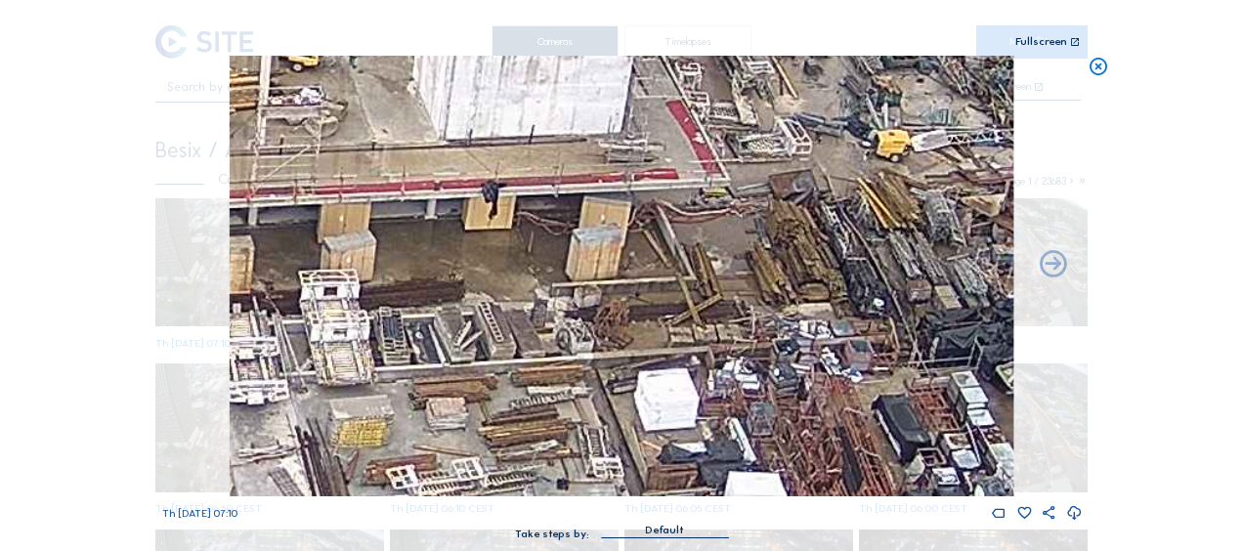
drag, startPoint x: 590, startPoint y: 368, endPoint x: 478, endPoint y: 434, distance: 130.1
click at [478, 434] on img at bounding box center [622, 276] width 784 height 441
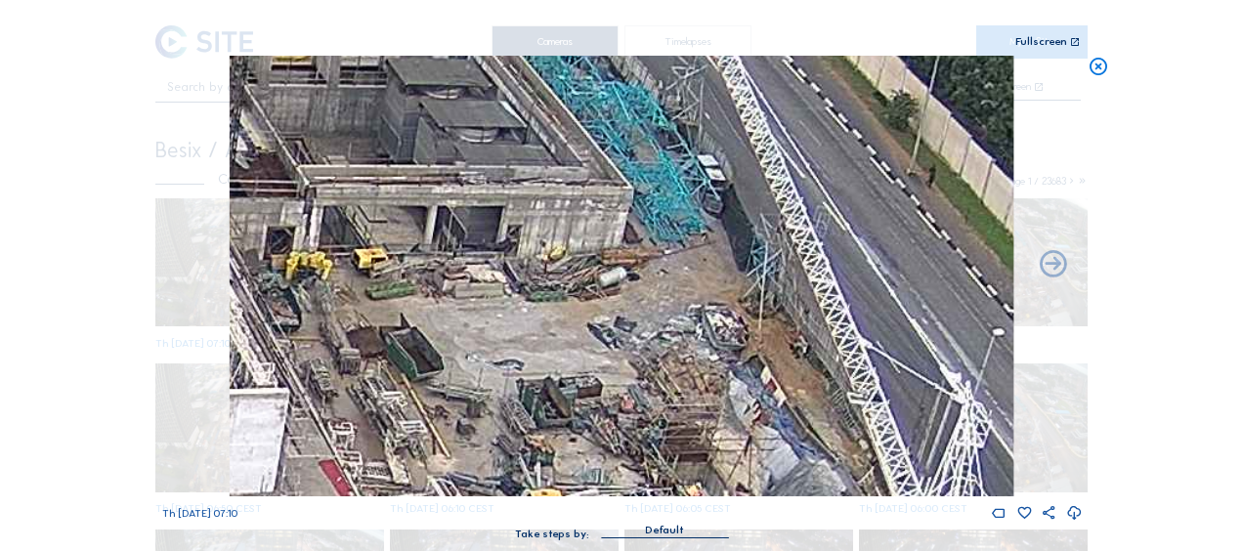
drag, startPoint x: 697, startPoint y: 230, endPoint x: 495, endPoint y: 484, distance: 324.8
click at [463, 524] on div "Th 09 Oct 2025 07:10 Take steps by: Default" at bounding box center [622, 307] width 920 height 503
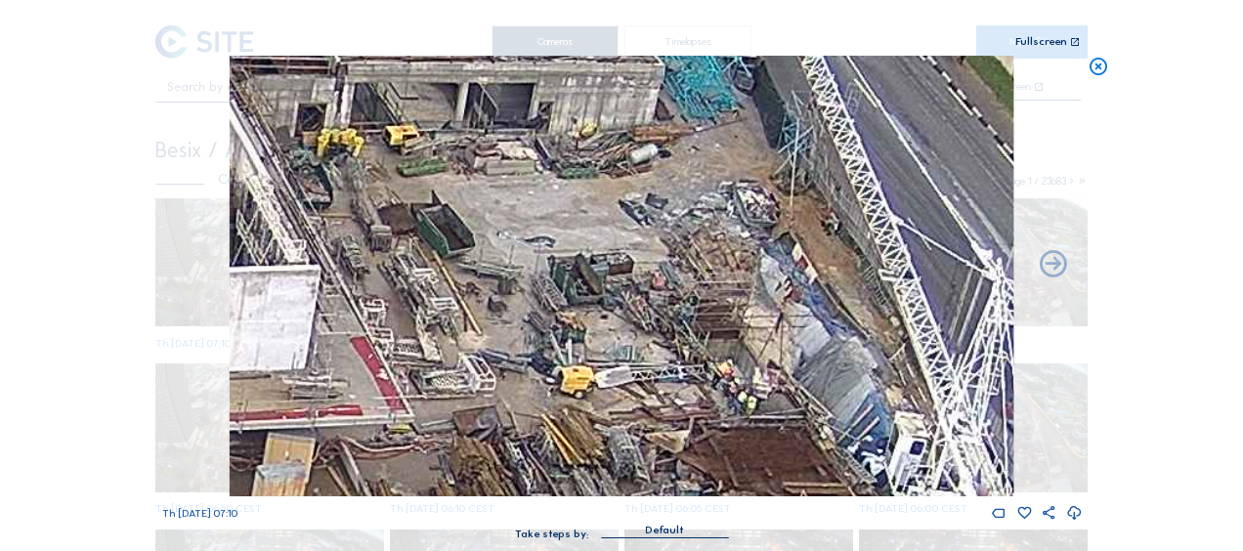
drag, startPoint x: 557, startPoint y: 354, endPoint x: 564, endPoint y: 332, distance: 22.6
click at [564, 332] on img at bounding box center [622, 276] width 784 height 441
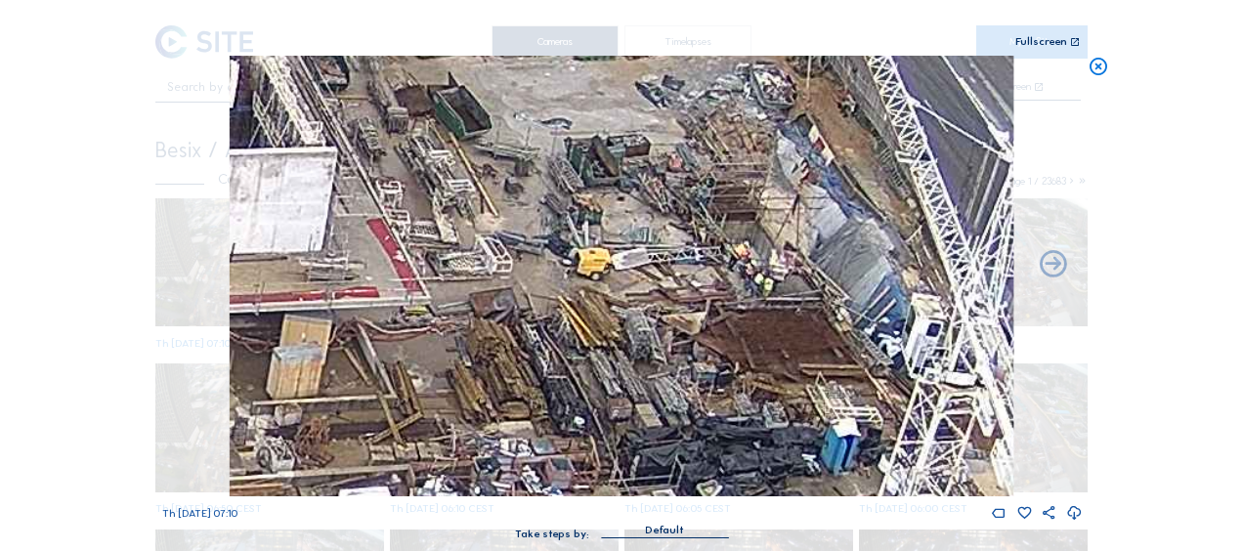
drag, startPoint x: 441, startPoint y: 357, endPoint x: 468, endPoint y: 179, distance: 180.0
click at [500, 95] on img at bounding box center [622, 276] width 784 height 441
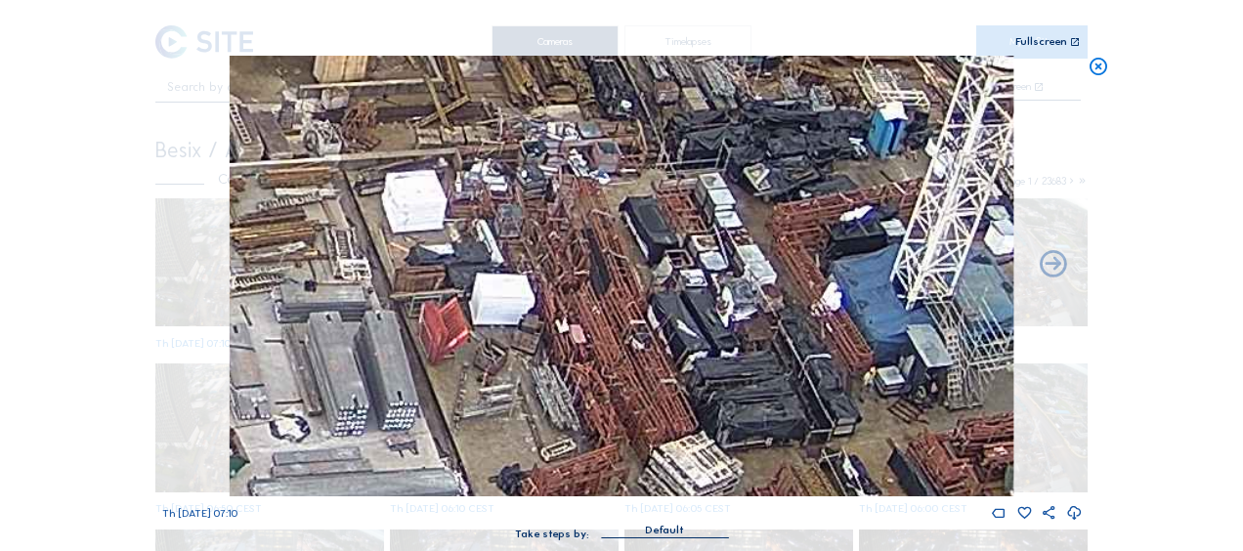
drag, startPoint x: 450, startPoint y: 236, endPoint x: 446, endPoint y: 27, distance: 208.2
click at [446, 27] on div "Scroll to travel through time | Press 'Alt' Button + Scroll to Zoom | Click and…" at bounding box center [622, 279] width 920 height 559
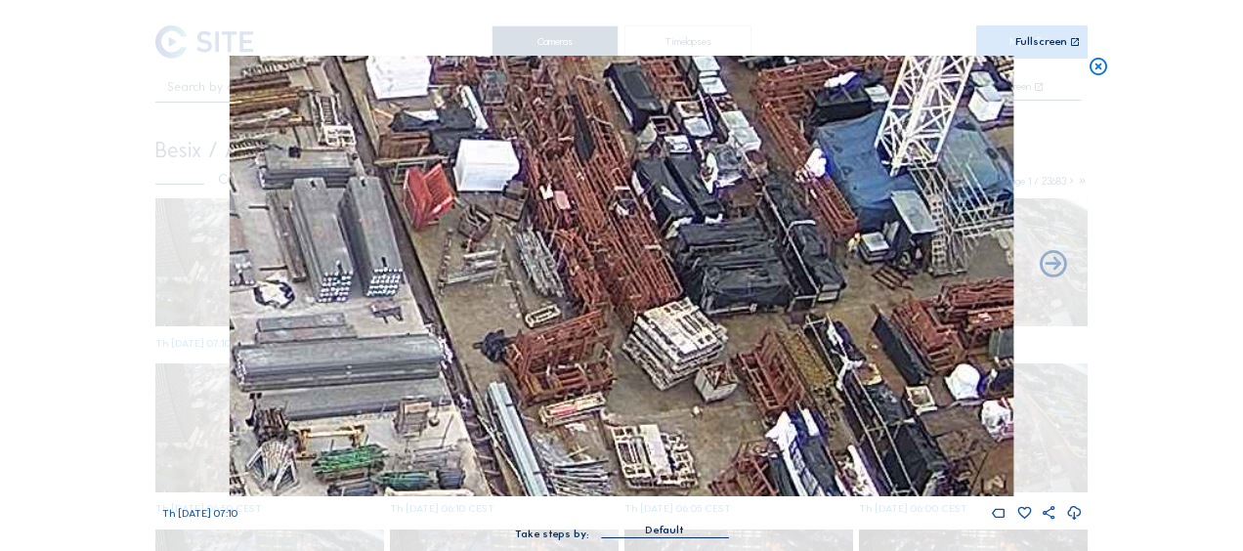
drag, startPoint x: 796, startPoint y: 403, endPoint x: 805, endPoint y: 143, distance: 260.1
click at [805, 143] on img at bounding box center [622, 276] width 784 height 441
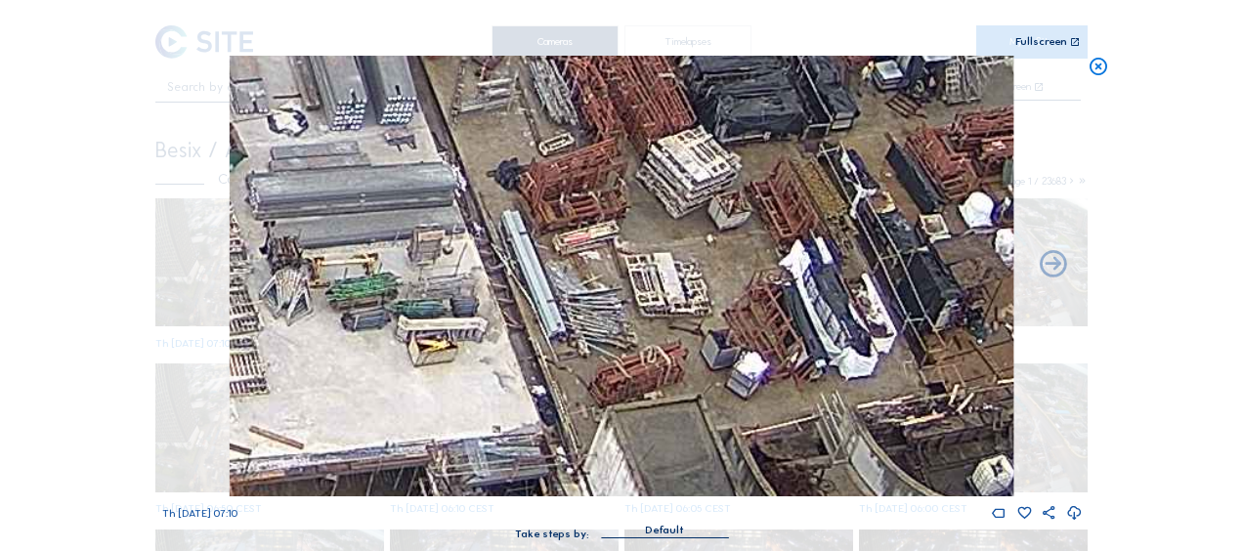
drag, startPoint x: 708, startPoint y: 155, endPoint x: 706, endPoint y: 182, distance: 26.5
click at [696, 134] on img at bounding box center [622, 276] width 784 height 441
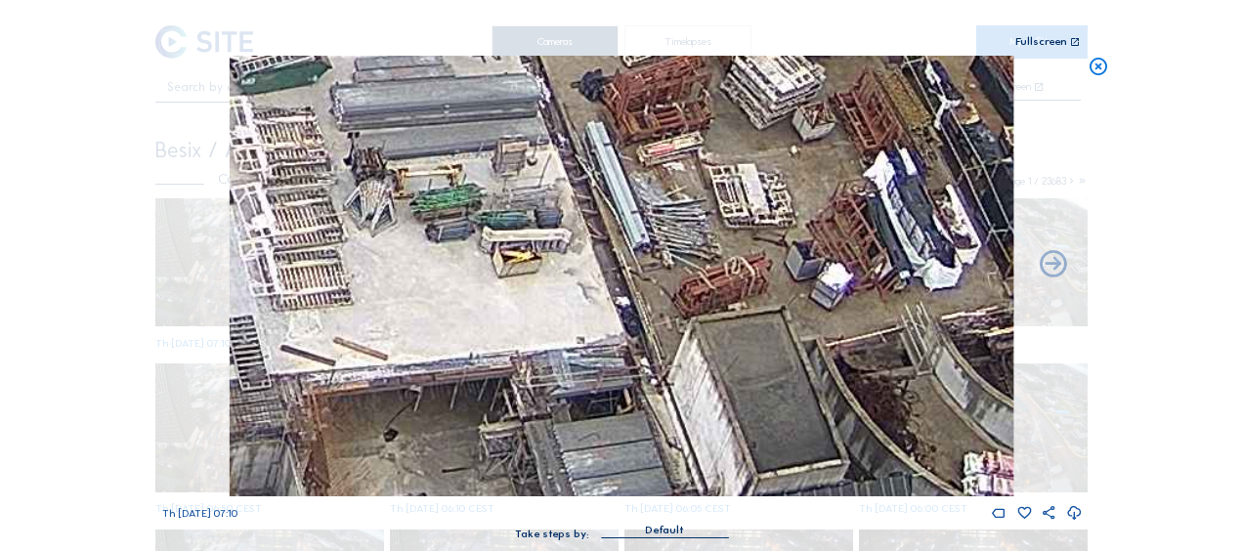
drag, startPoint x: 520, startPoint y: 269, endPoint x: 623, endPoint y: 398, distance: 164.8
click at [623, 398] on img at bounding box center [622, 276] width 784 height 441
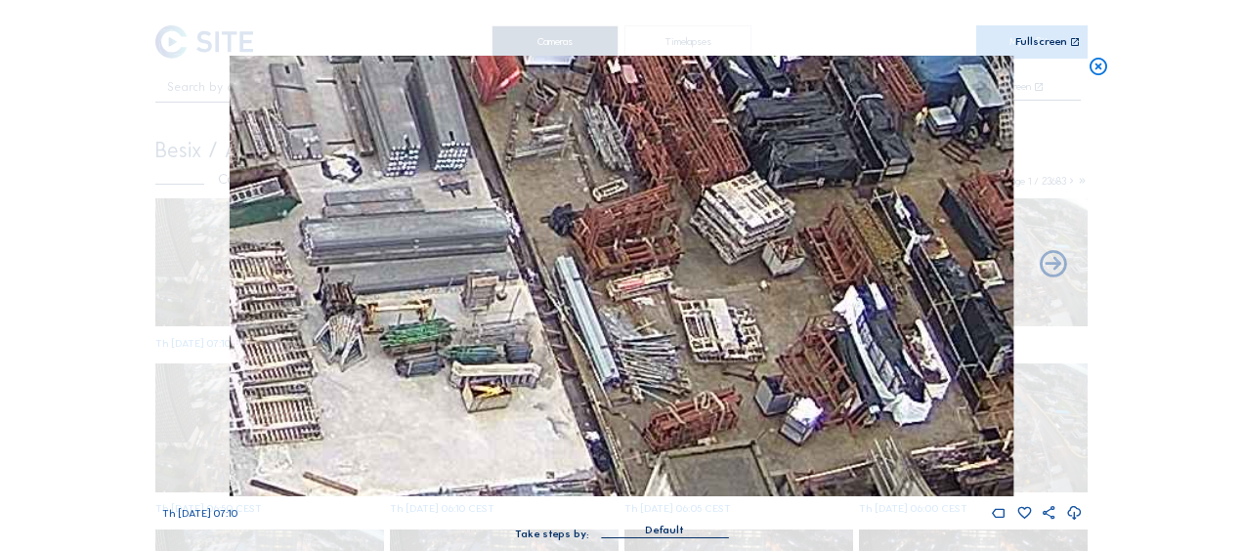
drag, startPoint x: 791, startPoint y: 158, endPoint x: 760, endPoint y: 293, distance: 138.2
click at [760, 293] on img at bounding box center [622, 276] width 784 height 441
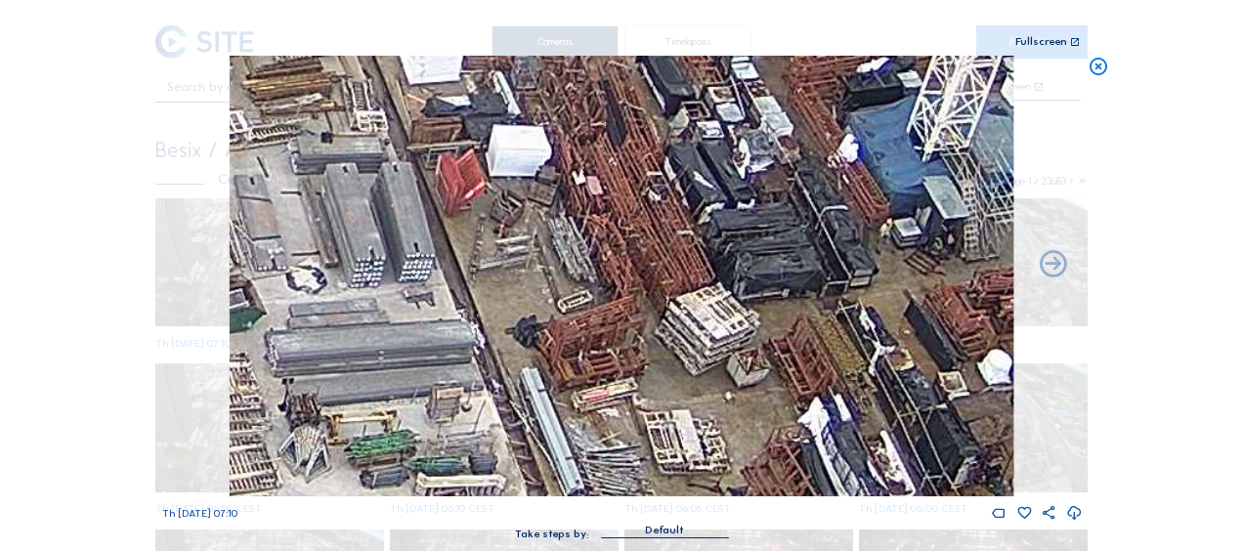
drag, startPoint x: 799, startPoint y: 176, endPoint x: 758, endPoint y: 266, distance: 98.8
click at [758, 295] on img at bounding box center [622, 276] width 784 height 441
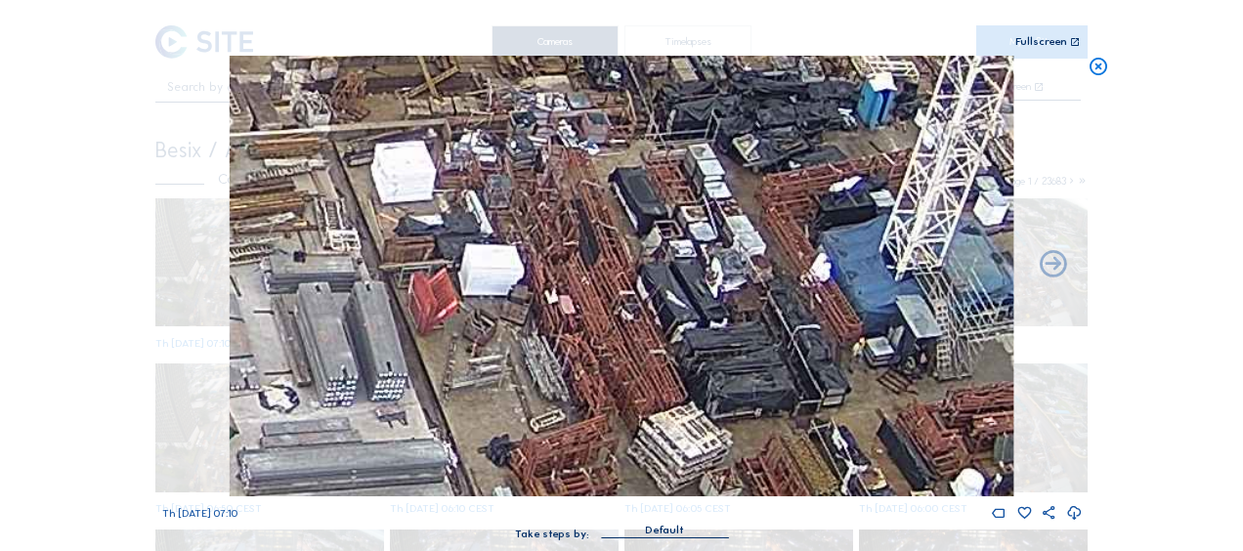
drag, startPoint x: 768, startPoint y: 215, endPoint x: 747, endPoint y: 326, distance: 113.5
click at [747, 326] on img at bounding box center [622, 276] width 784 height 441
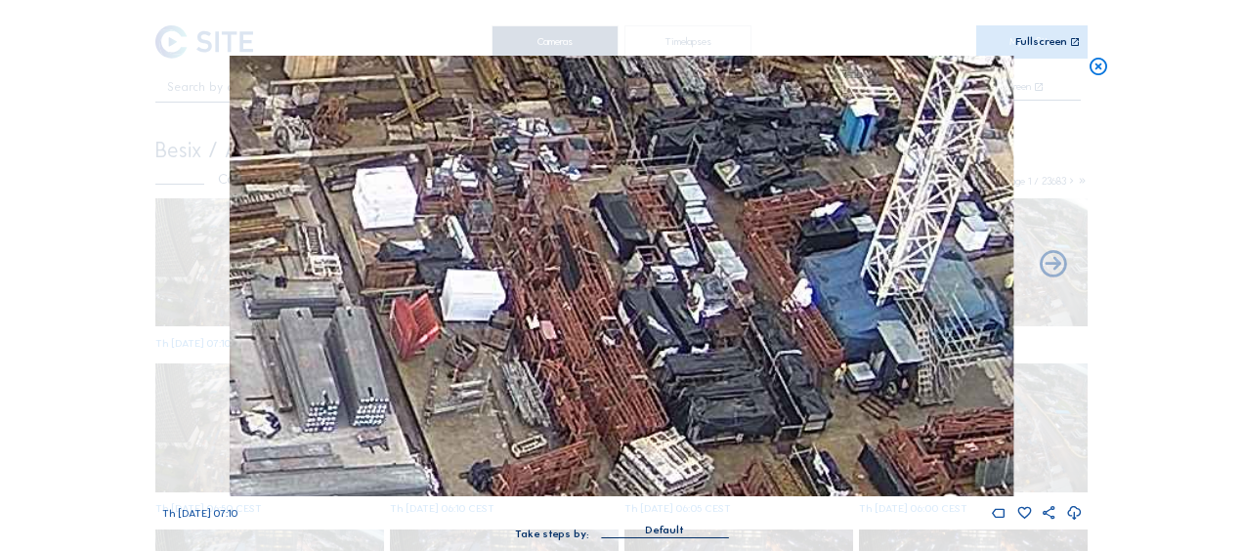
drag, startPoint x: 723, startPoint y: 263, endPoint x: 711, endPoint y: 276, distance: 17.3
click at [722, 264] on img at bounding box center [622, 276] width 784 height 441
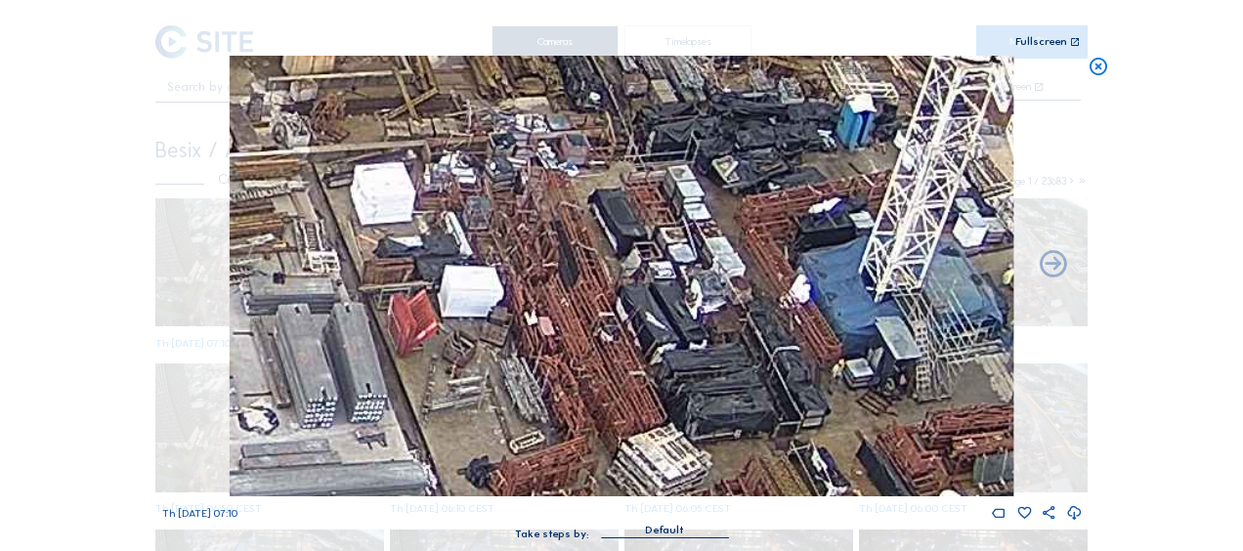
drag, startPoint x: 551, startPoint y: 411, endPoint x: 618, endPoint y: 241, distance: 182.6
click at [618, 241] on img at bounding box center [622, 276] width 784 height 441
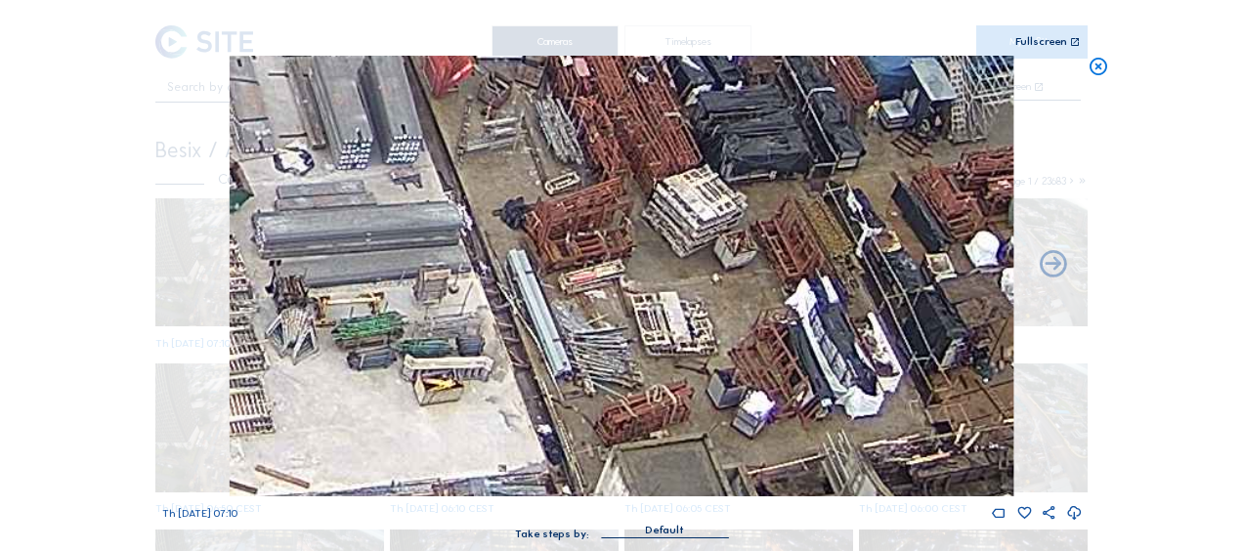
drag, startPoint x: 649, startPoint y: 346, endPoint x: 612, endPoint y: 245, distance: 107.3
click at [612, 245] on img at bounding box center [622, 276] width 784 height 441
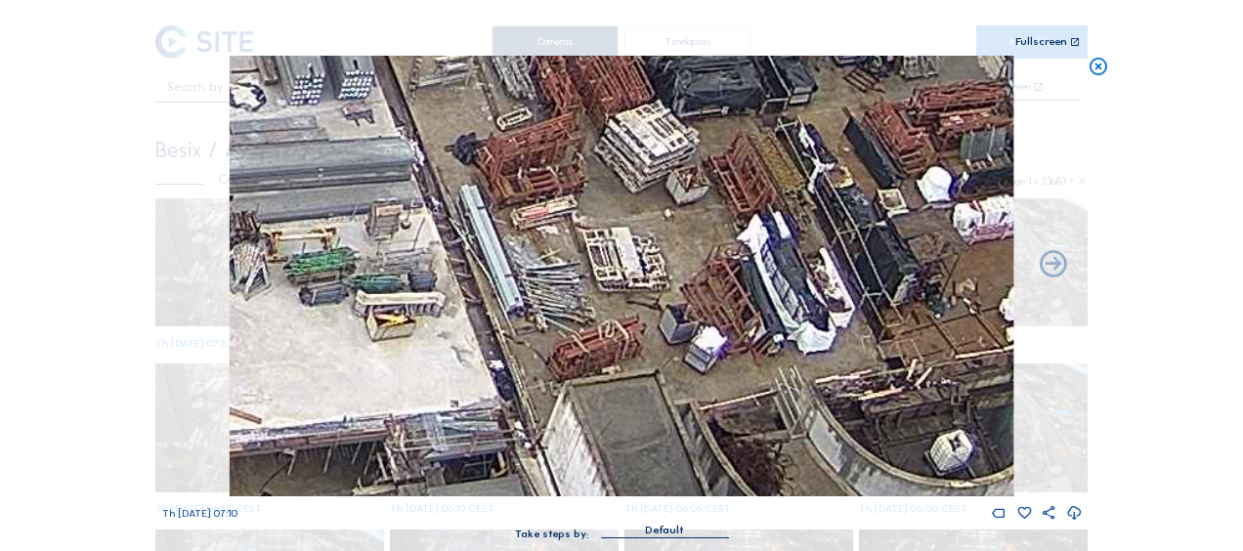
drag, startPoint x: 706, startPoint y: 341, endPoint x: 643, endPoint y: 229, distance: 128.6
click at [616, 199] on img at bounding box center [622, 276] width 784 height 441
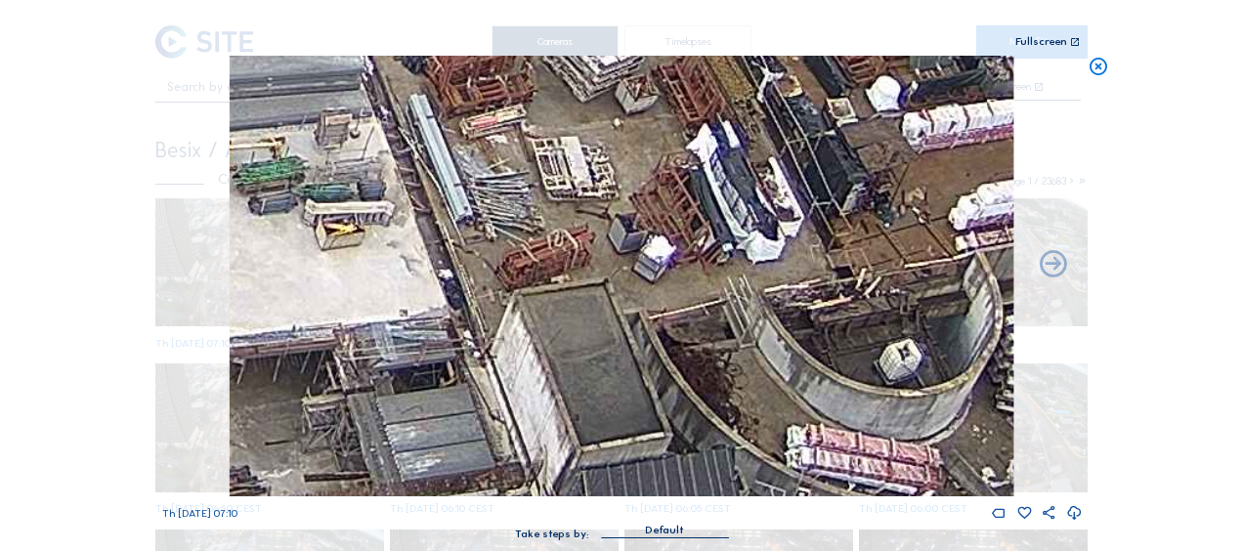
drag, startPoint x: 661, startPoint y: 338, endPoint x: 637, endPoint y: 311, distance: 36.0
click at [637, 311] on img at bounding box center [622, 276] width 784 height 441
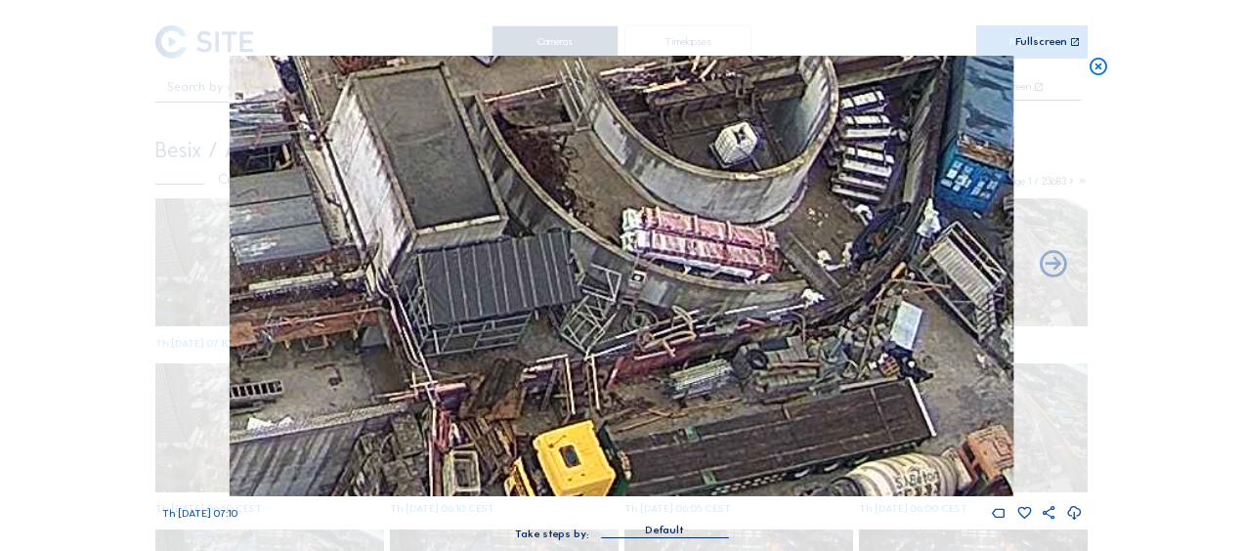
click at [598, 315] on img at bounding box center [622, 276] width 784 height 441
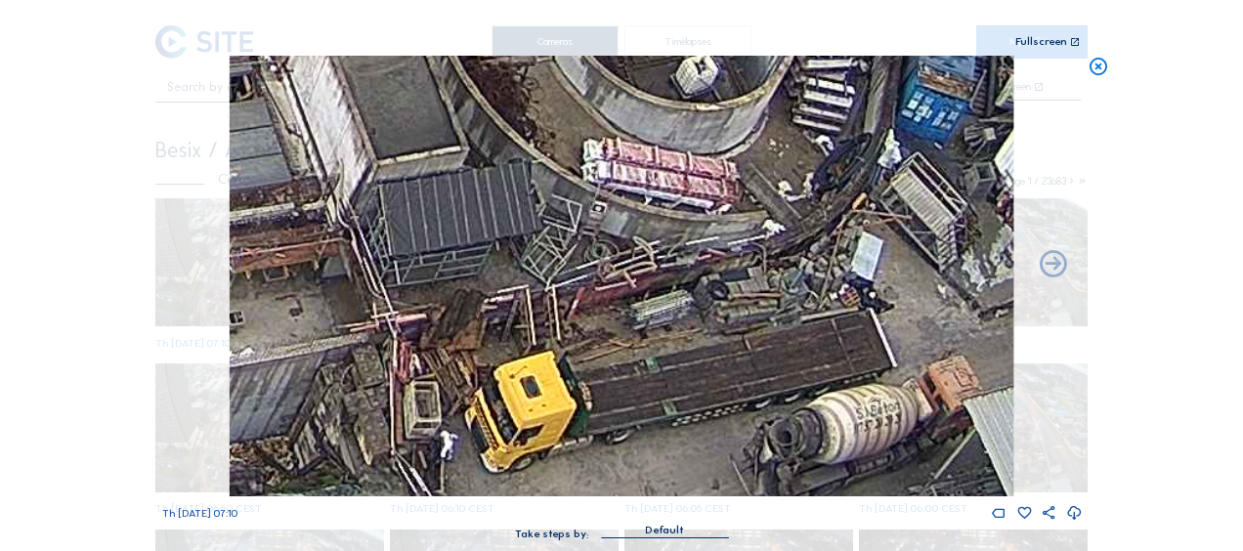
drag, startPoint x: 657, startPoint y: 436, endPoint x: 605, endPoint y: 342, distance: 107.2
click at [606, 342] on img at bounding box center [622, 276] width 784 height 441
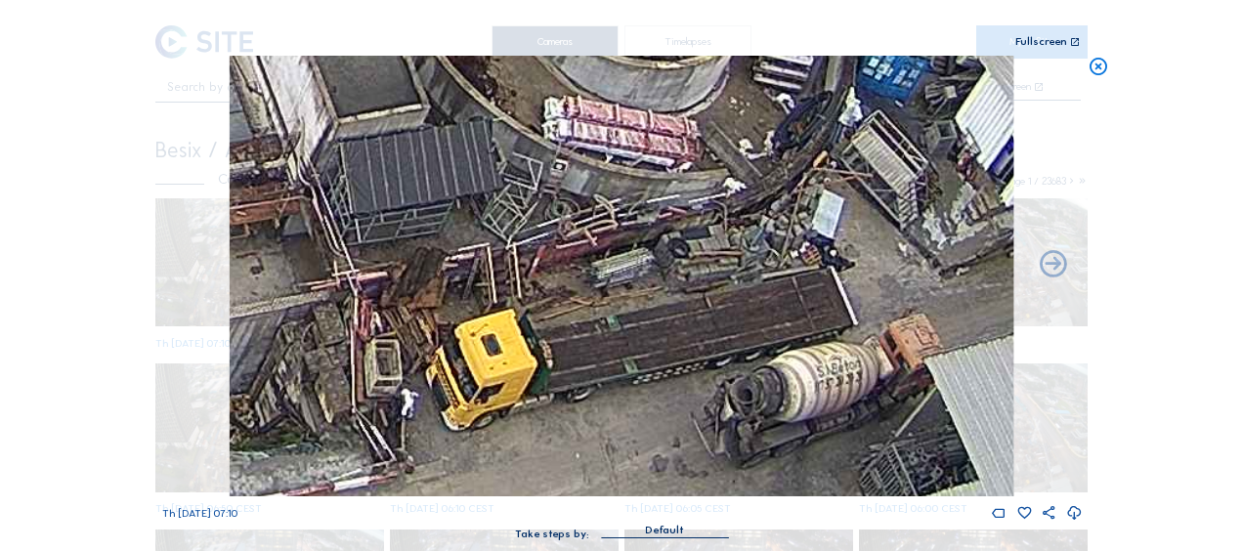
drag, startPoint x: 714, startPoint y: 356, endPoint x: 672, endPoint y: 331, distance: 48.6
click at [672, 331] on img at bounding box center [622, 276] width 784 height 441
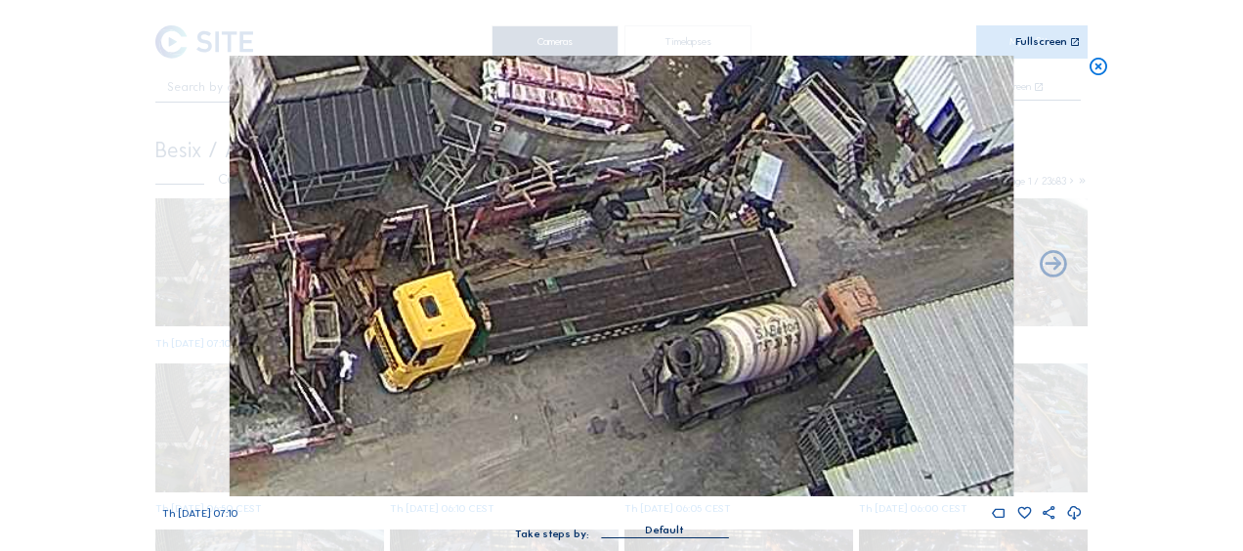
drag, startPoint x: 672, startPoint y: 309, endPoint x: 656, endPoint y: 295, distance: 21.5
click at [657, 295] on img at bounding box center [622, 276] width 784 height 441
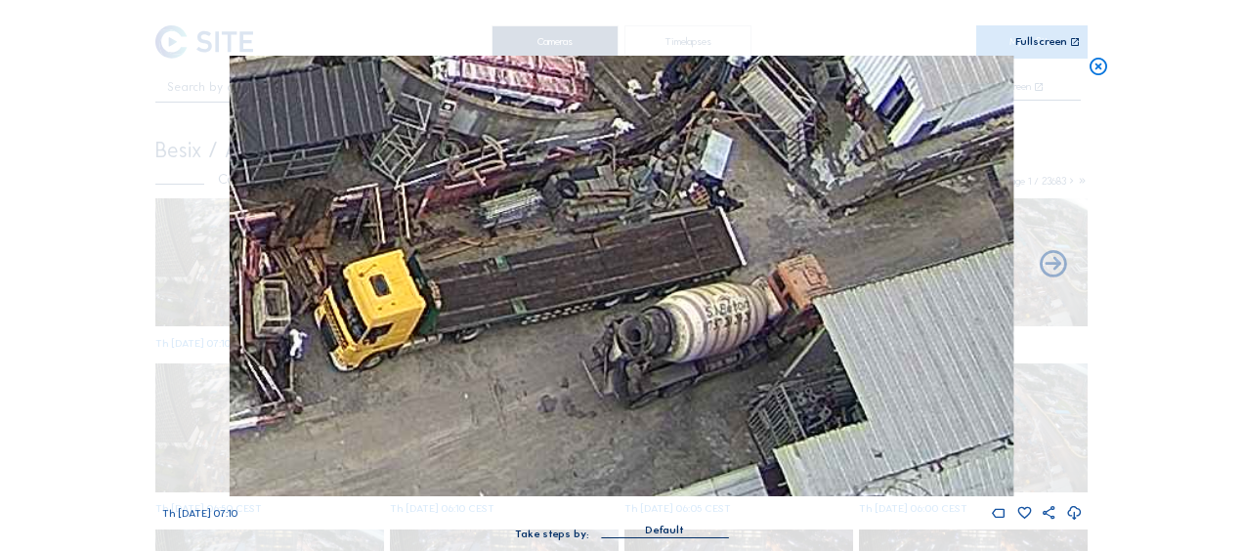
click at [733, 331] on img at bounding box center [622, 276] width 784 height 441
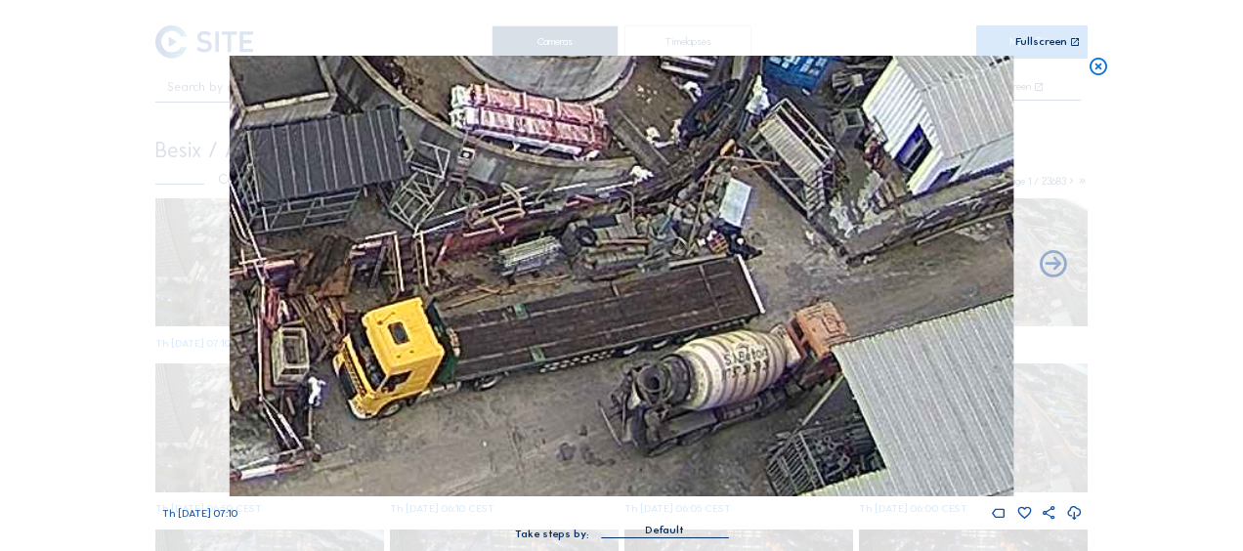
drag, startPoint x: 790, startPoint y: 247, endPoint x: 844, endPoint y: 352, distance: 118.0
click at [844, 352] on img at bounding box center [622, 276] width 784 height 441
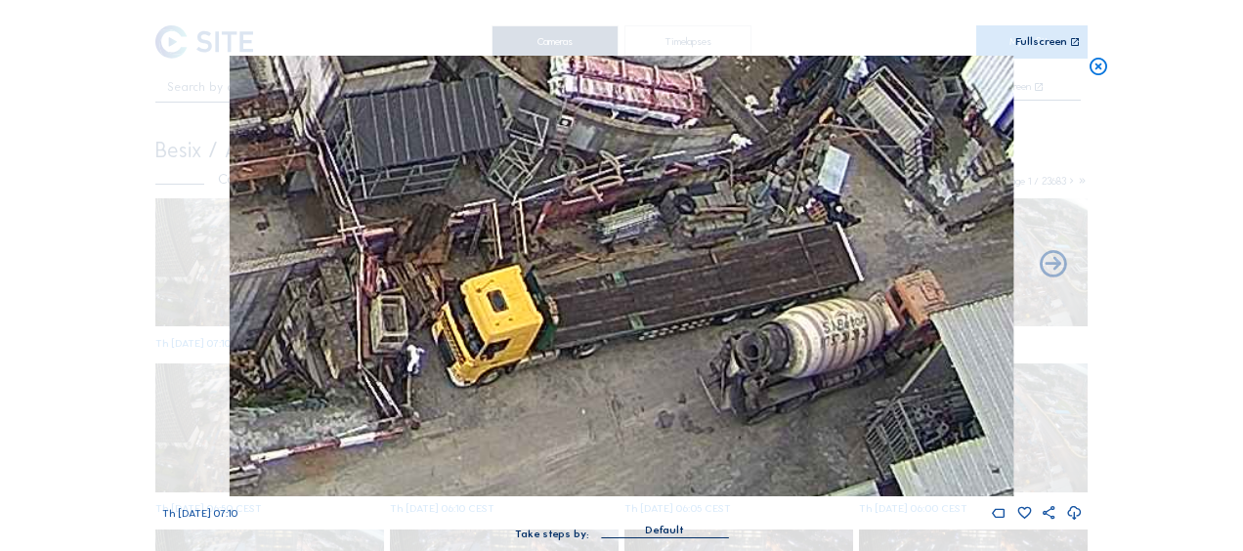
drag, startPoint x: 661, startPoint y: 373, endPoint x: 729, endPoint y: 278, distance: 117.7
click at [729, 278] on img at bounding box center [622, 276] width 784 height 441
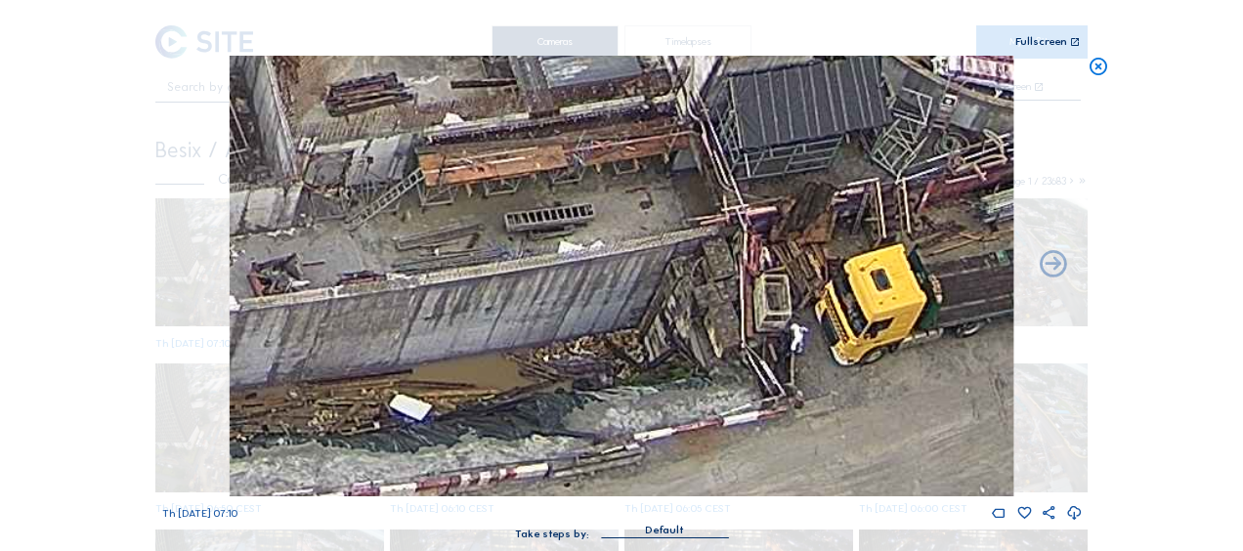
drag, startPoint x: 502, startPoint y: 418, endPoint x: 860, endPoint y: 397, distance: 358.3
click at [860, 397] on img at bounding box center [622, 276] width 784 height 441
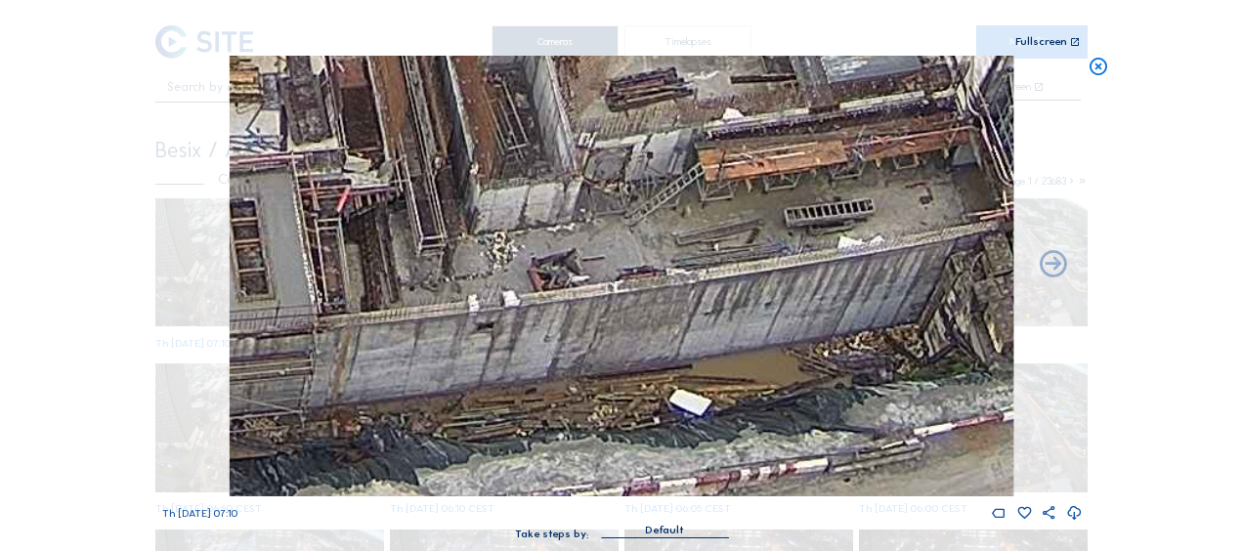
drag, startPoint x: 699, startPoint y: 425, endPoint x: 678, endPoint y: 409, distance: 26.4
click at [710, 420] on img at bounding box center [622, 276] width 784 height 441
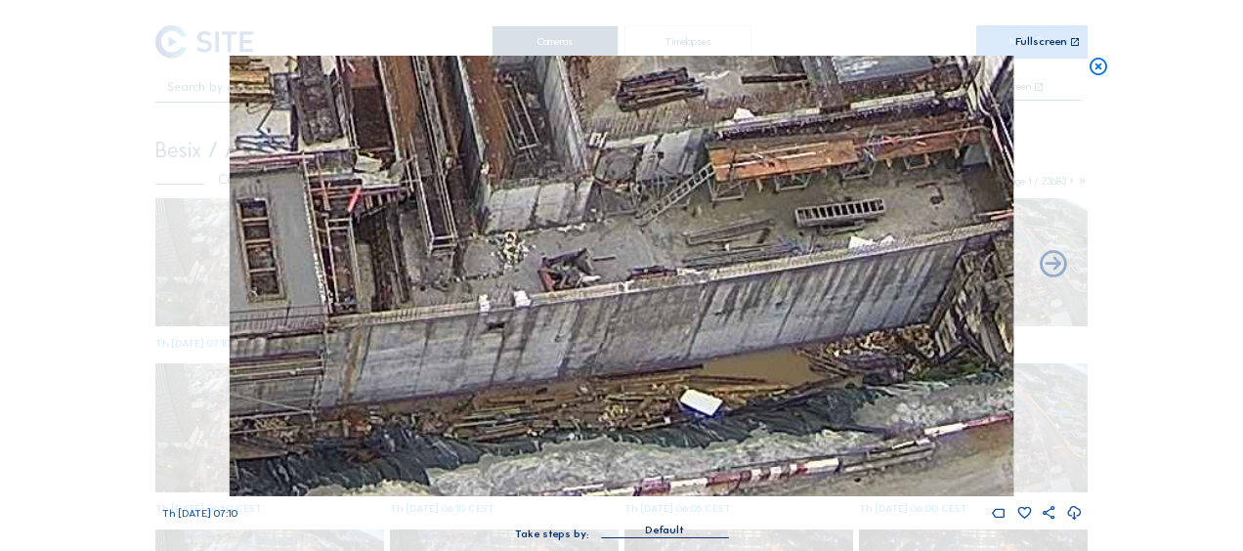
click at [607, 299] on img at bounding box center [622, 276] width 784 height 441
drag, startPoint x: 1093, startPoint y: 71, endPoint x: 1055, endPoint y: 94, distance: 43.4
click at [1093, 70] on icon at bounding box center [1099, 67] width 22 height 22
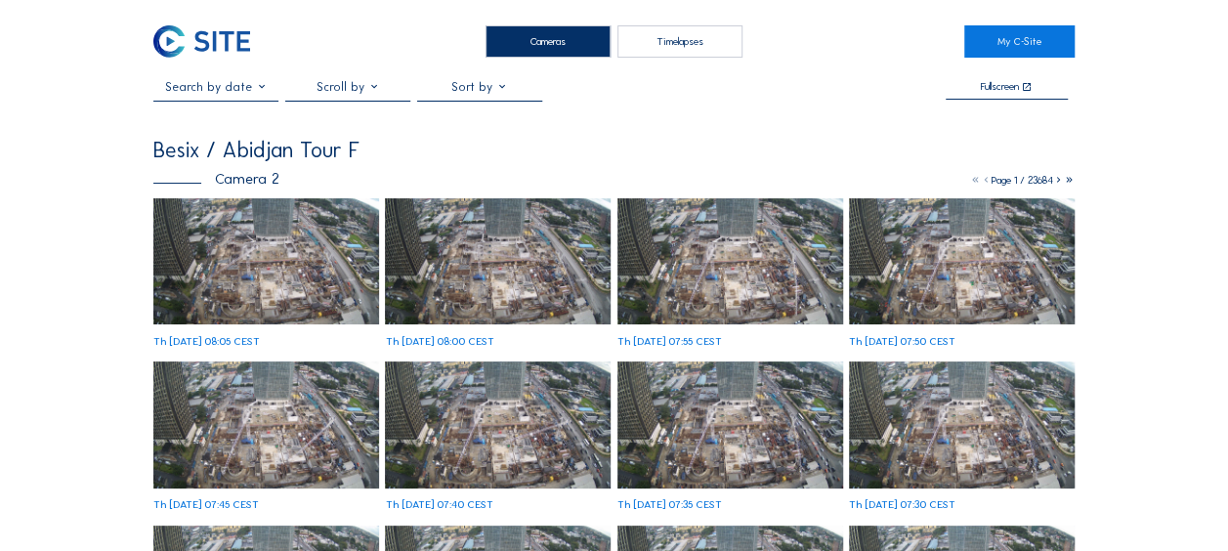
click at [287, 252] on img at bounding box center [266, 261] width 226 height 127
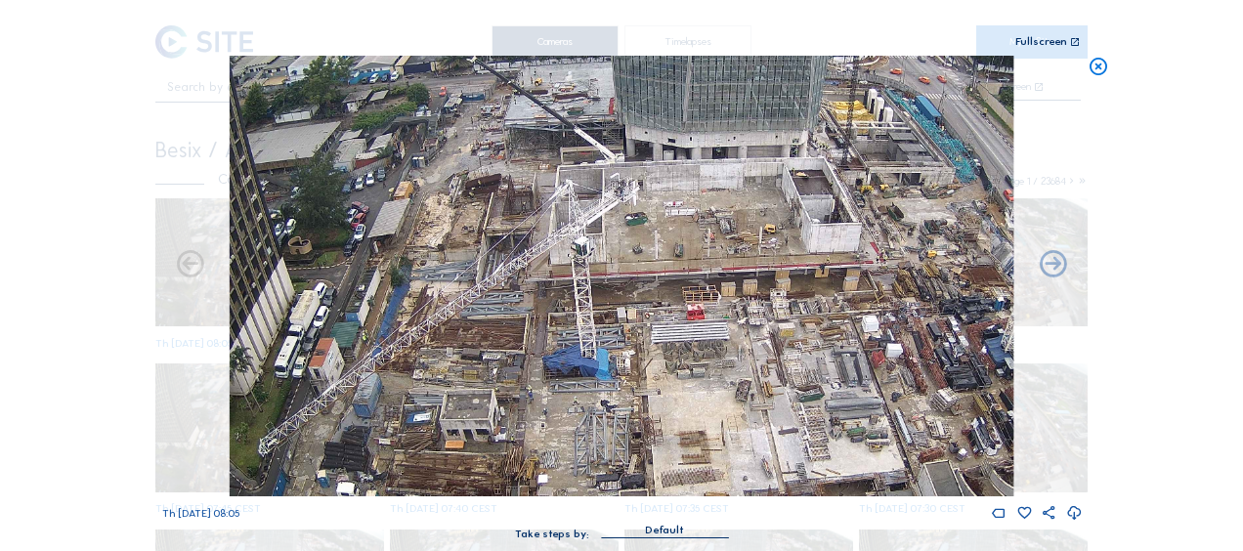
drag, startPoint x: 510, startPoint y: 183, endPoint x: 481, endPoint y: 117, distance: 71.7
click at [481, 117] on img at bounding box center [622, 276] width 784 height 441
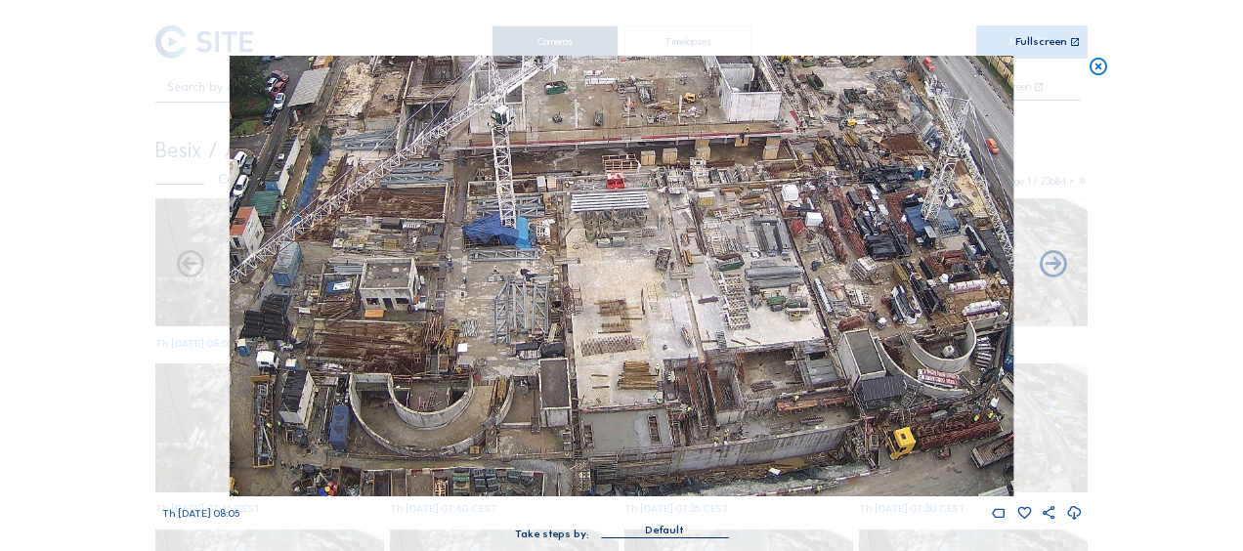
drag, startPoint x: 555, startPoint y: 223, endPoint x: 526, endPoint y: 149, distance: 79.9
click at [526, 149] on img at bounding box center [622, 276] width 784 height 441
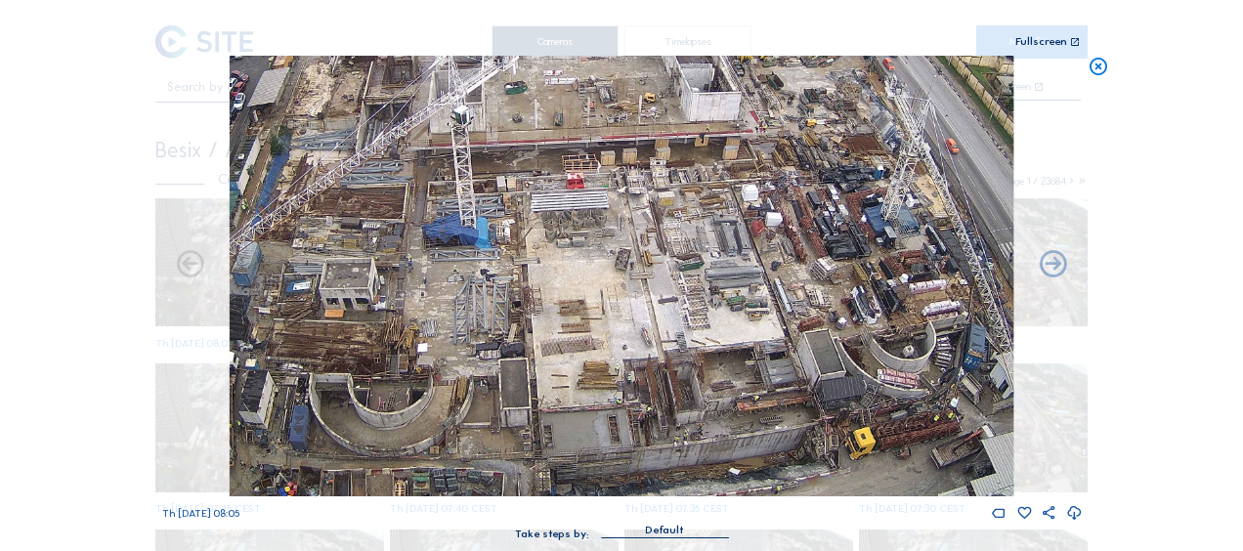
drag, startPoint x: 711, startPoint y: 315, endPoint x: 661, endPoint y: 287, distance: 56.9
click at [661, 287] on img at bounding box center [622, 276] width 784 height 441
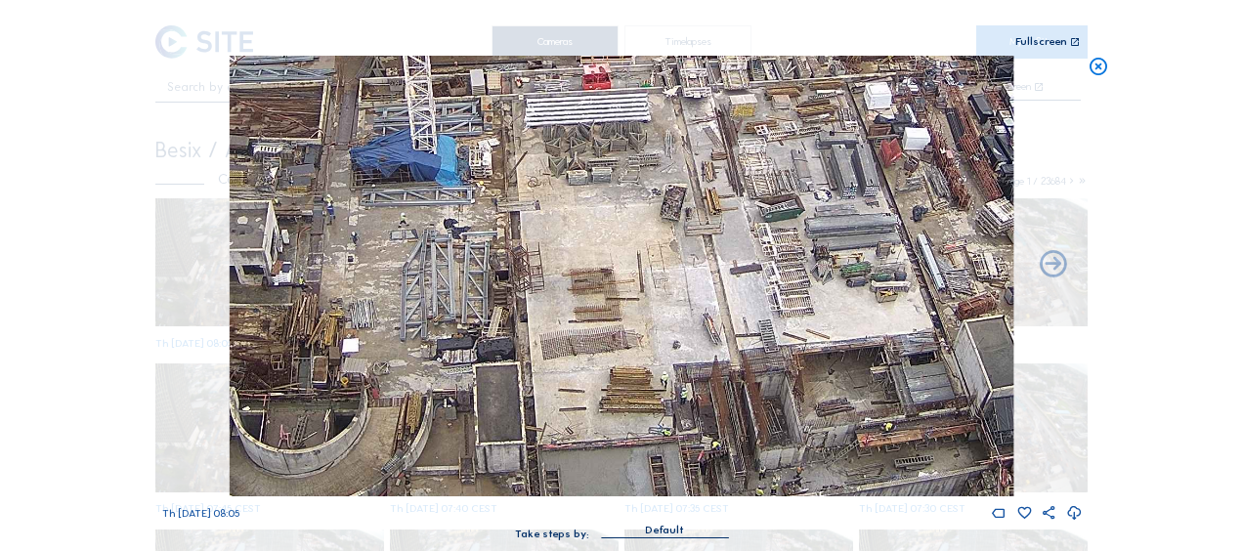
drag, startPoint x: 470, startPoint y: 225, endPoint x: 897, endPoint y: 289, distance: 431.9
click at [897, 289] on img at bounding box center [622, 276] width 784 height 441
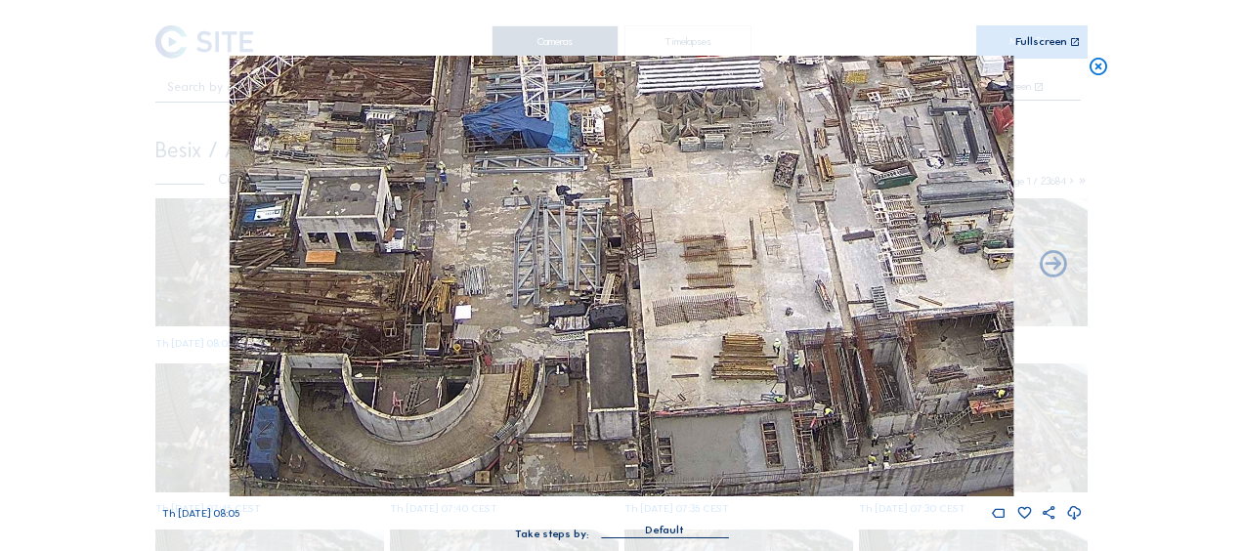
drag, startPoint x: 865, startPoint y: 293, endPoint x: 850, endPoint y: 258, distance: 38.1
click at [751, 238] on img at bounding box center [622, 276] width 784 height 441
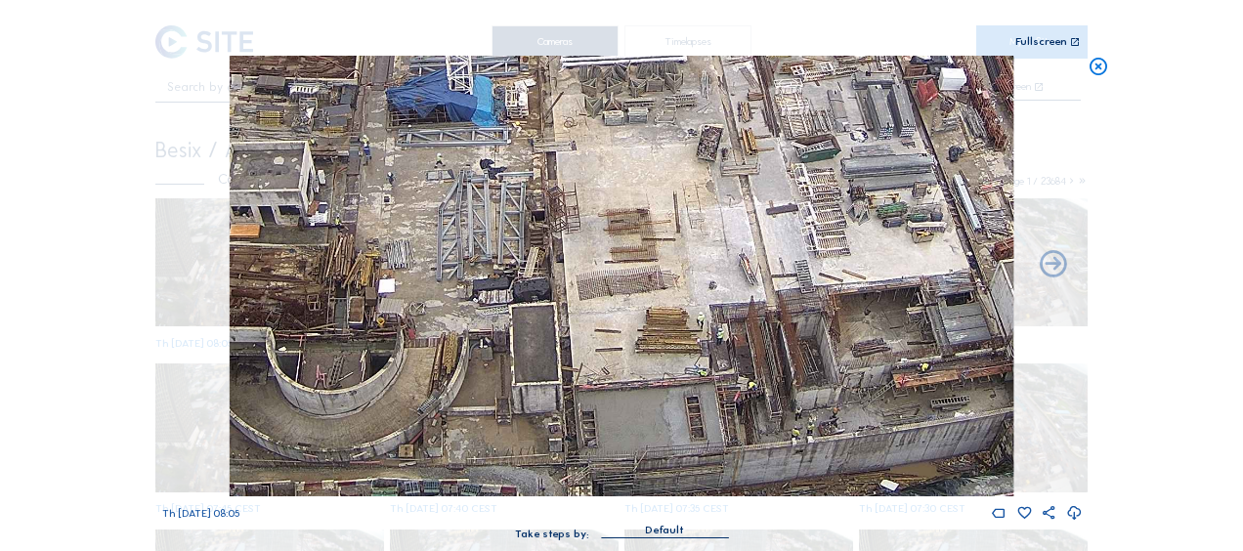
drag, startPoint x: 884, startPoint y: 262, endPoint x: 803, endPoint y: 232, distance: 86.6
click at [803, 232] on img at bounding box center [622, 276] width 784 height 441
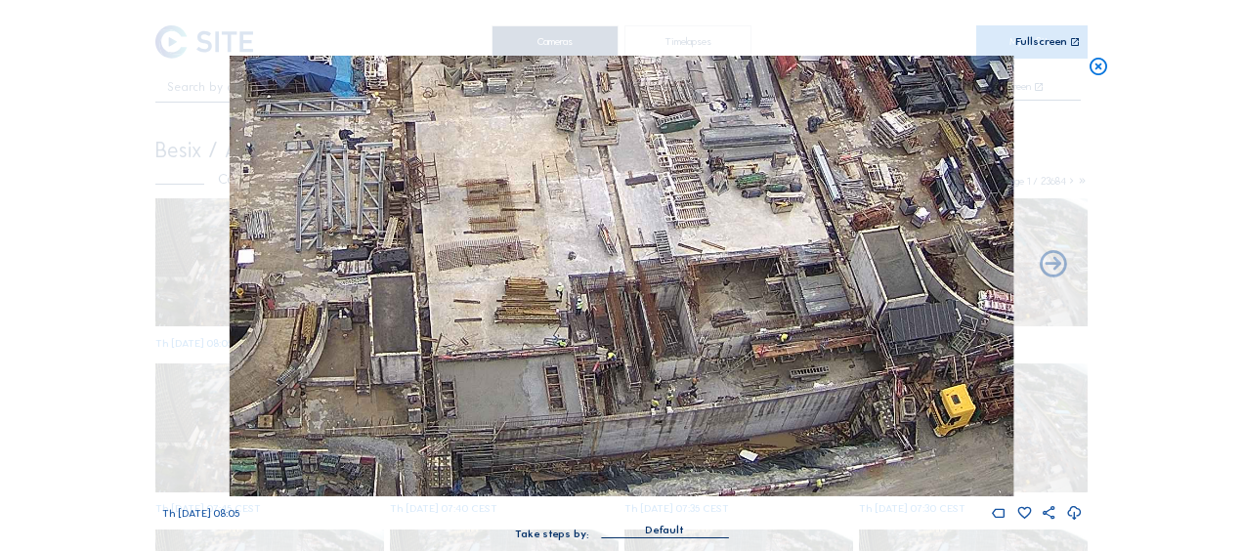
drag, startPoint x: 827, startPoint y: 248, endPoint x: 711, endPoint y: 233, distance: 116.4
click at [711, 233] on img at bounding box center [622, 276] width 784 height 441
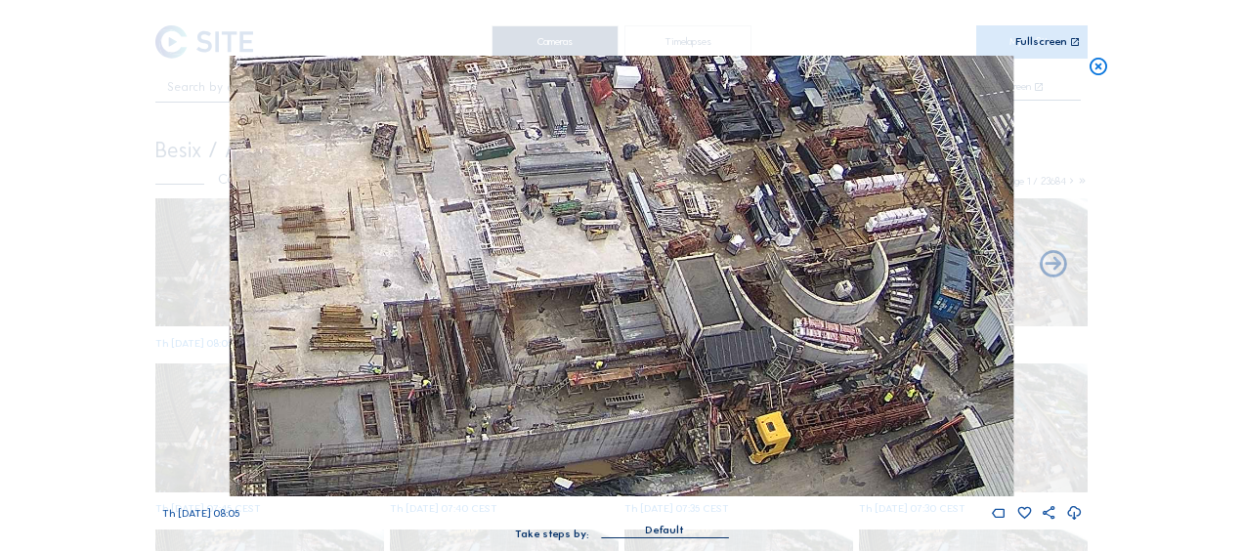
drag, startPoint x: 867, startPoint y: 250, endPoint x: 696, endPoint y: 274, distance: 172.6
click at [699, 274] on img at bounding box center [622, 276] width 784 height 441
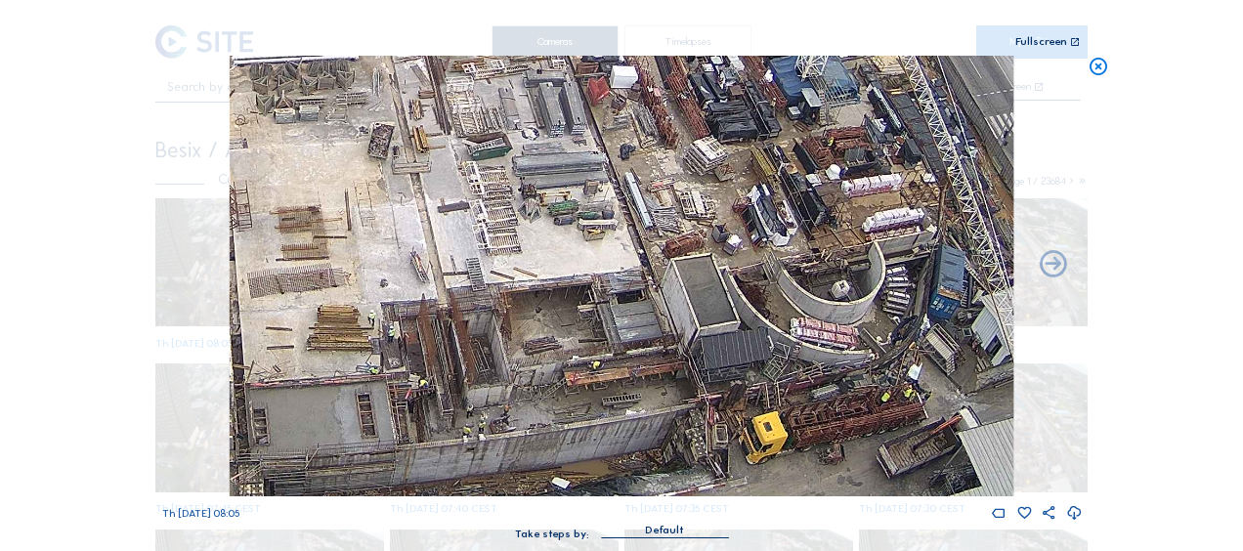
drag, startPoint x: 1094, startPoint y: 67, endPoint x: 1066, endPoint y: 77, distance: 29.1
click at [1095, 67] on icon at bounding box center [1099, 67] width 22 height 22
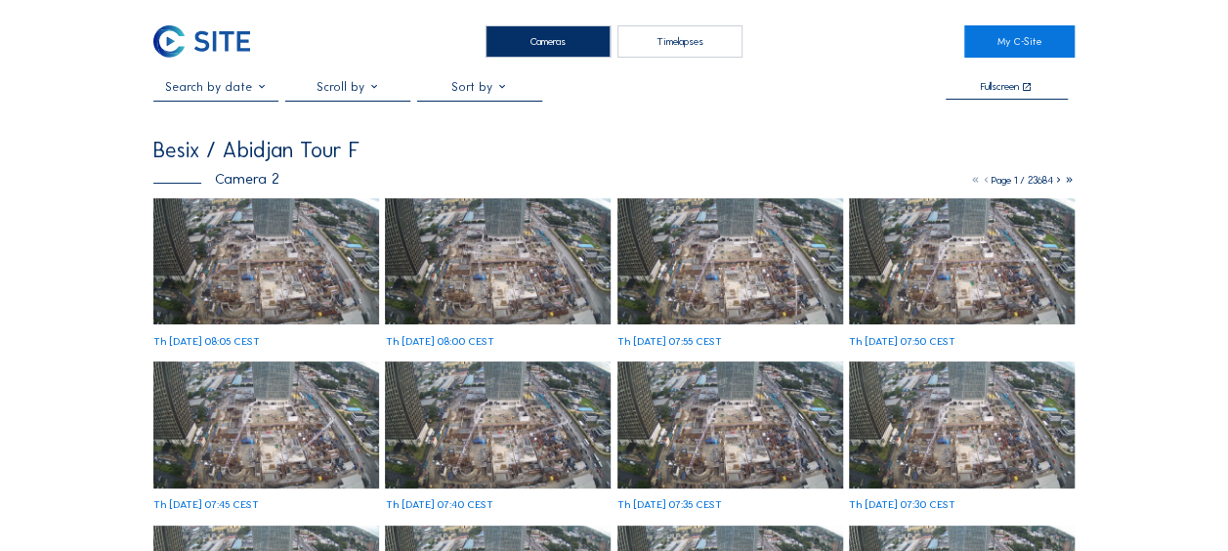
click at [231, 186] on div "Camera 2" at bounding box center [216, 178] width 126 height 15
click at [237, 238] on img at bounding box center [266, 261] width 226 height 127
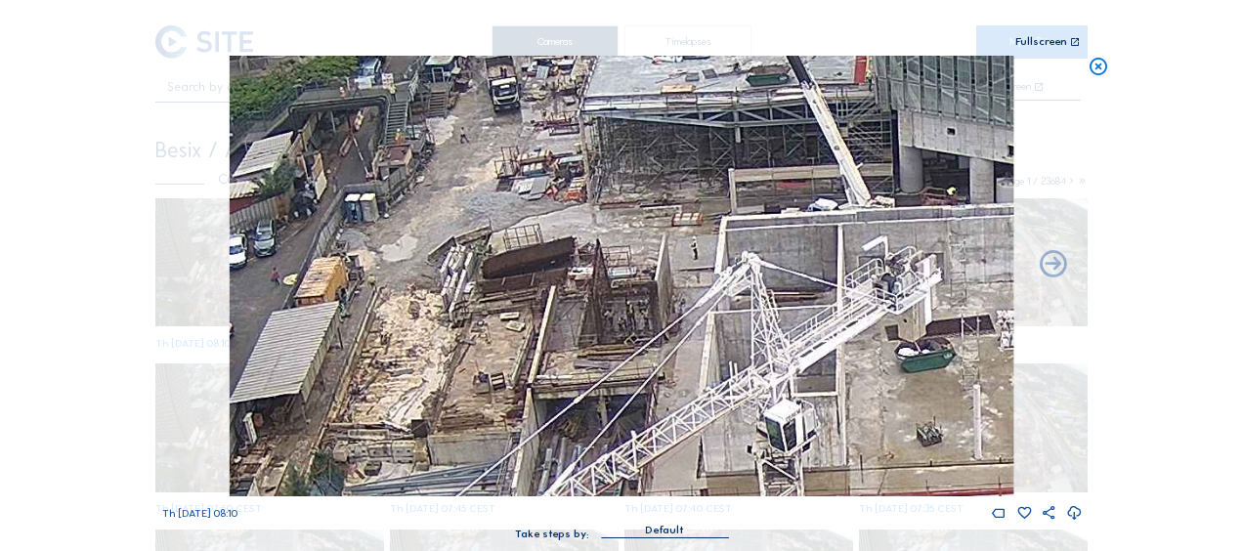
drag, startPoint x: 403, startPoint y: 323, endPoint x: 437, endPoint y: 238, distance: 90.7
click at [437, 238] on img at bounding box center [622, 276] width 784 height 441
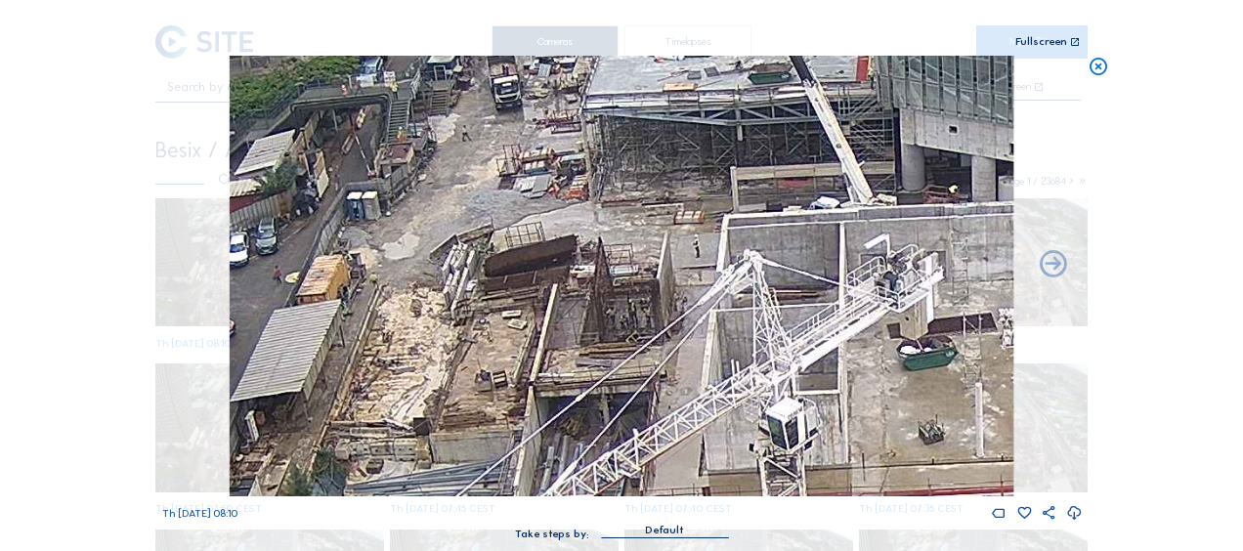
drag, startPoint x: 424, startPoint y: 383, endPoint x: 477, endPoint y: 254, distance: 139.4
click at [477, 254] on img at bounding box center [622, 276] width 784 height 441
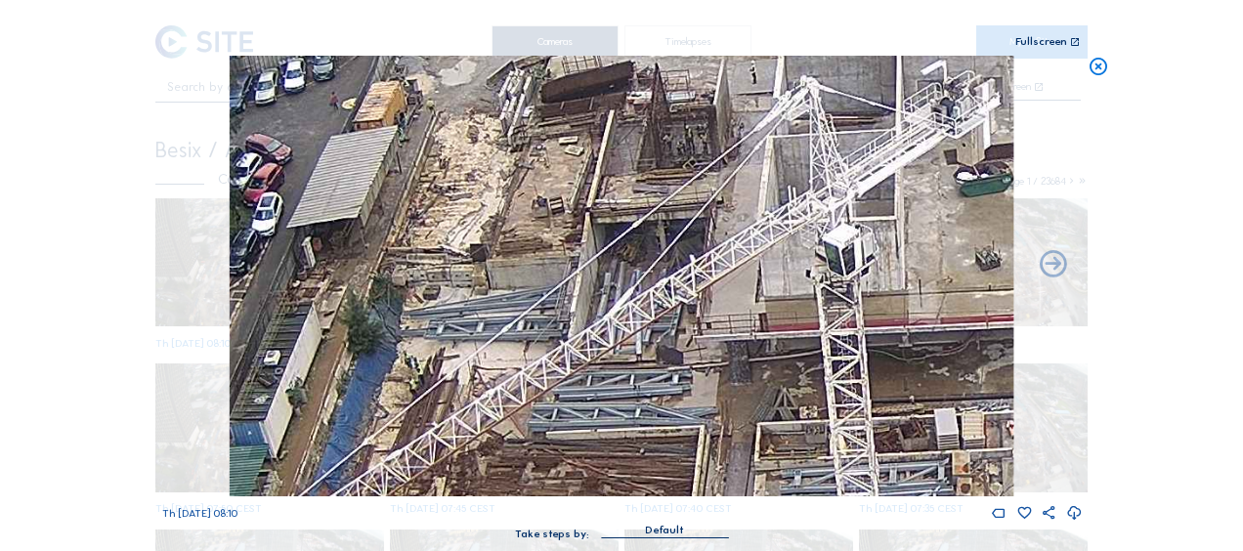
drag, startPoint x: 465, startPoint y: 360, endPoint x: 489, endPoint y: 209, distance: 152.3
click at [489, 194] on img at bounding box center [622, 276] width 784 height 441
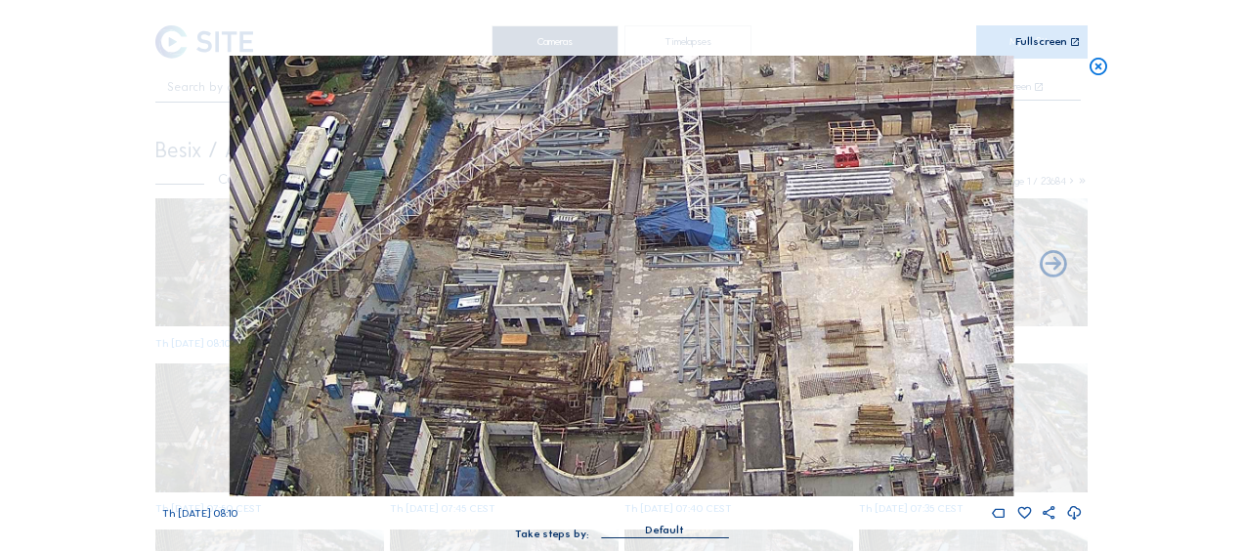
drag, startPoint x: 528, startPoint y: 337, endPoint x: 555, endPoint y: 330, distance: 28.2
click at [520, 266] on img at bounding box center [622, 276] width 784 height 441
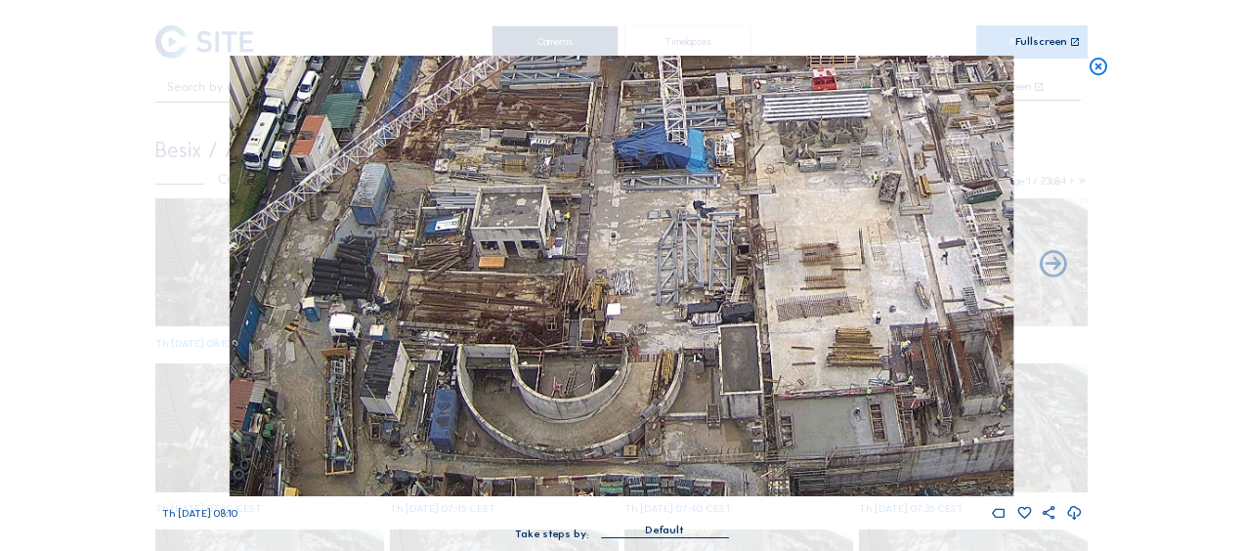
drag, startPoint x: 590, startPoint y: 409, endPoint x: 555, endPoint y: 291, distance: 122.4
click at [537, 237] on img at bounding box center [622, 276] width 784 height 441
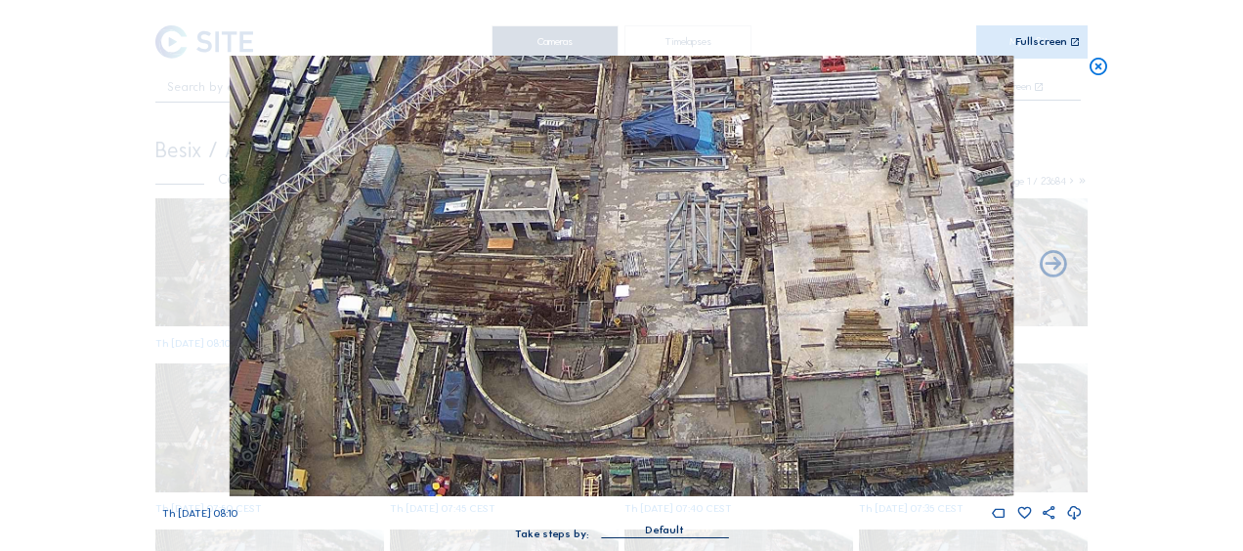
drag, startPoint x: 461, startPoint y: 396, endPoint x: 509, endPoint y: 365, distance: 57.2
click at [509, 365] on img at bounding box center [622, 276] width 784 height 441
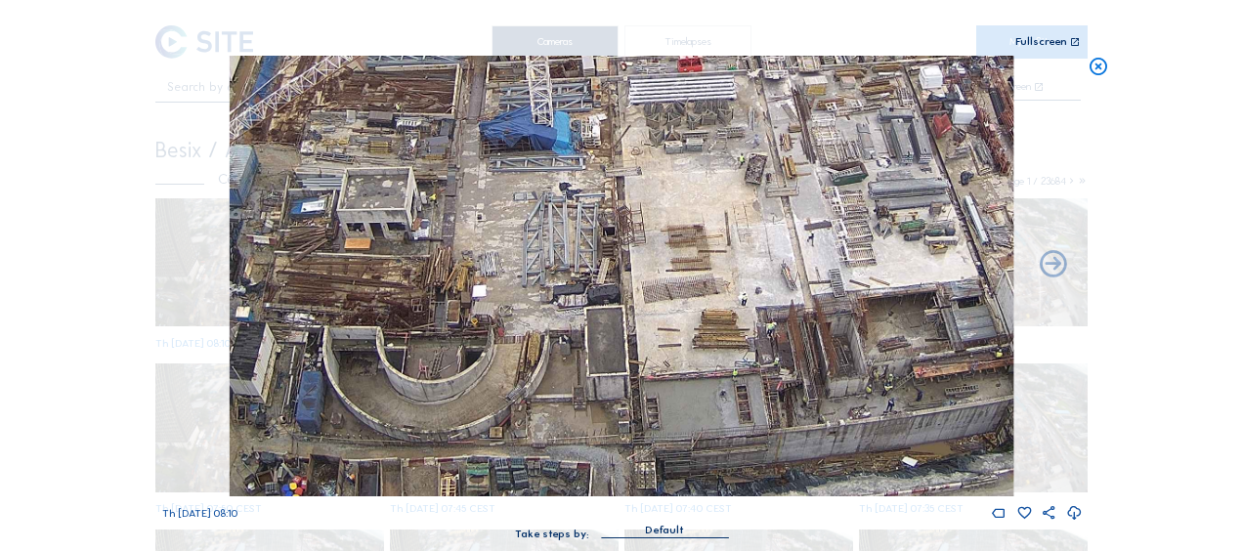
drag, startPoint x: 783, startPoint y: 256, endPoint x: 543, endPoint y: 223, distance: 241.7
click at [543, 223] on img at bounding box center [622, 276] width 784 height 441
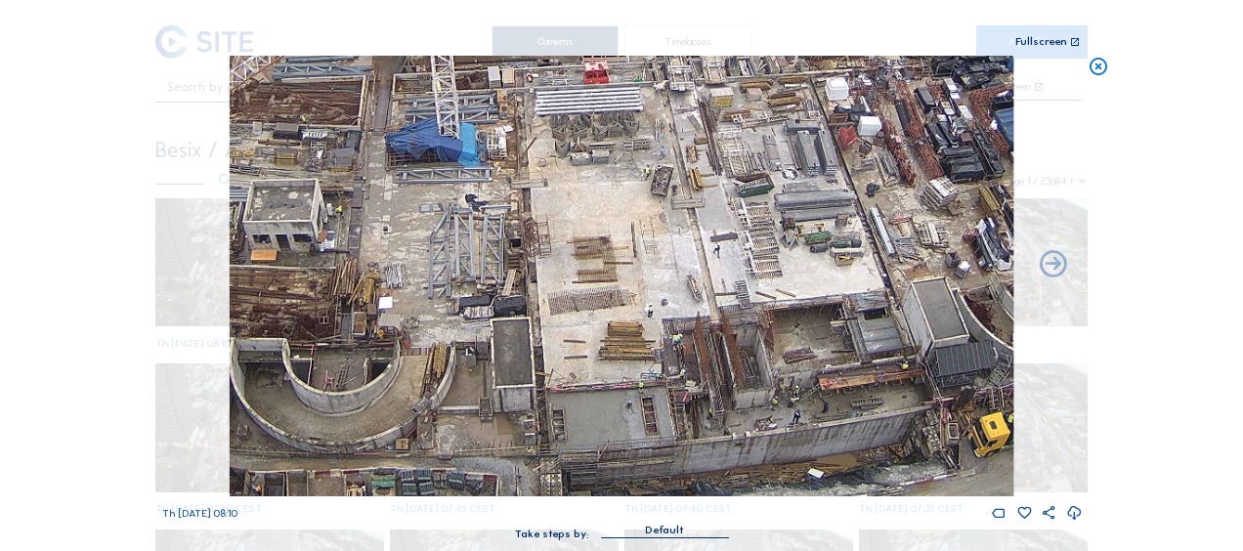
drag, startPoint x: 717, startPoint y: 259, endPoint x: 645, endPoint y: 248, distance: 73.1
click at [549, 234] on img at bounding box center [622, 276] width 784 height 441
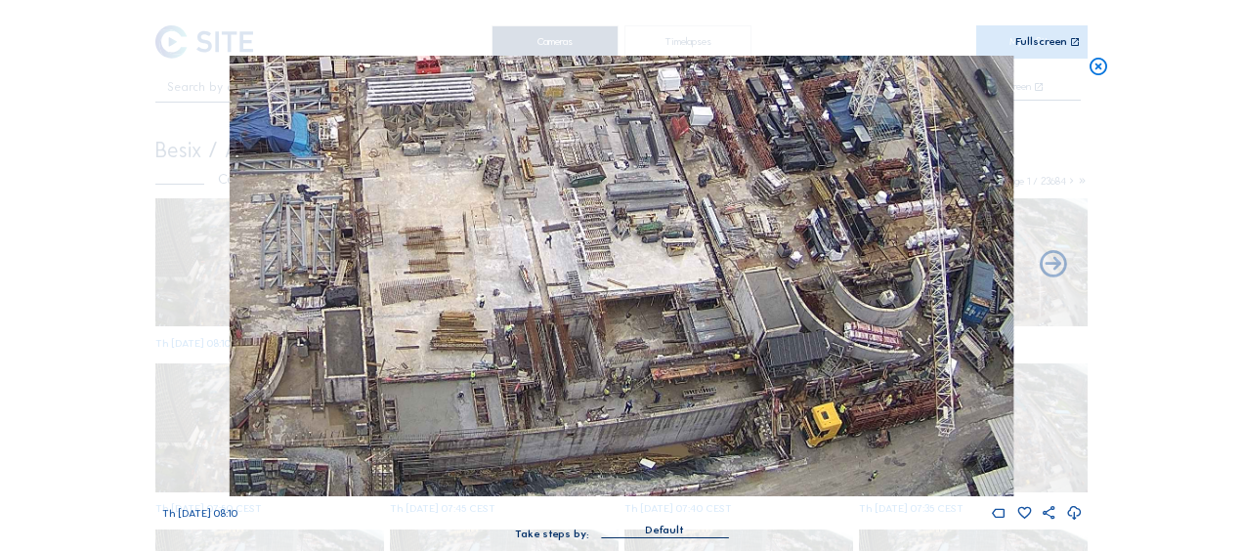
drag, startPoint x: 783, startPoint y: 266, endPoint x: 561, endPoint y: 314, distance: 227.0
click at [561, 314] on img at bounding box center [622, 276] width 784 height 441
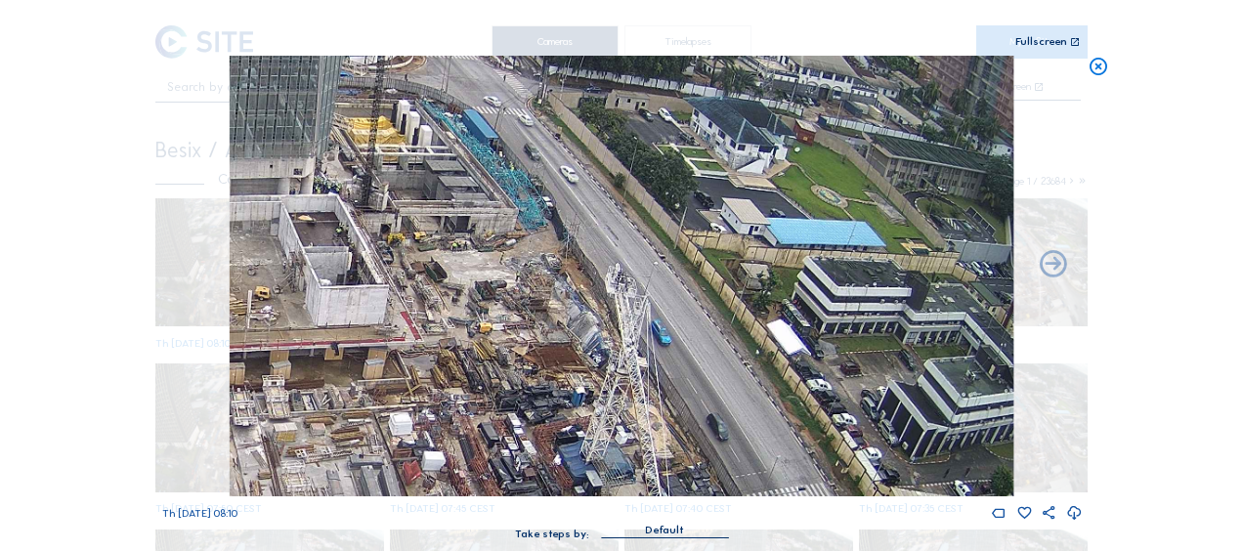
drag, startPoint x: 817, startPoint y: 123, endPoint x: 436, endPoint y: 414, distance: 479.7
click at [437, 416] on img at bounding box center [622, 276] width 784 height 441
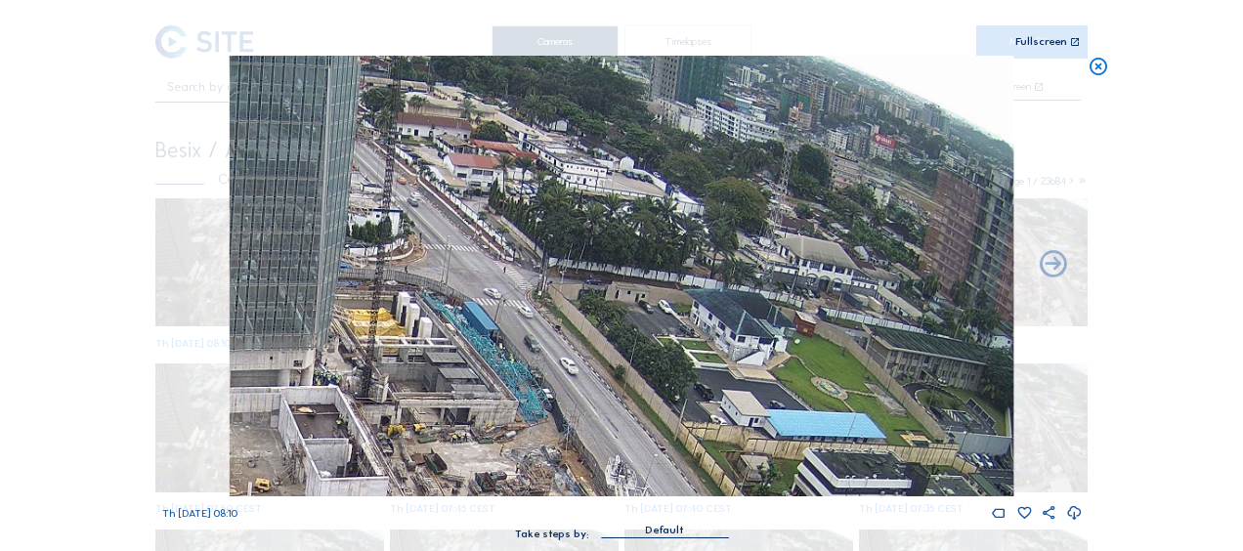
drag, startPoint x: 949, startPoint y: 160, endPoint x: 827, endPoint y: 378, distance: 249.8
click at [827, 378] on img at bounding box center [622, 276] width 784 height 441
drag, startPoint x: 913, startPoint y: 180, endPoint x: 895, endPoint y: 272, distance: 93.5
click at [896, 272] on img at bounding box center [622, 276] width 784 height 441
click at [1097, 63] on icon at bounding box center [1099, 67] width 22 height 22
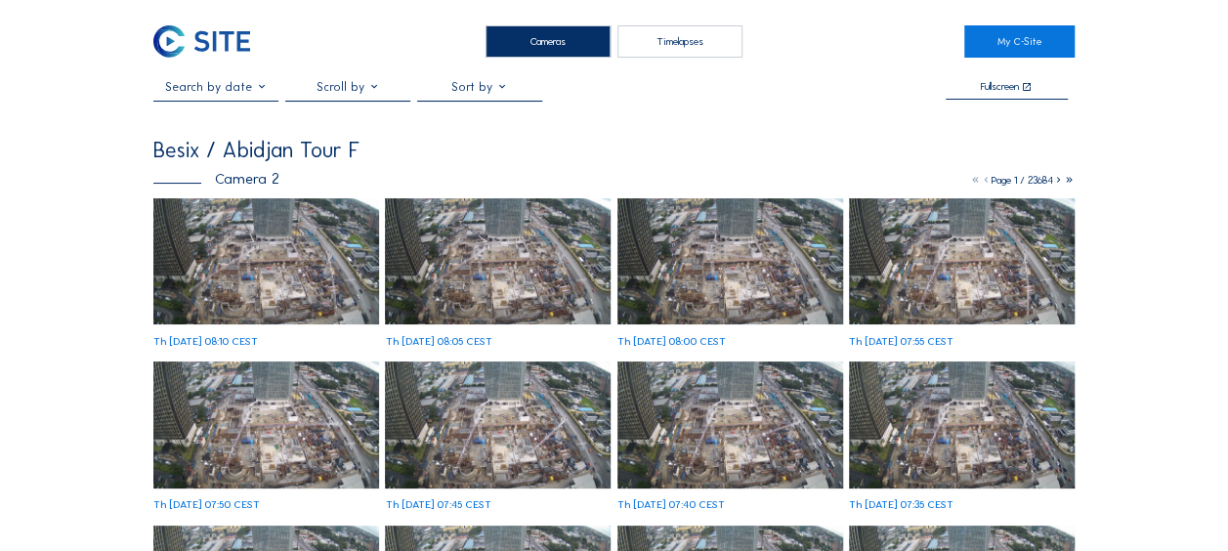
click at [221, 268] on img at bounding box center [266, 261] width 226 height 127
